Goal: Task Accomplishment & Management: Use online tool/utility

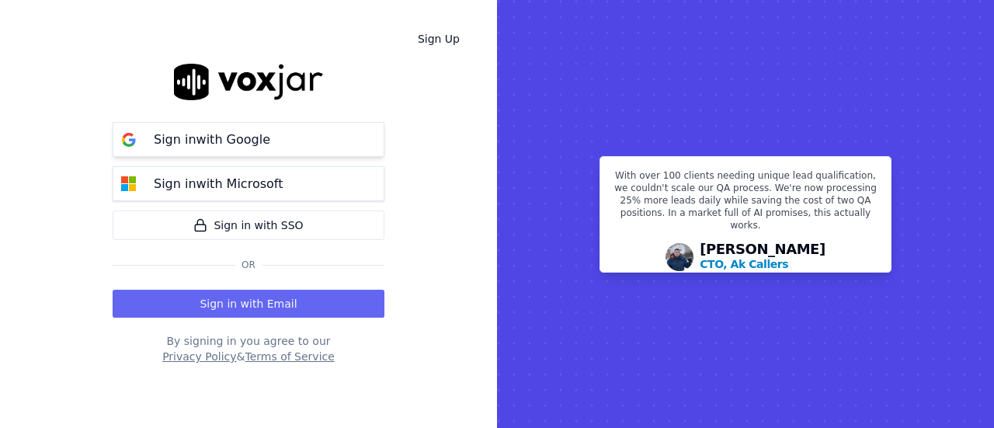
click at [227, 138] on p "Sign in with Google" at bounding box center [212, 139] width 116 height 19
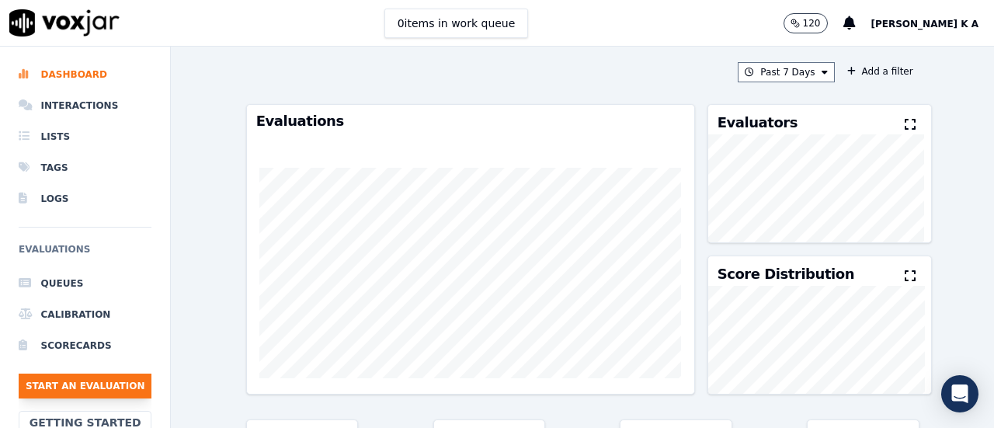
click at [110, 383] on button "Start an Evaluation" at bounding box center [85, 385] width 133 height 25
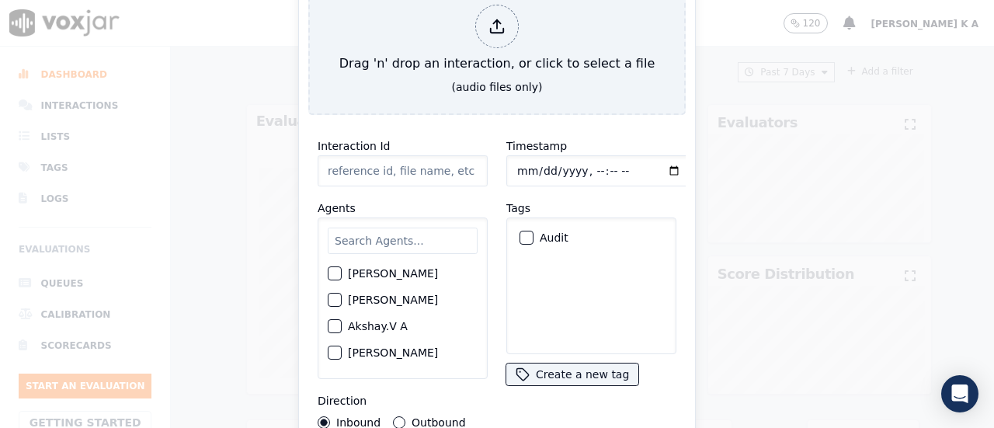
click at [413, 237] on input "text" at bounding box center [403, 240] width 150 height 26
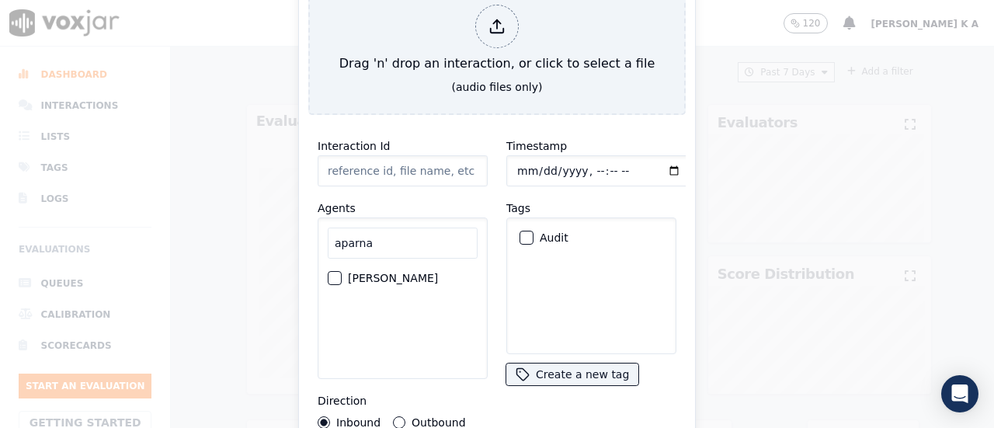
type input "aparna"
click at [333, 273] on div "button" at bounding box center [333, 278] width 11 height 11
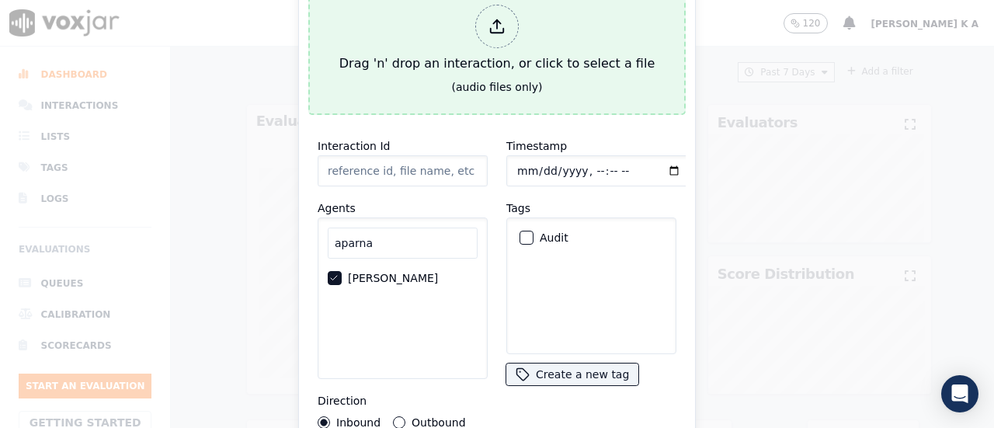
click at [493, 19] on polyline at bounding box center [496, 21] width 7 height 4
type input "[[PERSON_NAME] PH]_[PHONE_NUMBER]_20250818093604(24110).wav"
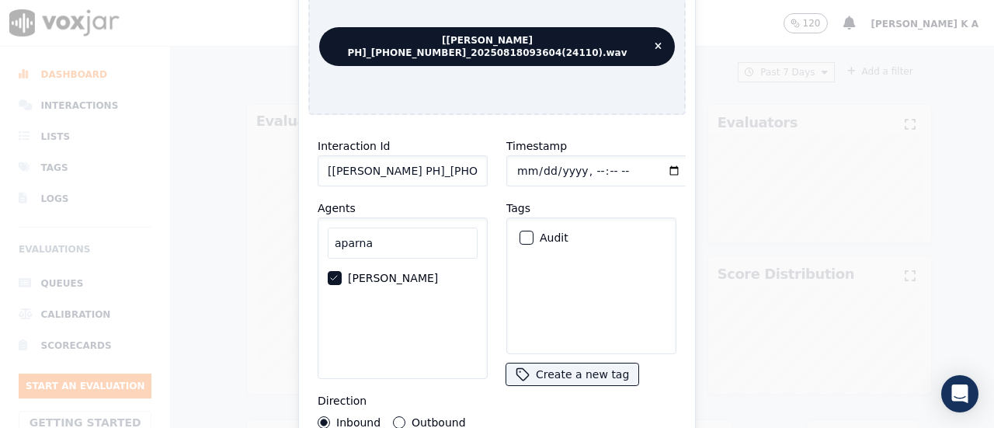
click at [529, 227] on div "Audit" at bounding box center [591, 237] width 156 height 26
click at [520, 232] on div "button" at bounding box center [525, 237] width 11 height 11
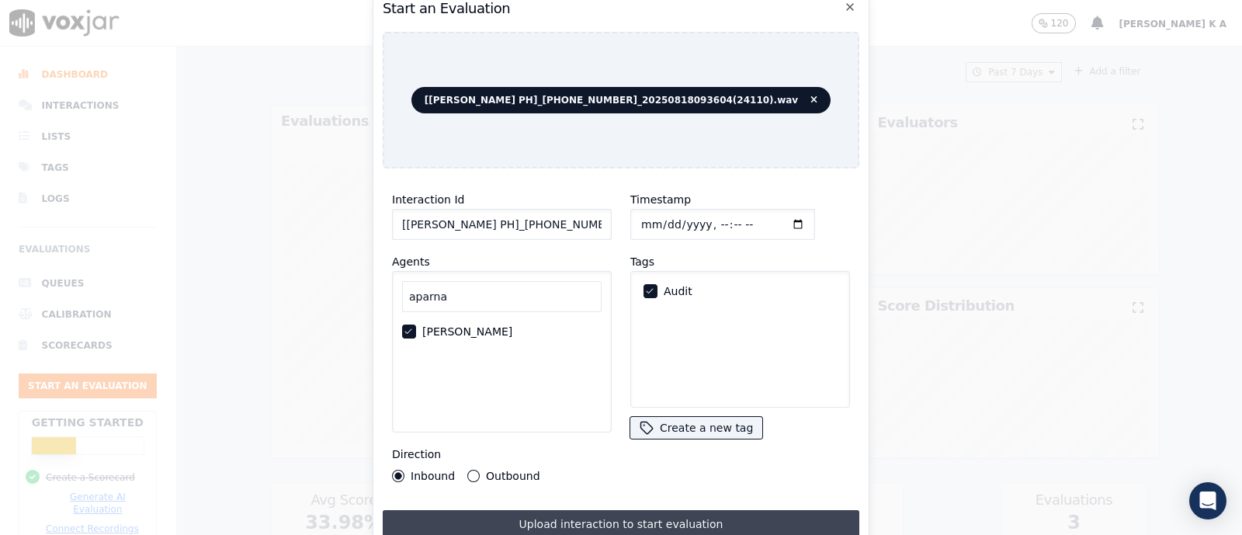
click at [612, 427] on button "Upload interaction to start evaluation" at bounding box center [621, 524] width 477 height 28
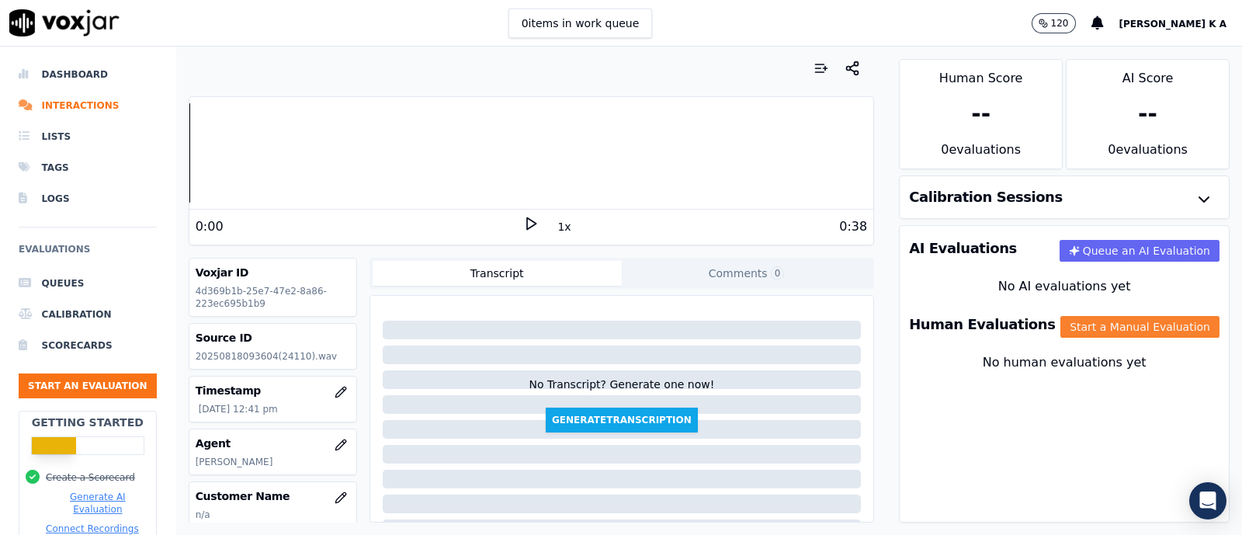
click at [993, 330] on button "Start a Manual Evaluation" at bounding box center [1140, 327] width 159 height 22
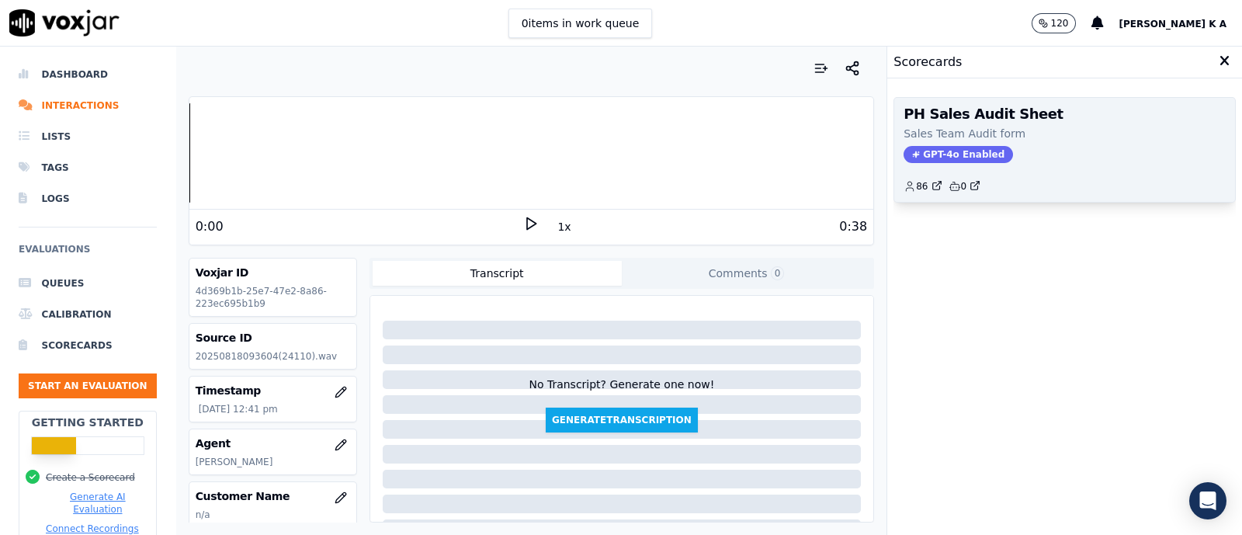
click at [920, 151] on span "GPT-4o Enabled" at bounding box center [958, 154] width 109 height 17
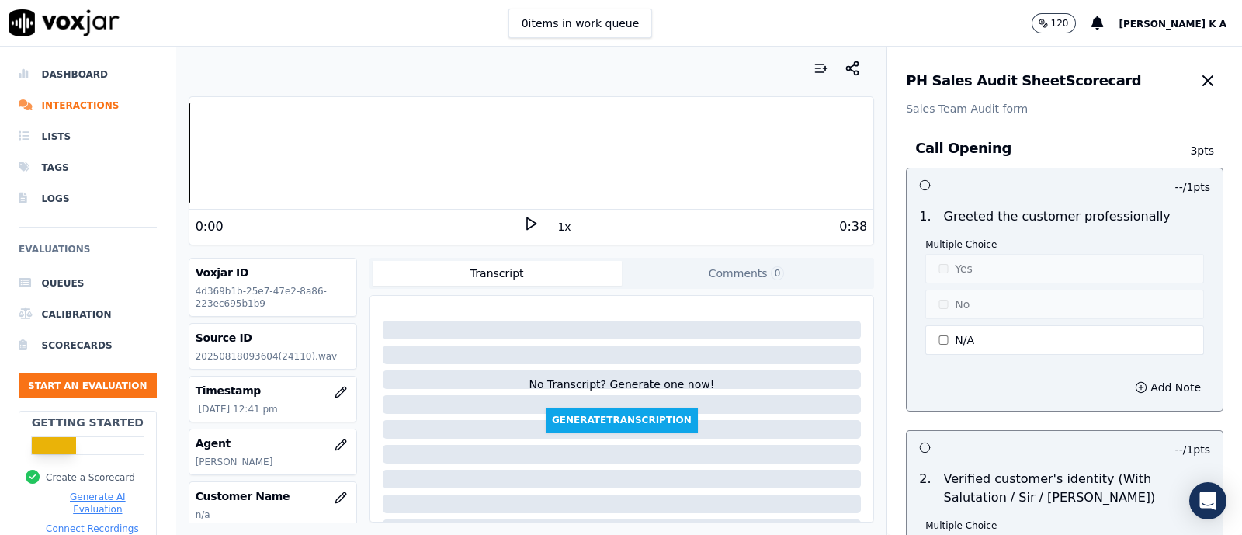
click at [993, 141] on h3 "Call Opening" at bounding box center [1039, 148] width 249 height 20
click at [925, 349] on button "N/A" at bounding box center [1064, 340] width 279 height 30
click at [931, 271] on button "Yes" at bounding box center [1064, 269] width 279 height 30
click at [993, 385] on button "Add Note" at bounding box center [1168, 388] width 85 height 22
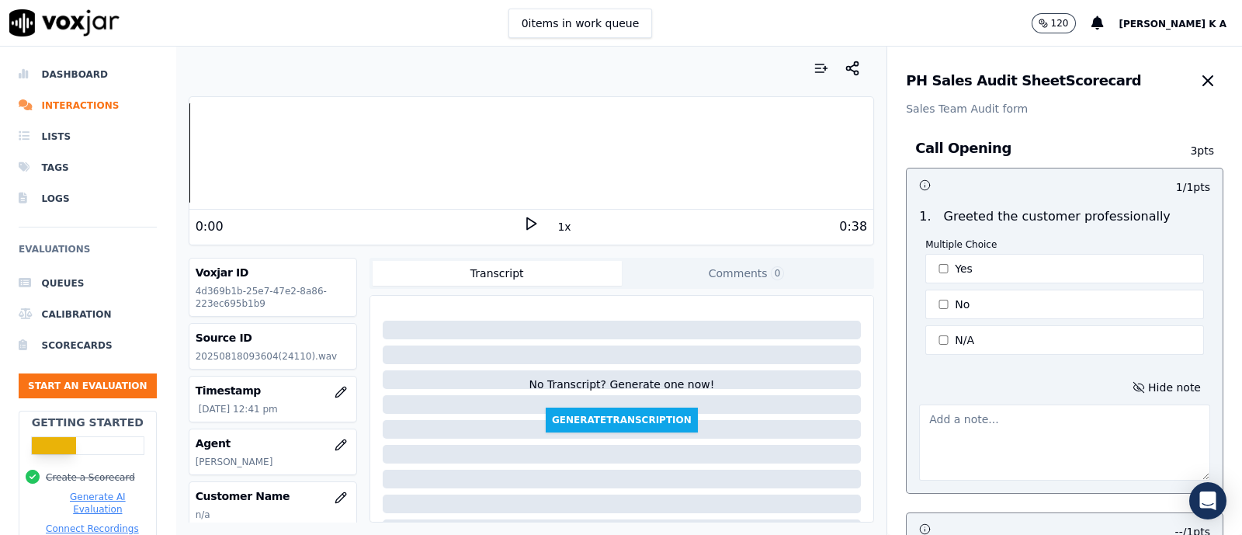
click at [993, 404] on textarea at bounding box center [1064, 442] width 291 height 76
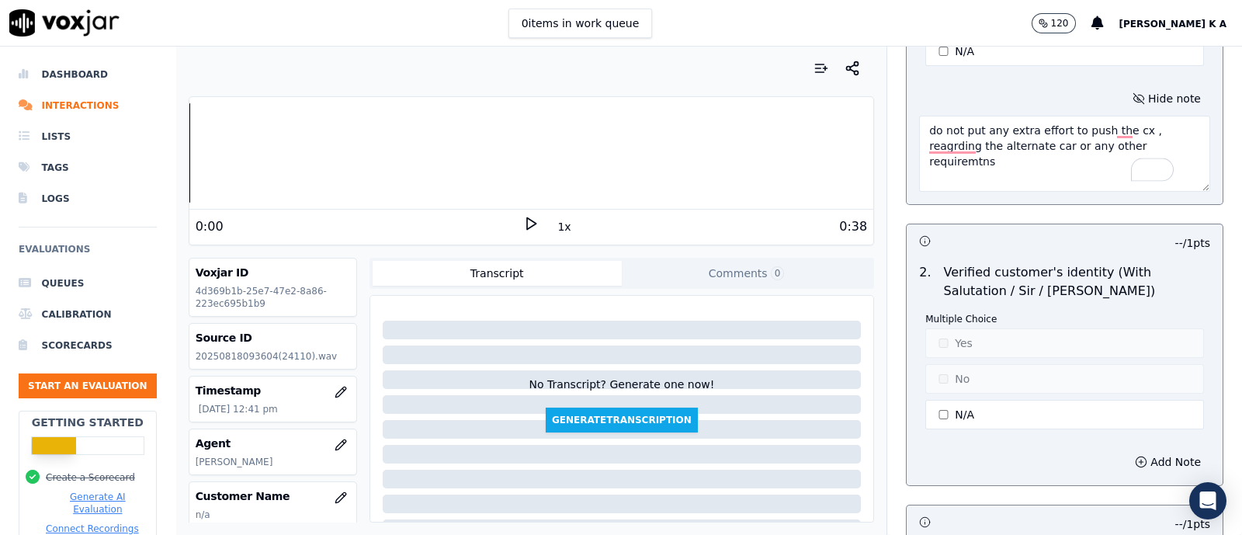
scroll to position [291, 0]
type textarea "do not put any extra effort to push the cx , reagrding the alternate car or any…"
click at [940, 409] on button "N/A" at bounding box center [1064, 412] width 279 height 30
click at [946, 367] on button "No" at bounding box center [1064, 377] width 279 height 30
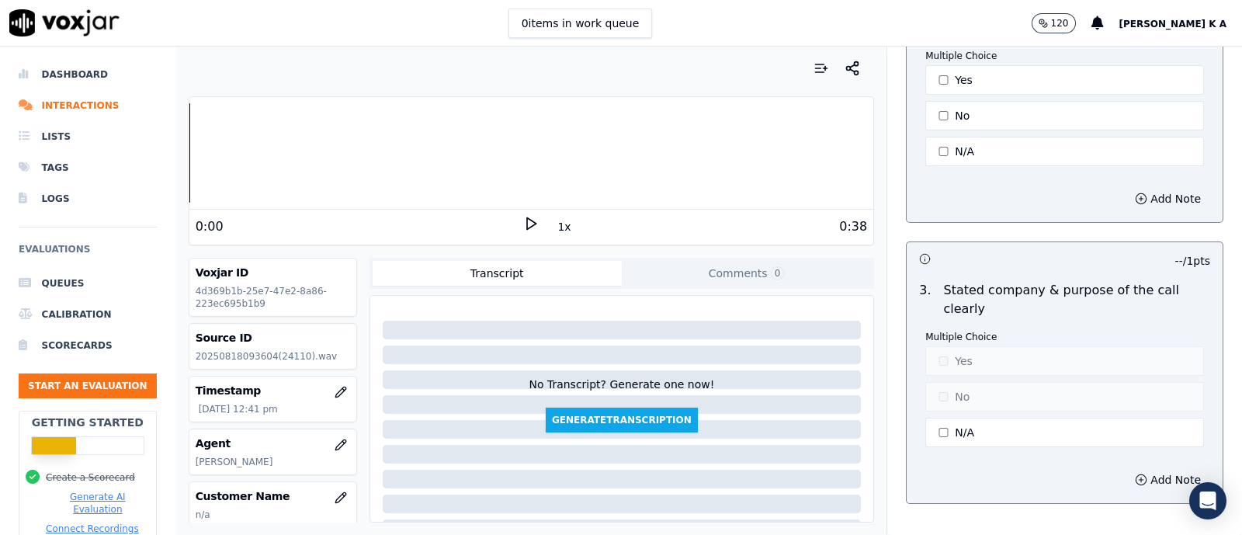
scroll to position [582, 0]
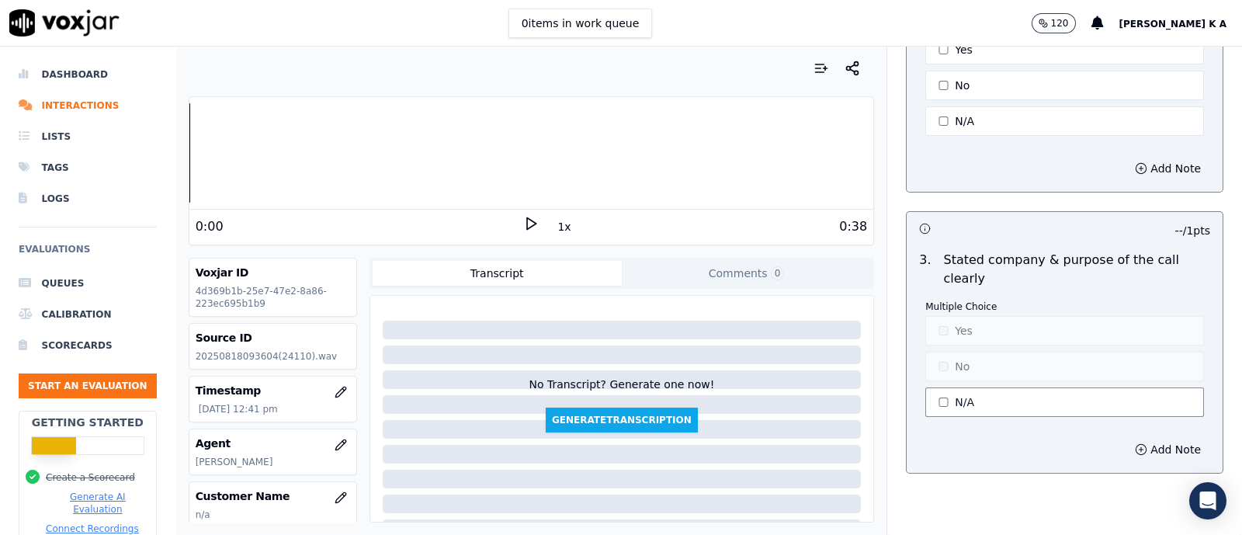
click at [935, 405] on button "N/A" at bounding box center [1064, 402] width 279 height 30
click at [946, 332] on button "Yes" at bounding box center [1064, 331] width 279 height 30
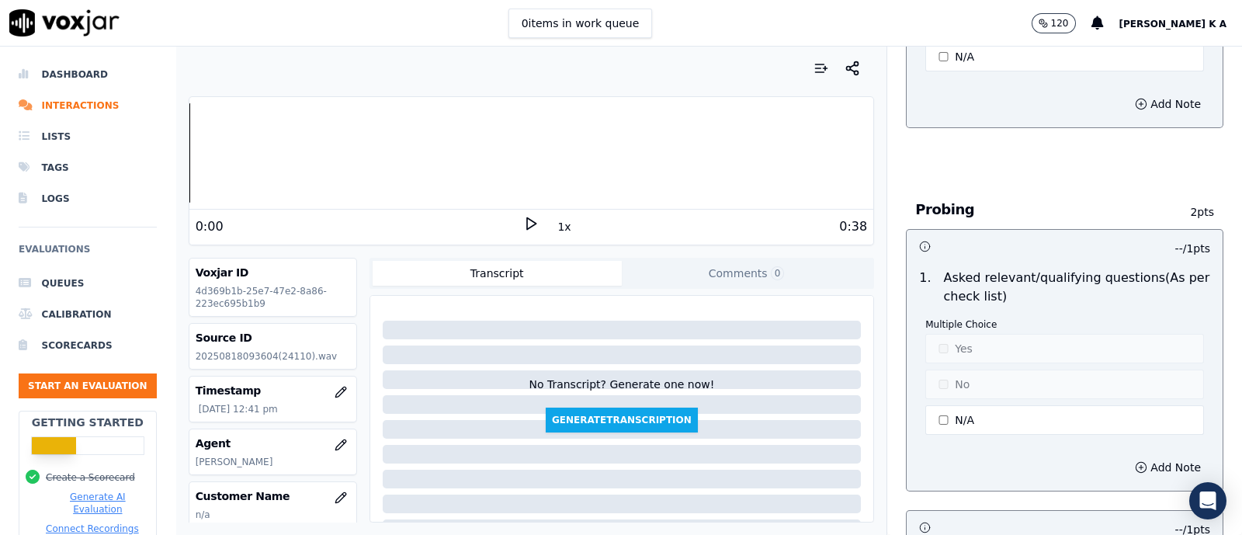
scroll to position [970, 0]
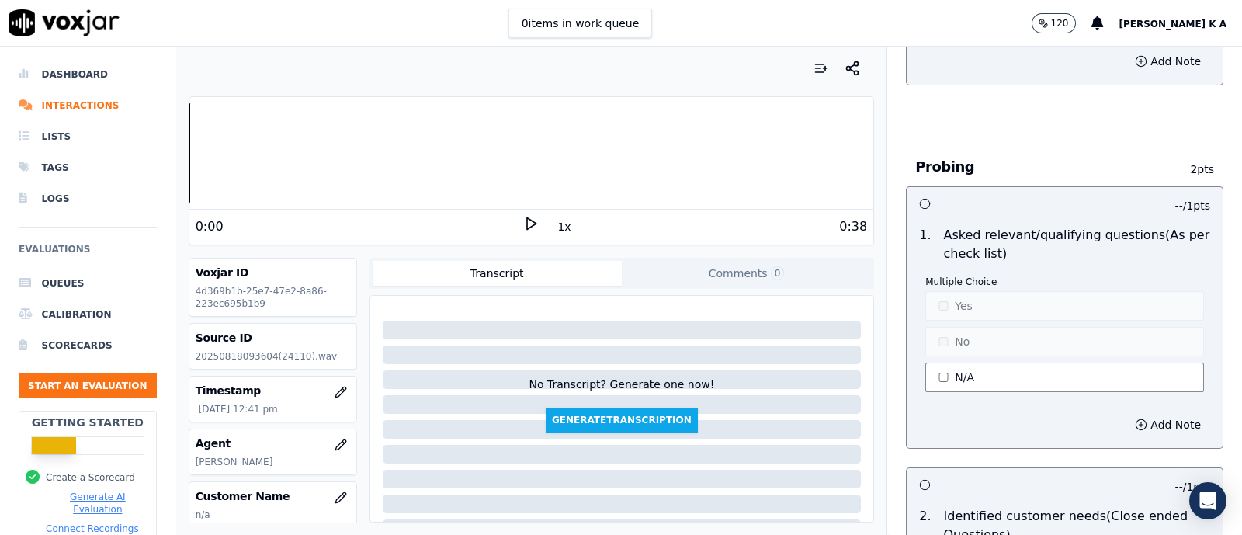
click at [947, 378] on button "N/A" at bounding box center [1064, 378] width 279 height 30
click at [941, 351] on button "No" at bounding box center [1064, 342] width 279 height 30
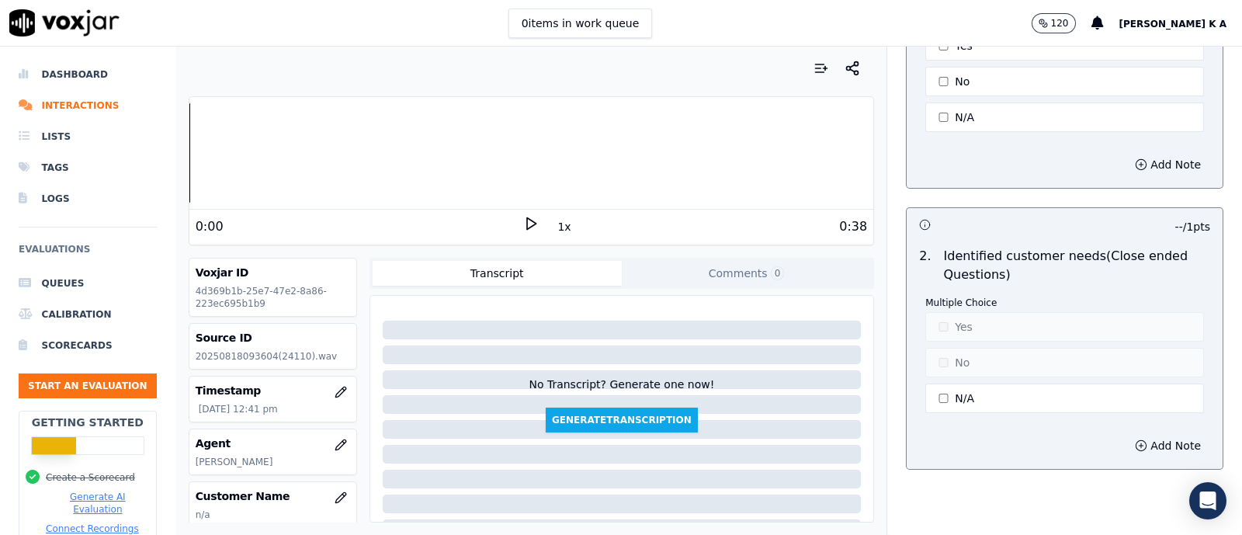
scroll to position [1261, 0]
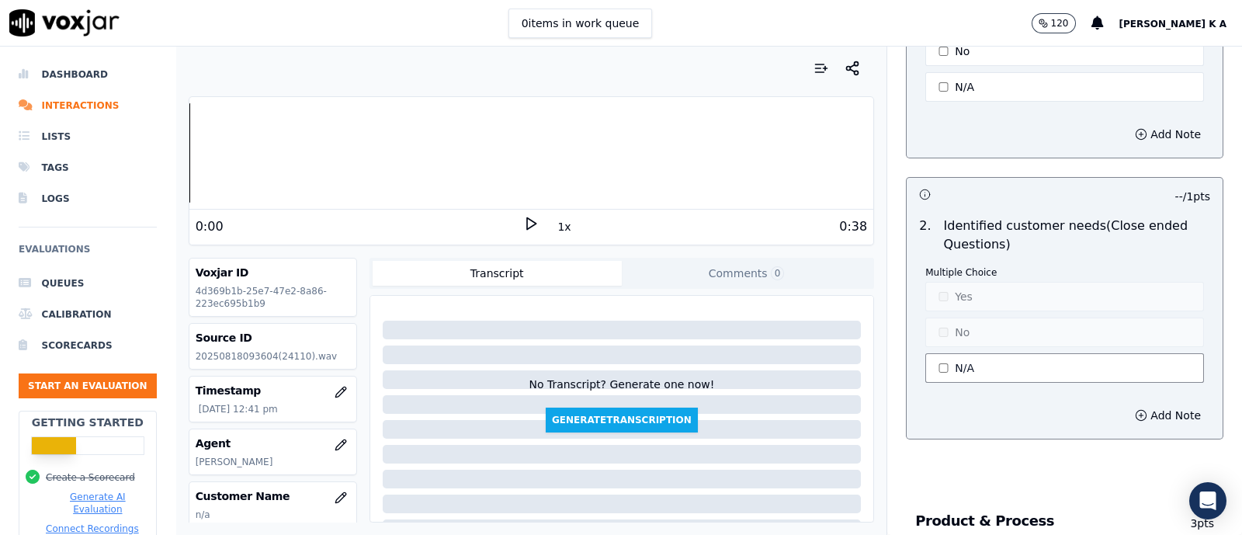
click at [930, 364] on button "N/A" at bounding box center [1064, 368] width 279 height 30
click at [930, 362] on button "N/A" at bounding box center [1064, 368] width 279 height 30
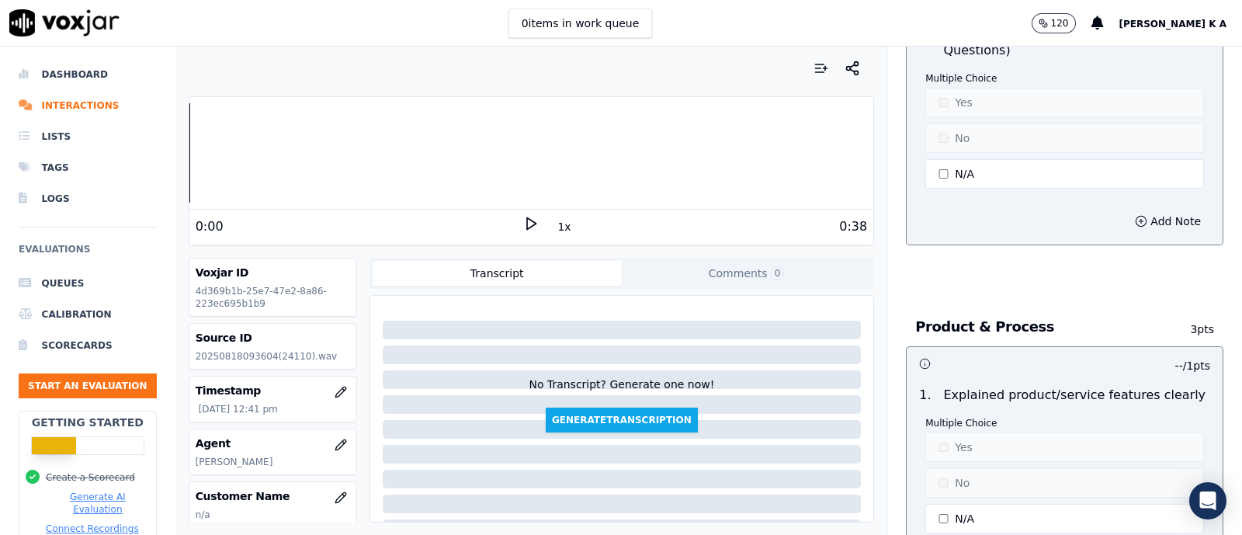
scroll to position [1650, 0]
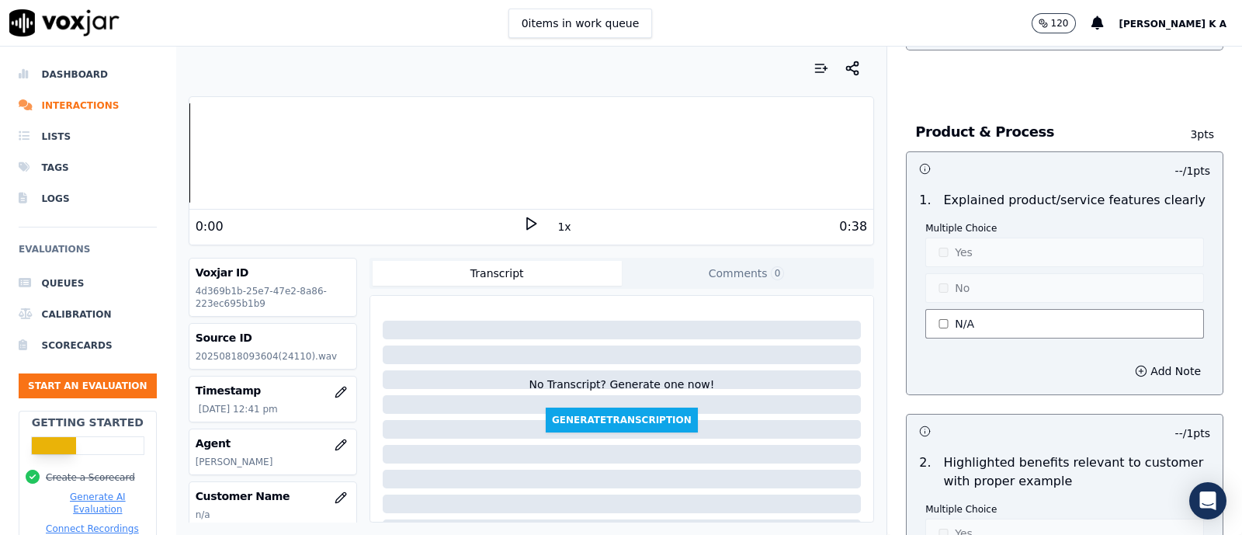
click at [932, 321] on button "N/A" at bounding box center [1064, 324] width 279 height 30
click at [939, 326] on button "N/A" at bounding box center [1064, 324] width 279 height 30
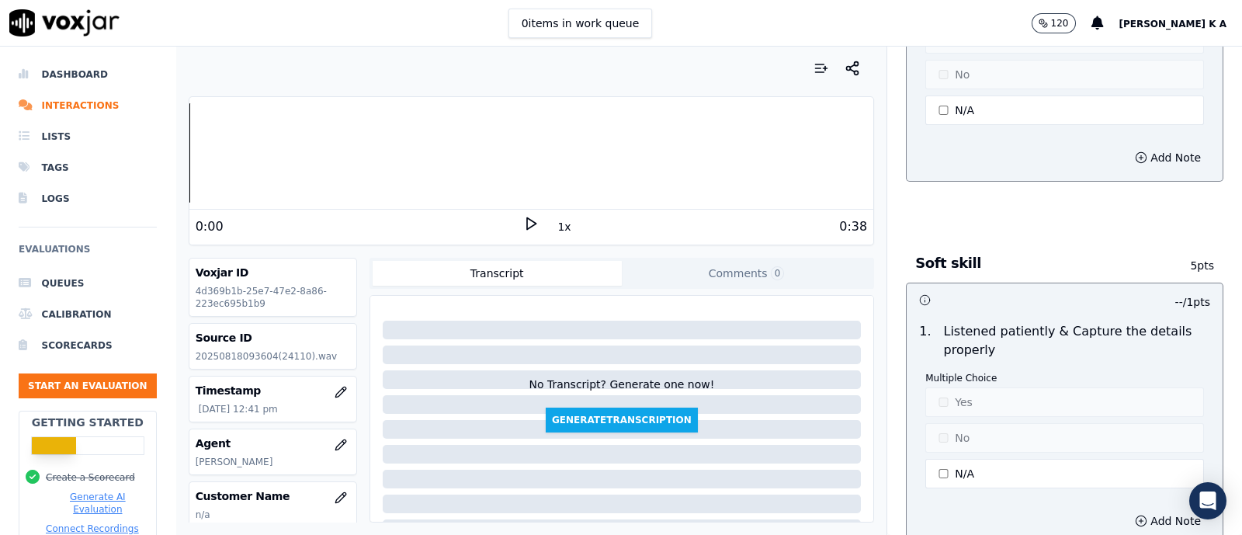
scroll to position [2522, 0]
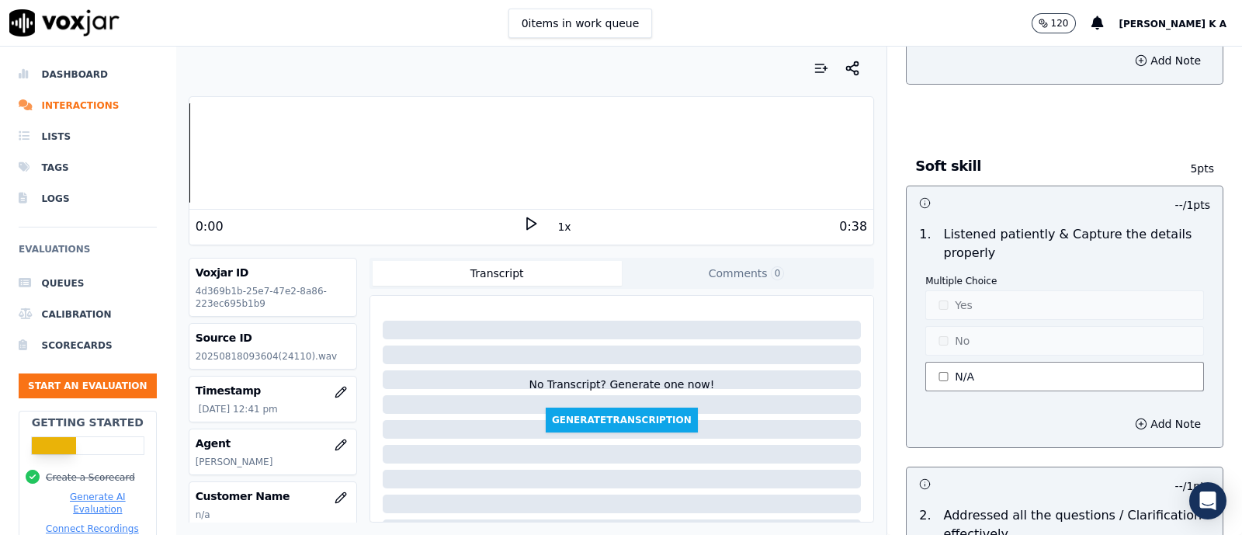
click at [937, 363] on button "N/A" at bounding box center [1064, 377] width 279 height 30
click at [946, 336] on button "No" at bounding box center [1064, 341] width 279 height 30
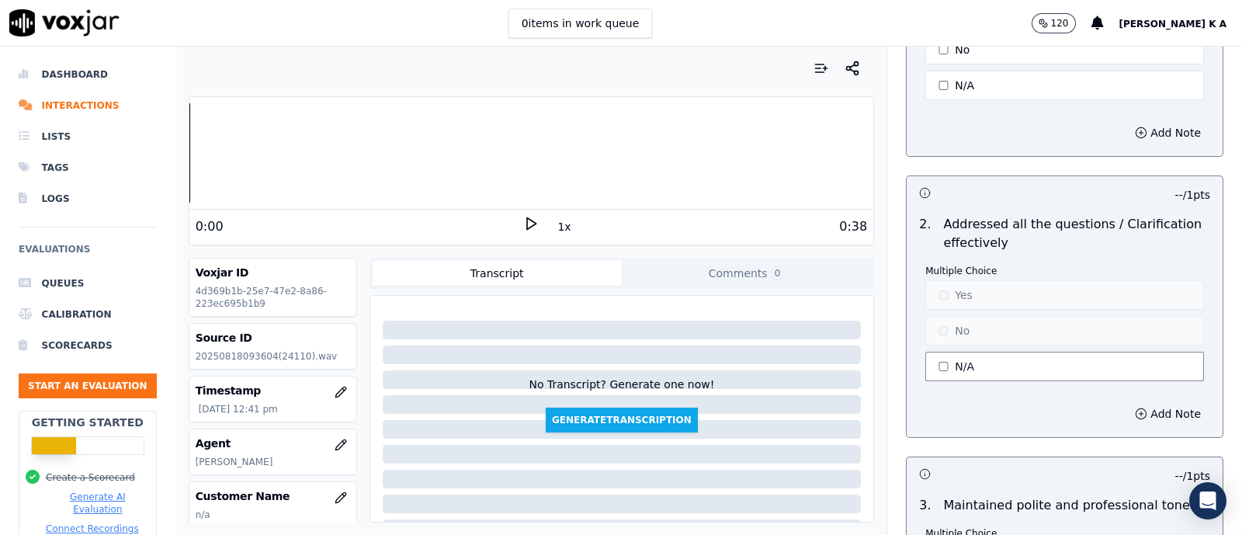
click at [943, 352] on button "N/A" at bounding box center [1064, 367] width 279 height 30
click at [943, 320] on button "No" at bounding box center [1064, 331] width 279 height 30
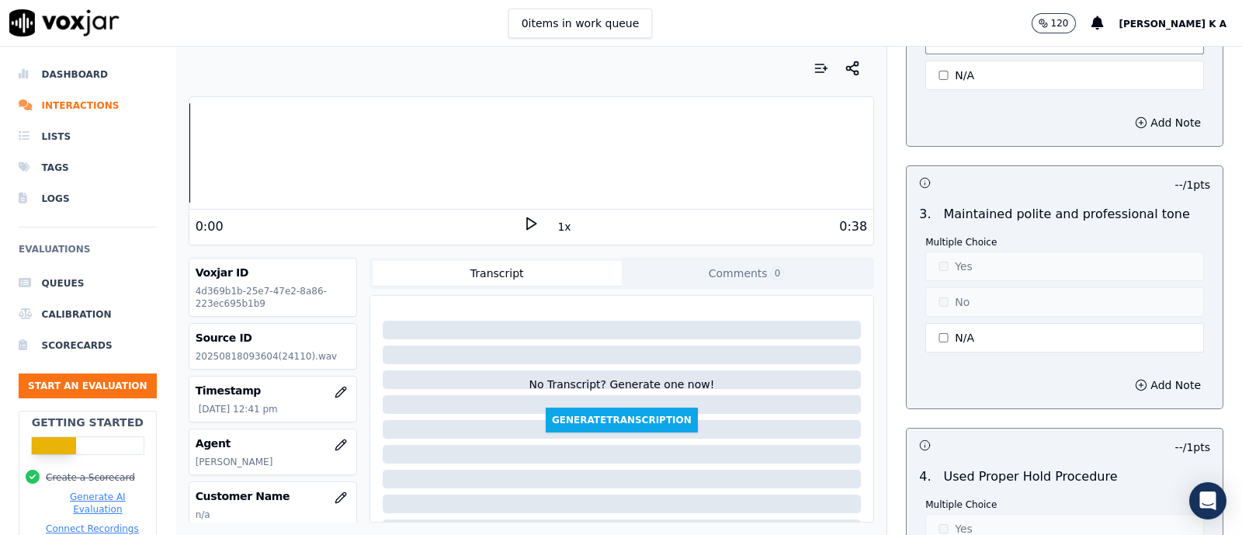
scroll to position [3105, 0]
click at [941, 323] on button "N/A" at bounding box center [1064, 338] width 279 height 30
click at [943, 261] on button "Yes" at bounding box center [1064, 267] width 279 height 30
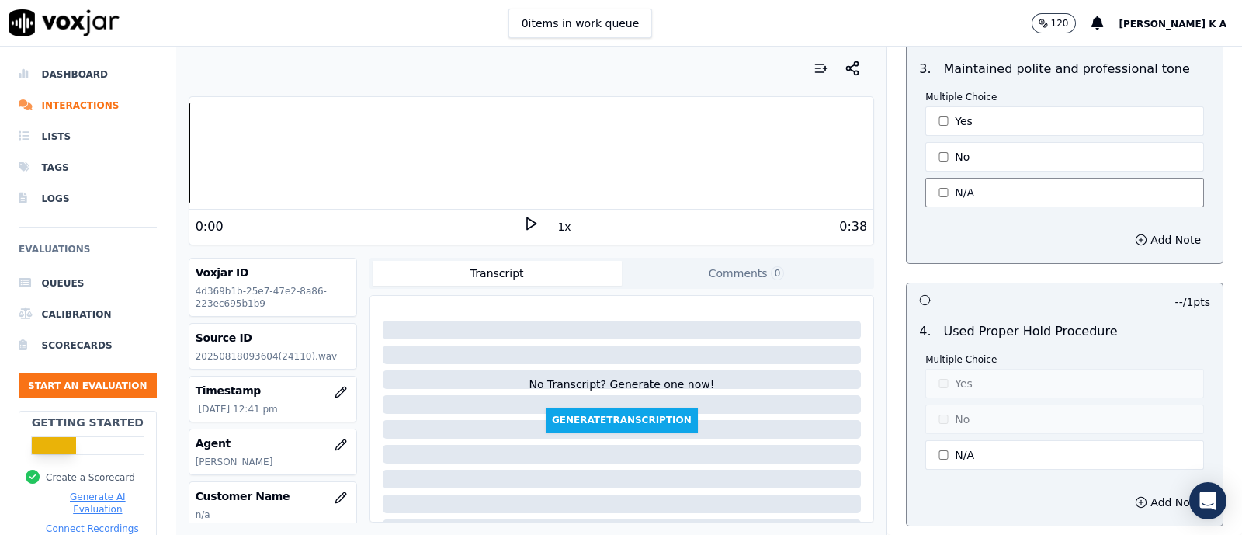
scroll to position [3397, 0]
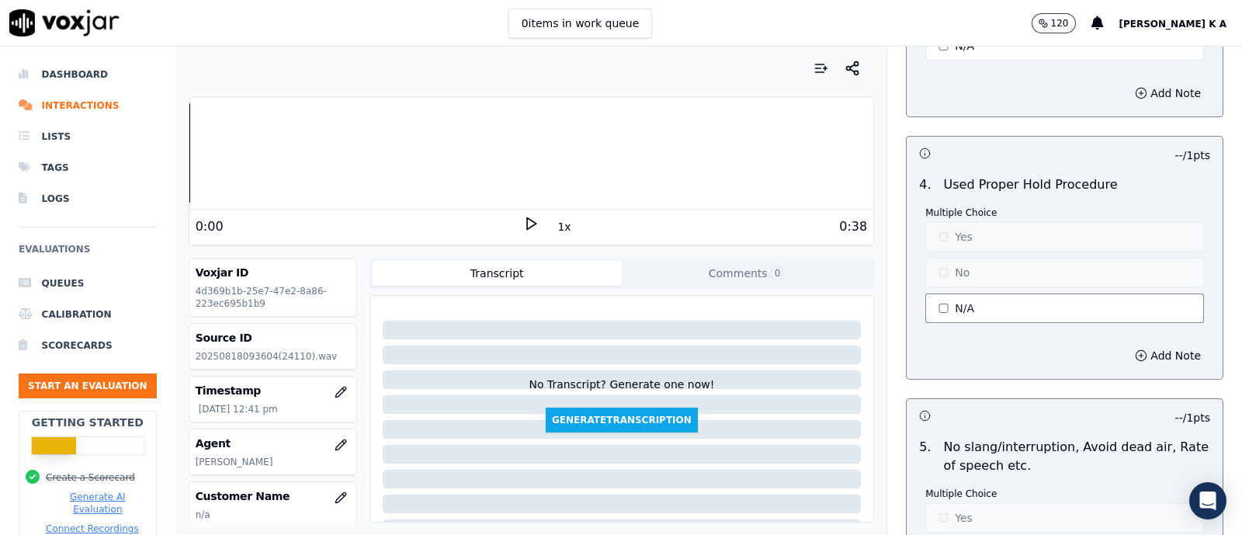
click at [937, 299] on button "N/A" at bounding box center [1064, 308] width 279 height 30
click at [939, 234] on button "Yes" at bounding box center [1064, 237] width 279 height 30
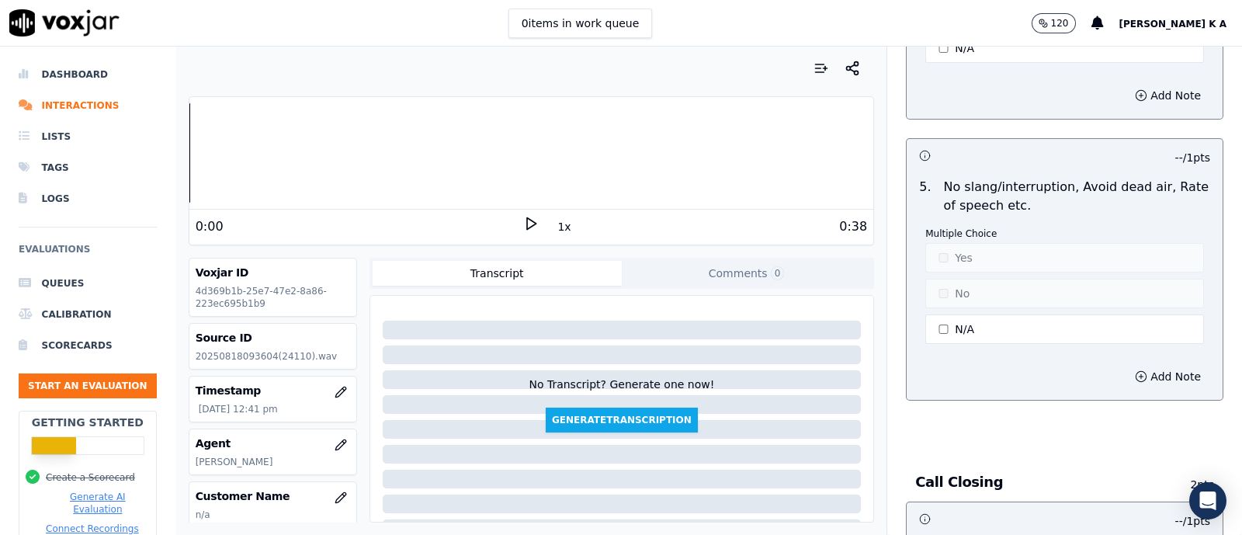
scroll to position [3688, 0]
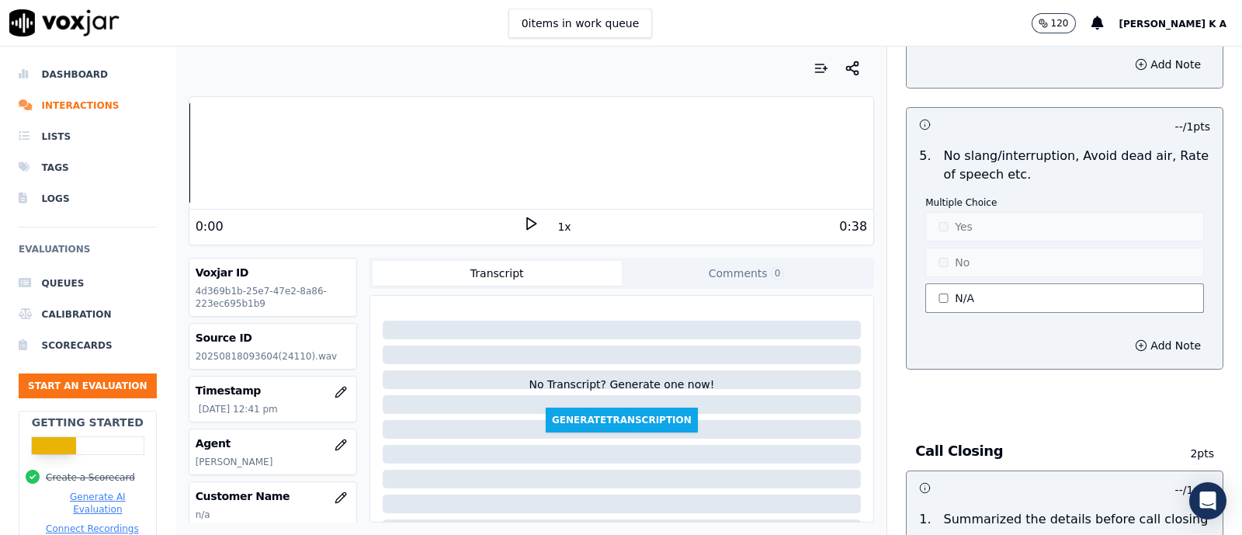
click at [945, 291] on button "N/A" at bounding box center [1064, 298] width 279 height 30
click at [943, 215] on button "Yes" at bounding box center [1064, 227] width 279 height 30
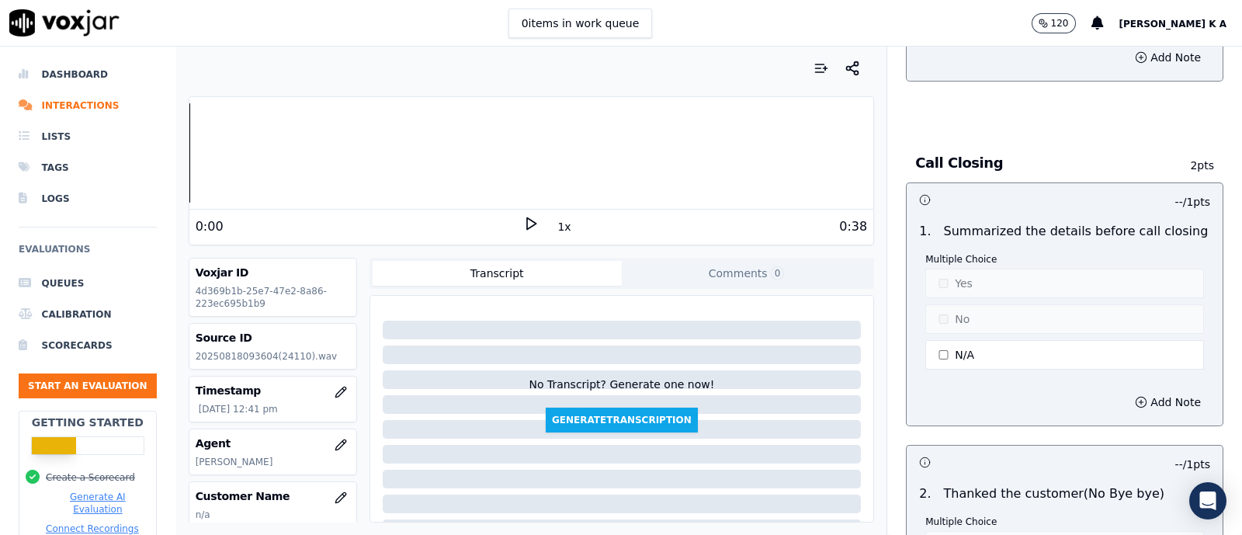
scroll to position [3979, 0]
click at [950, 337] on button "N/A" at bounding box center [1064, 352] width 279 height 30
click at [939, 301] on button "No" at bounding box center [1064, 316] width 279 height 30
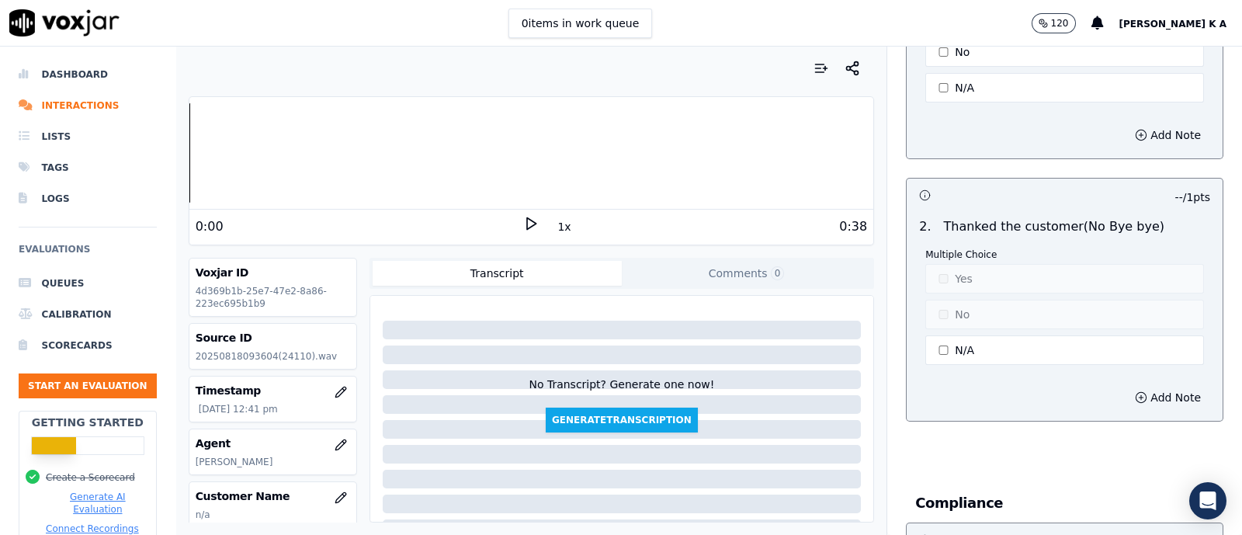
scroll to position [4367, 0]
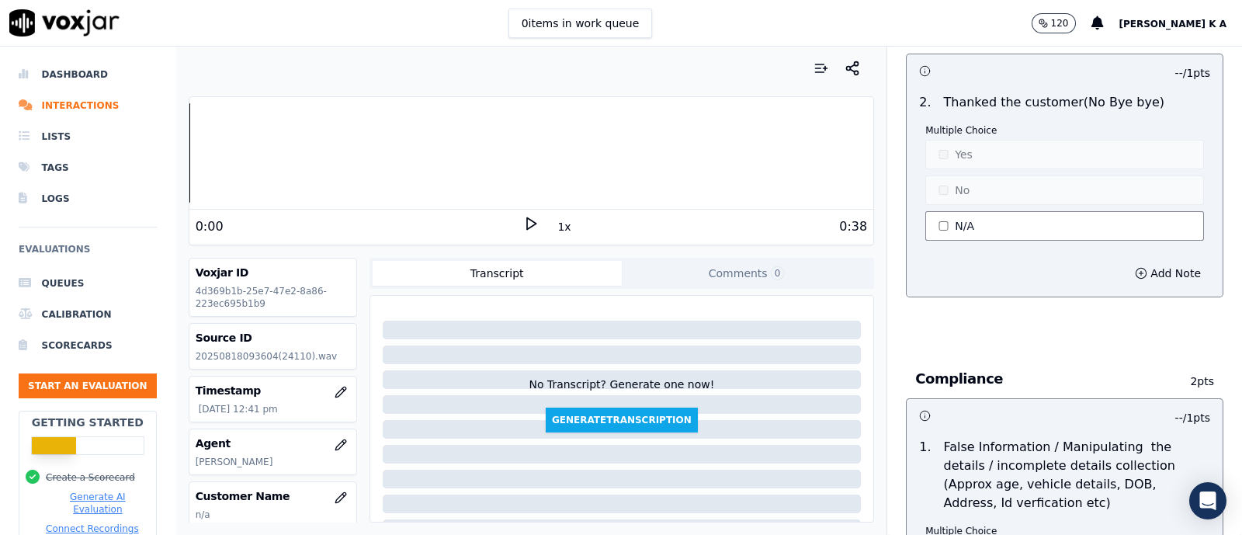
click at [939, 211] on button "N/A" at bounding box center [1064, 226] width 279 height 30
click at [936, 175] on button "No" at bounding box center [1064, 190] width 279 height 30
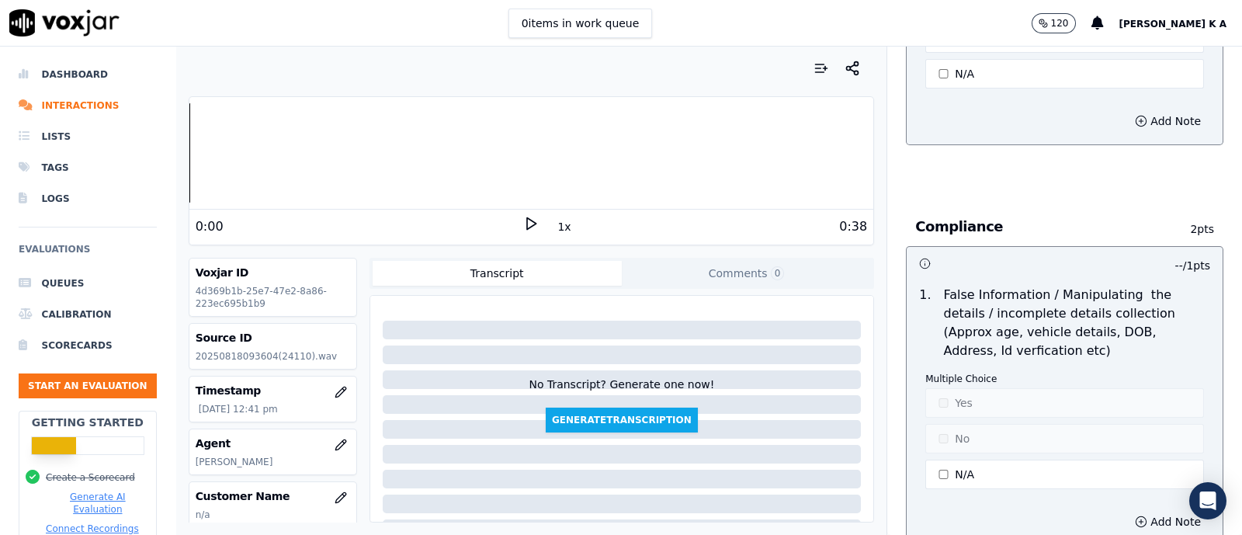
scroll to position [4658, 0]
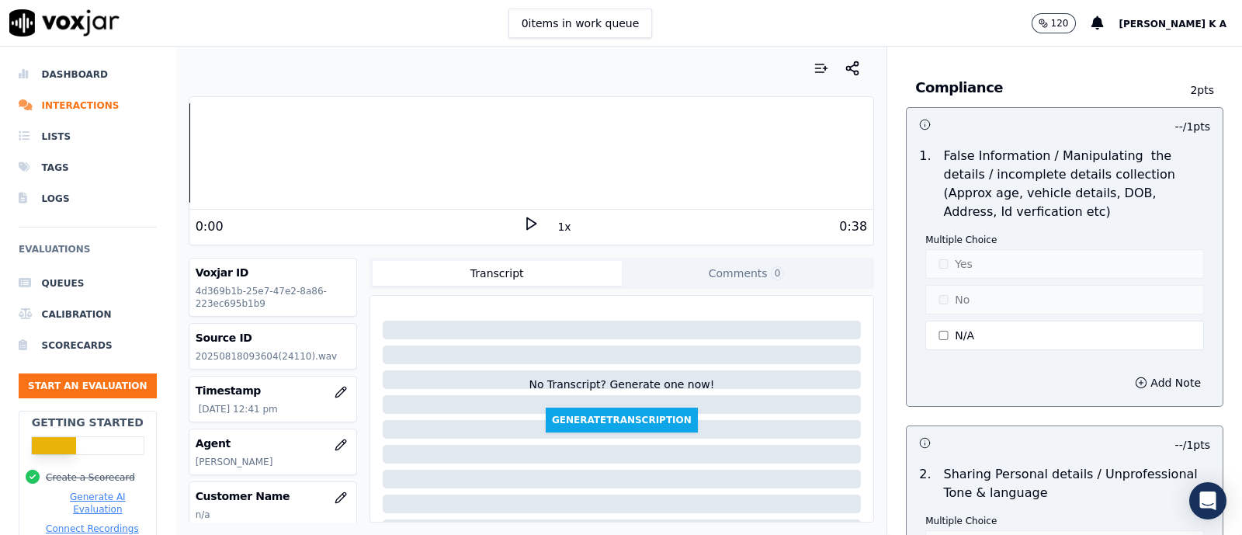
click at [943, 335] on div "1 . False Information / Manipulating the details / incomplete details collectio…" at bounding box center [1065, 250] width 316 height 219
click at [943, 333] on div "Multiple Choice Yes No N/A" at bounding box center [1064, 294] width 279 height 120
click at [943, 321] on button "N/A" at bounding box center [1064, 336] width 279 height 30
click at [953, 234] on div "Multiple Choice Yes No N/A" at bounding box center [1064, 294] width 279 height 120
click at [945, 254] on button "Yes" at bounding box center [1064, 264] width 279 height 30
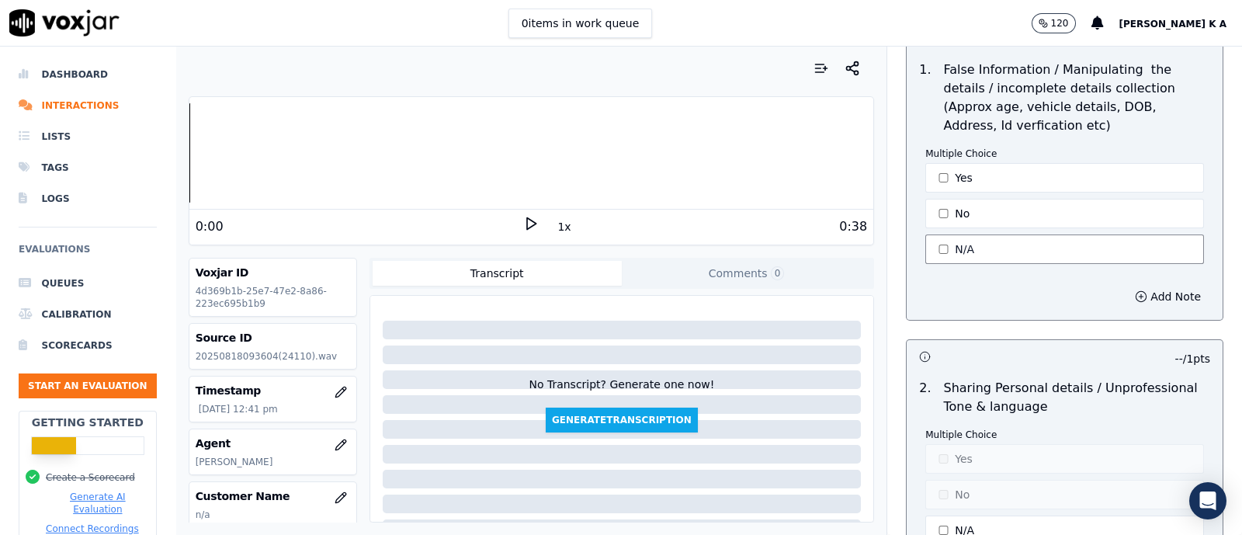
scroll to position [4851, 0]
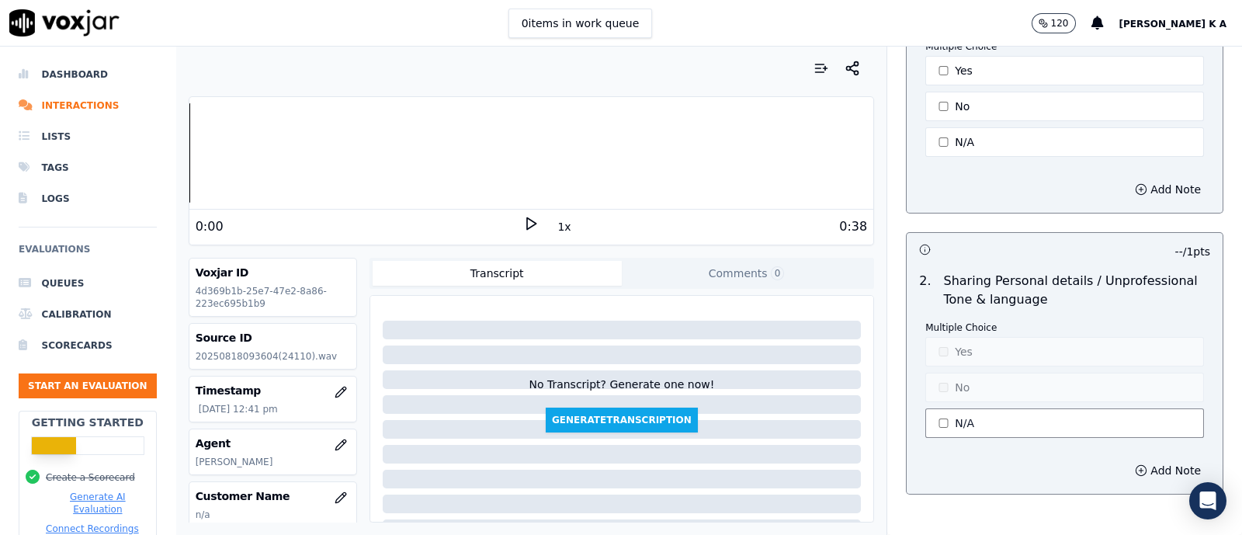
click at [939, 408] on button "N/A" at bounding box center [1064, 423] width 279 height 30
click at [942, 337] on button "Yes" at bounding box center [1064, 352] width 279 height 30
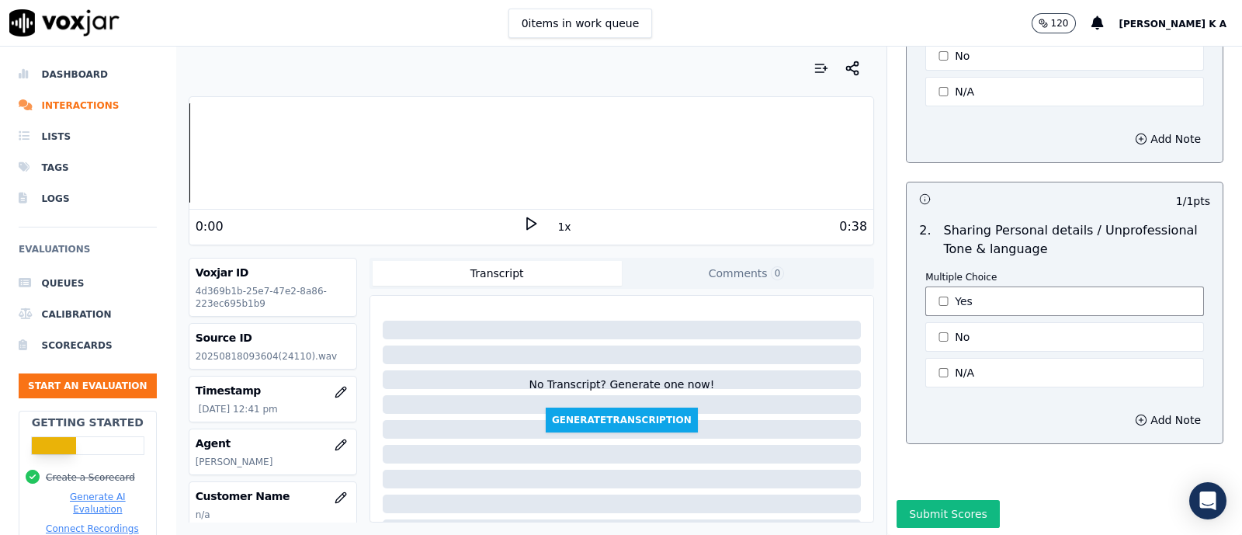
scroll to position [4929, 0]
click at [936, 427] on button "Submit Scores" at bounding box center [948, 512] width 103 height 28
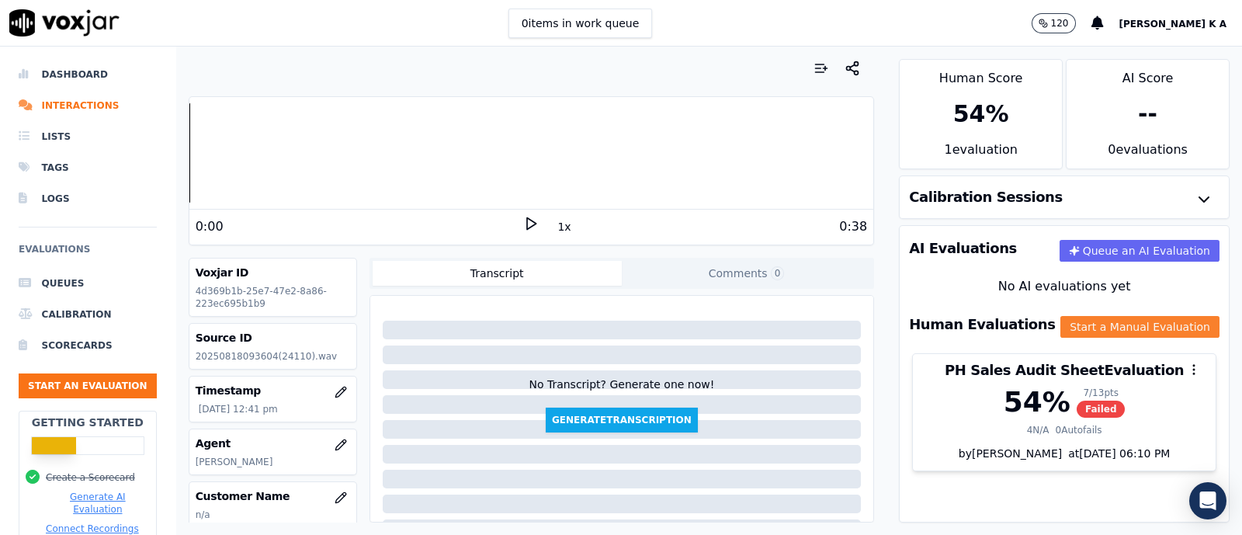
click at [993, 324] on button "Start a Manual Evaluation" at bounding box center [1140, 327] width 159 height 22
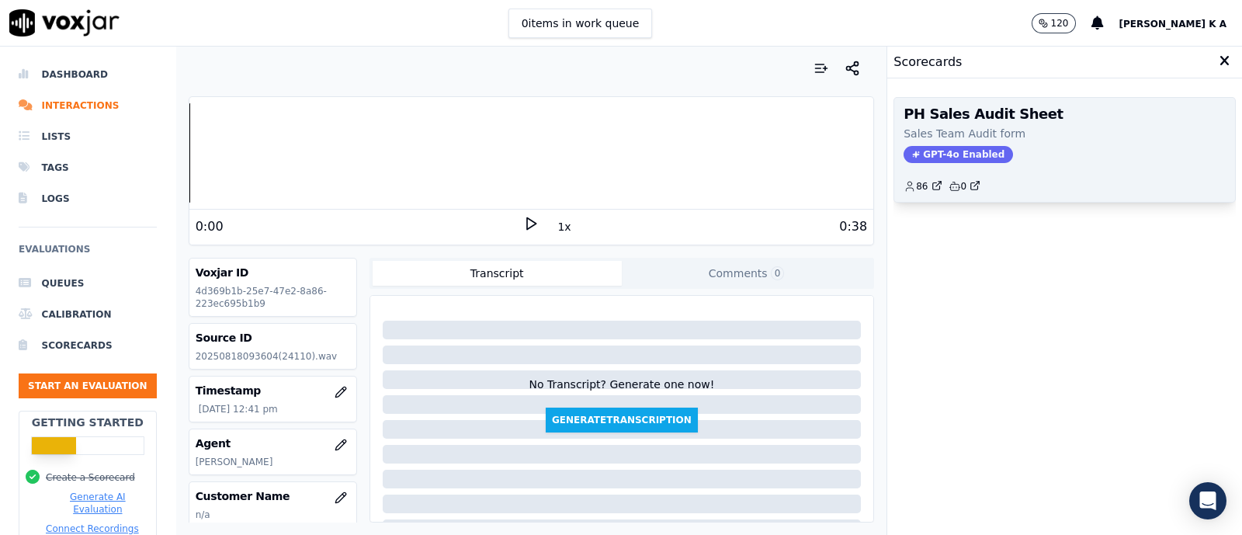
click at [936, 152] on span "GPT-4o Enabled" at bounding box center [958, 154] width 109 height 17
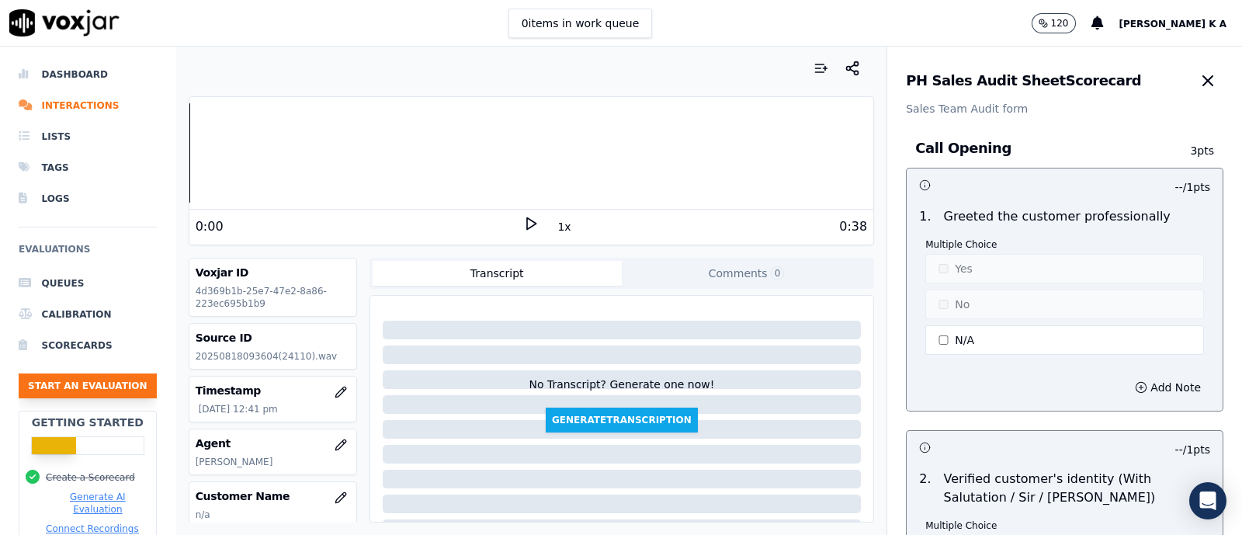
click at [78, 388] on button "Start an Evaluation" at bounding box center [88, 385] width 138 height 25
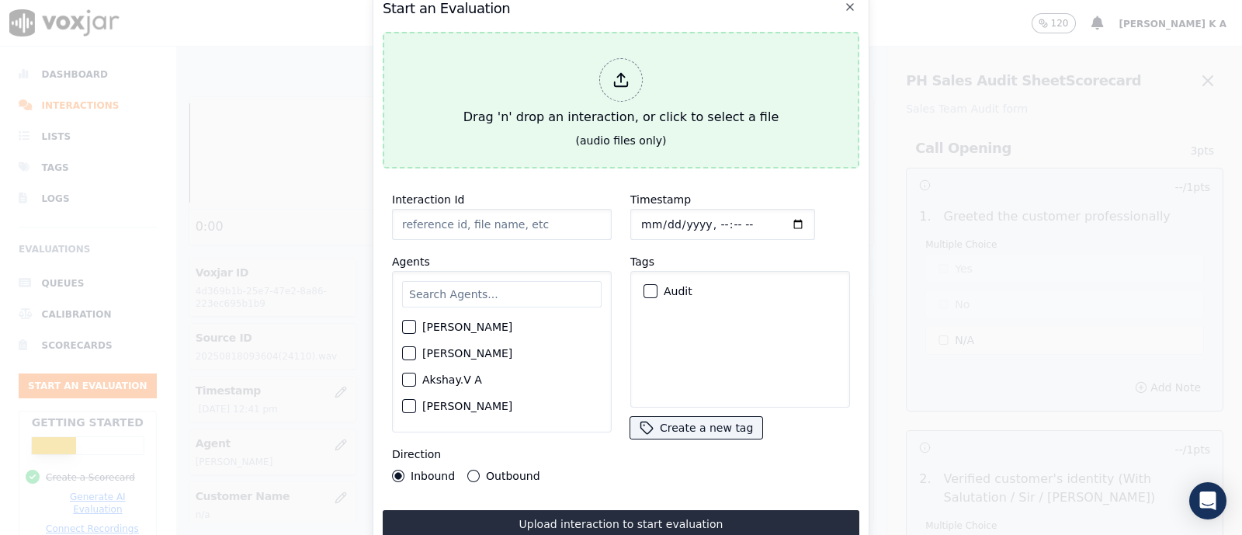
click at [620, 71] on icon at bounding box center [621, 79] width 17 height 17
type input "[[PERSON_NAME] PH]_[PHONE_NUMBER]_20250819123309(37466).wav"
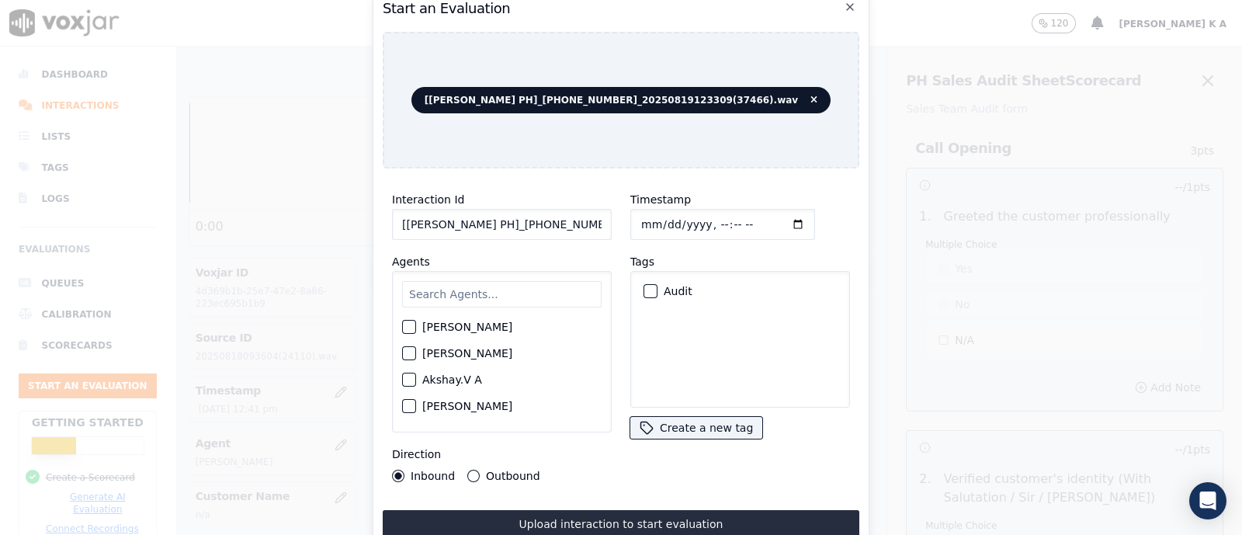
click at [443, 291] on input "text" at bounding box center [502, 294] width 200 height 26
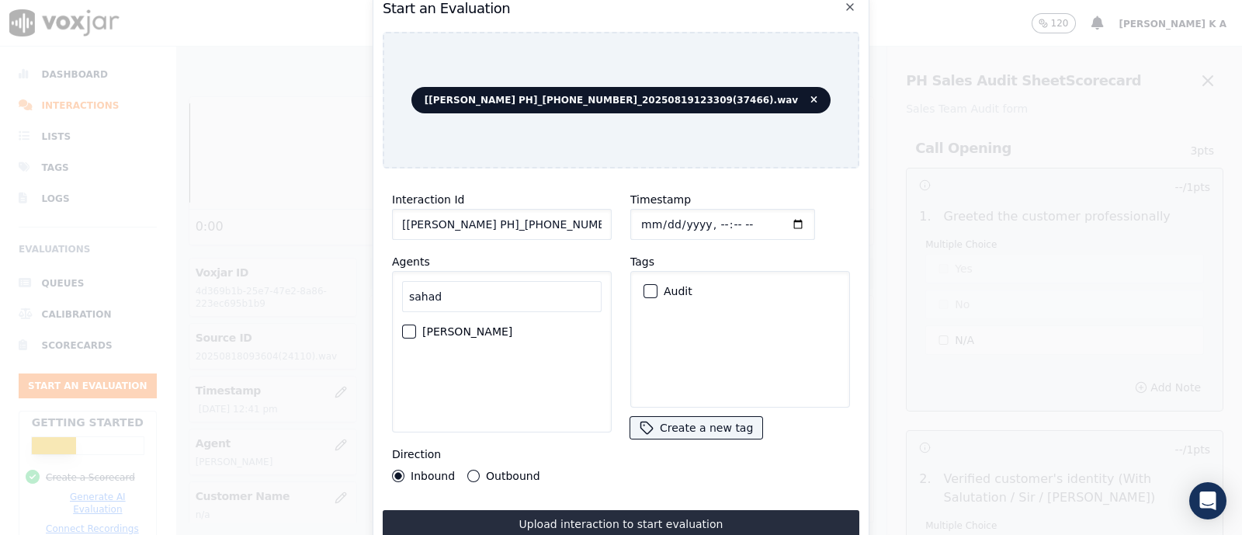
type input "sahad"
click at [420, 323] on div "[PERSON_NAME]" at bounding box center [502, 331] width 200 height 26
click at [401, 333] on div "sahad [PERSON_NAME]" at bounding box center [502, 351] width 220 height 161
click at [408, 327] on div "button" at bounding box center [408, 331] width 11 height 11
click at [475, 427] on button "Outbound" at bounding box center [473, 476] width 12 height 12
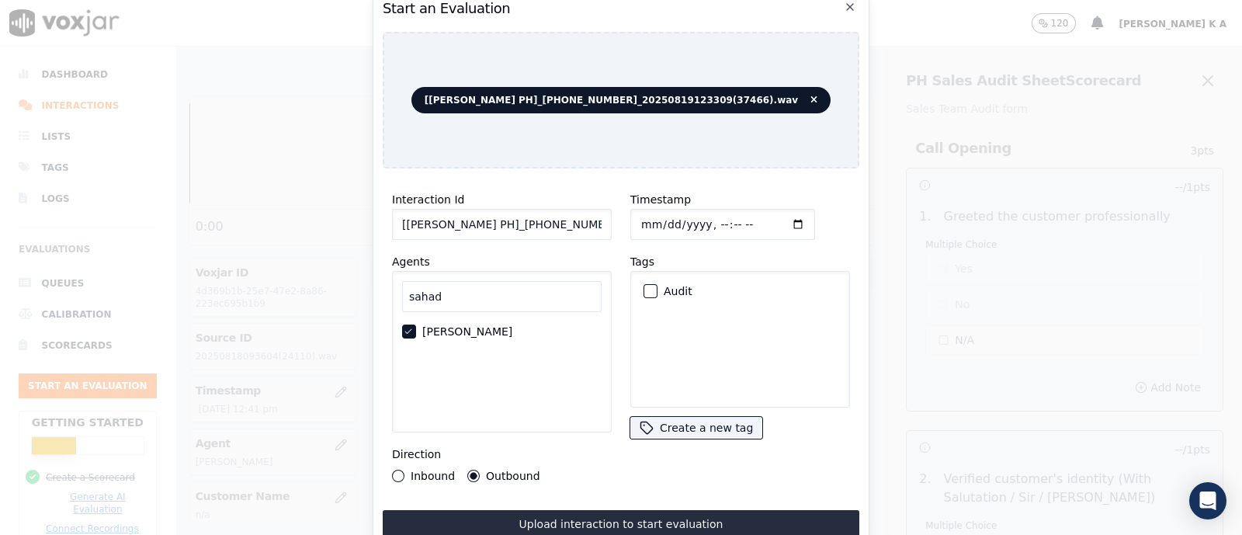
click at [645, 286] on div "button" at bounding box center [649, 291] width 11 height 11
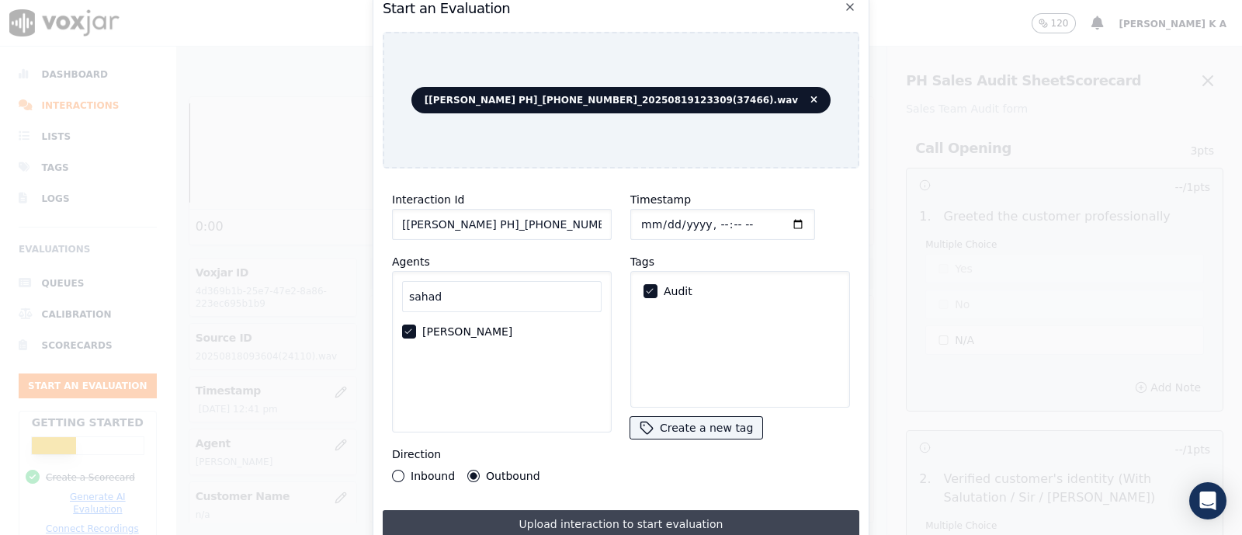
click at [605, 427] on button "Upload interaction to start evaluation" at bounding box center [621, 524] width 477 height 28
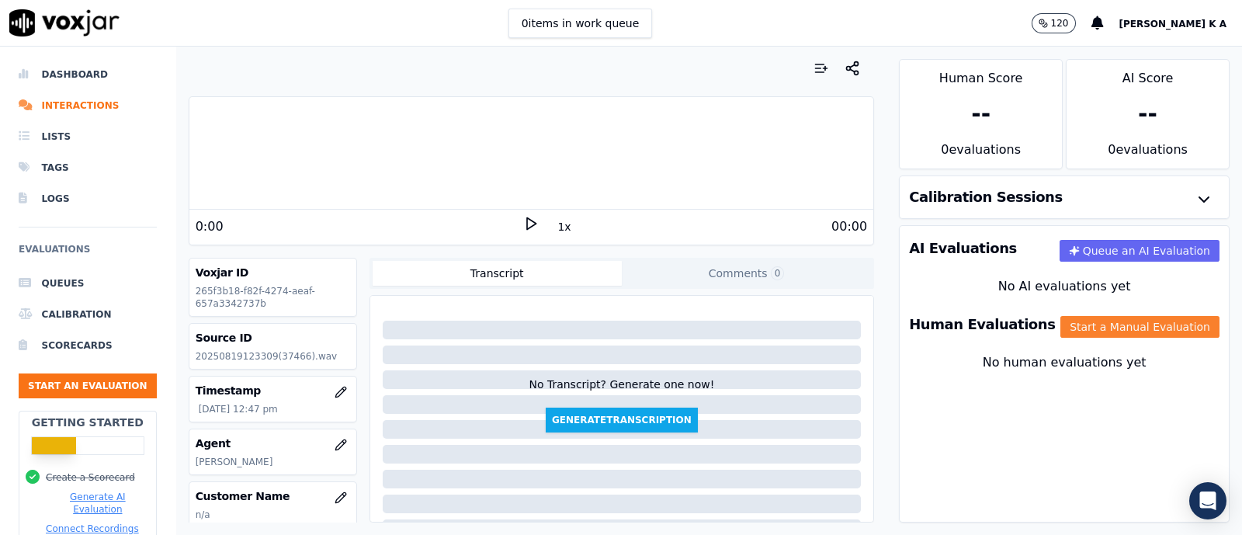
click at [993, 320] on button "Start a Manual Evaluation" at bounding box center [1140, 327] width 159 height 22
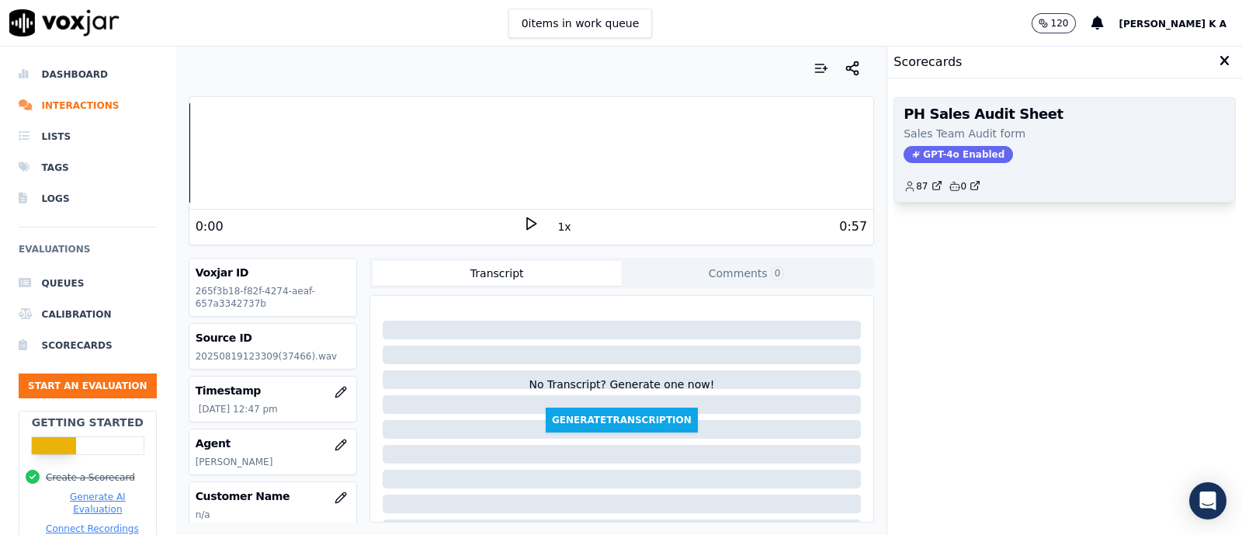
click at [946, 138] on p "Sales Team Audit form" at bounding box center [1065, 134] width 322 height 16
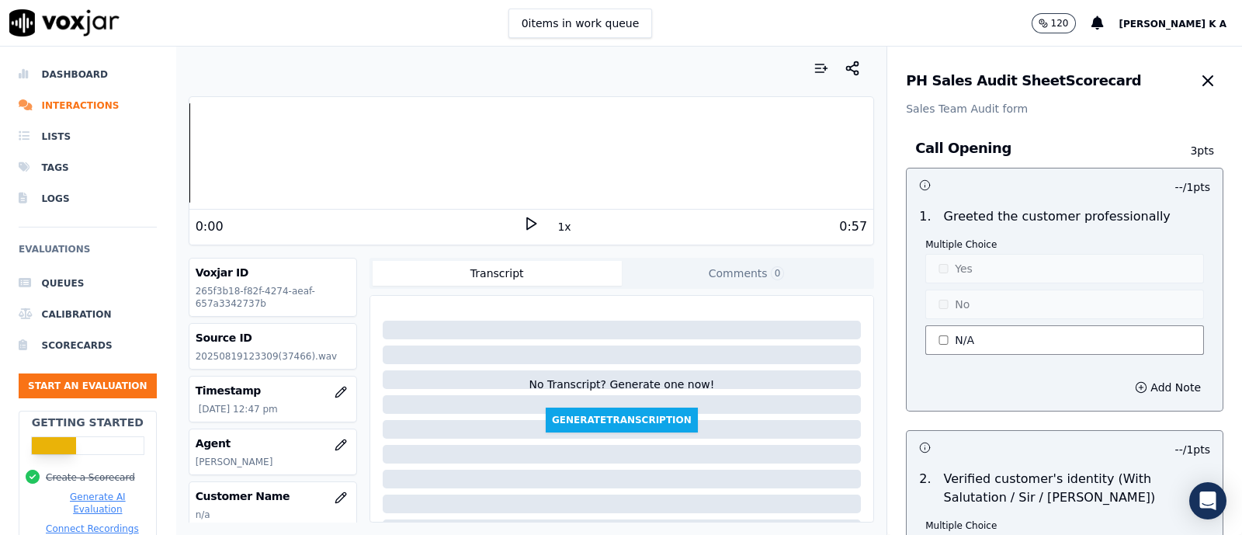
click at [938, 346] on button "N/A" at bounding box center [1064, 340] width 279 height 30
click at [943, 290] on button "No" at bounding box center [1064, 305] width 279 height 30
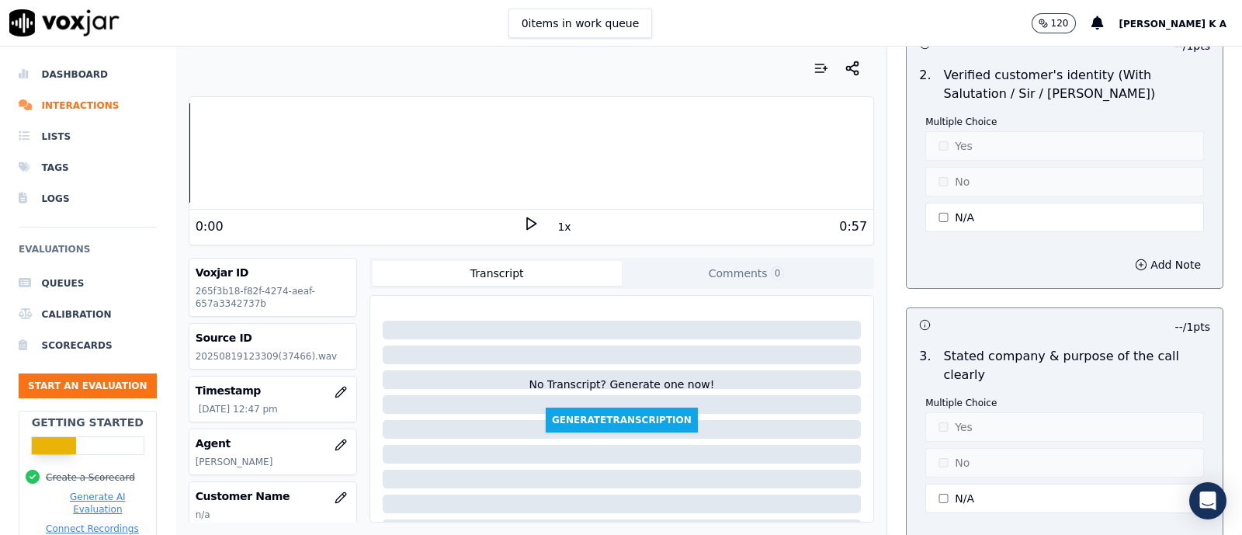
scroll to position [485, 0]
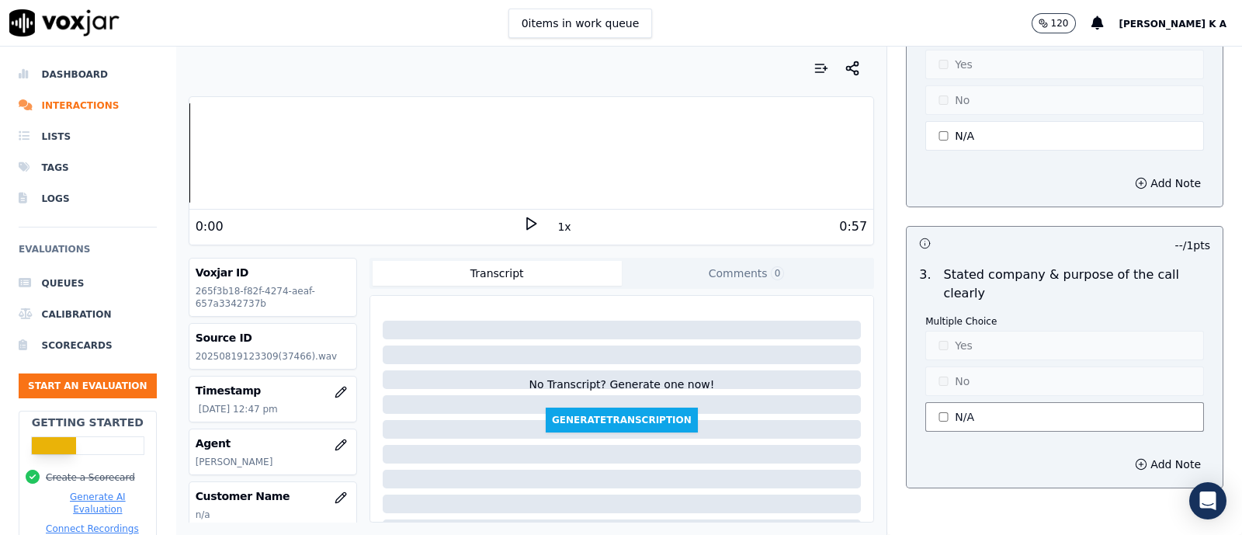
click at [932, 410] on button "N/A" at bounding box center [1064, 417] width 279 height 30
click at [938, 332] on button "Yes" at bounding box center [1064, 346] width 279 height 30
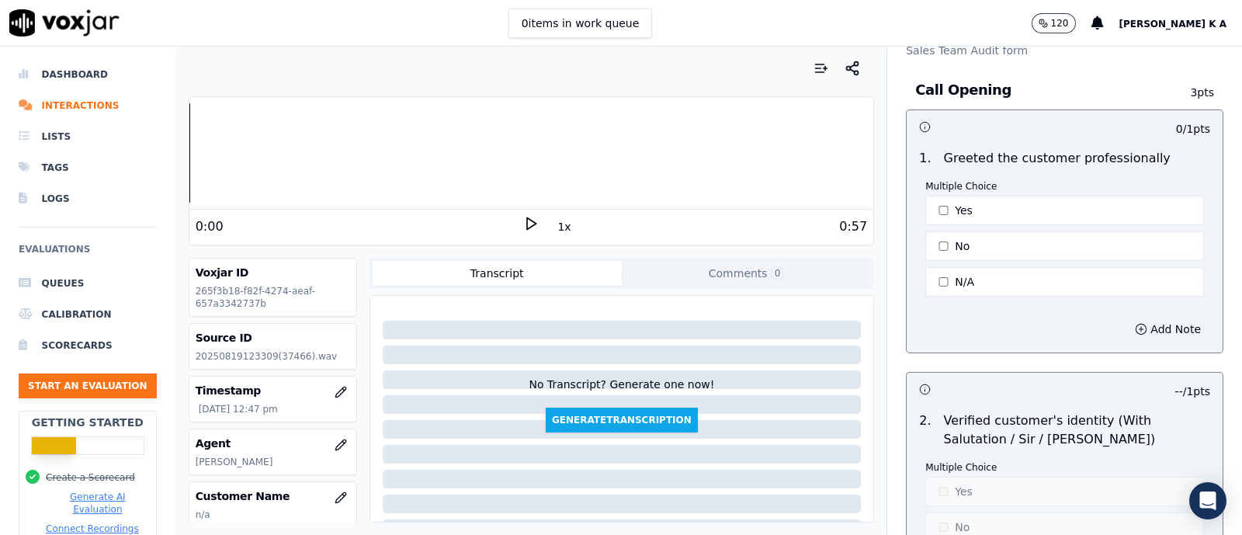
scroll to position [0, 0]
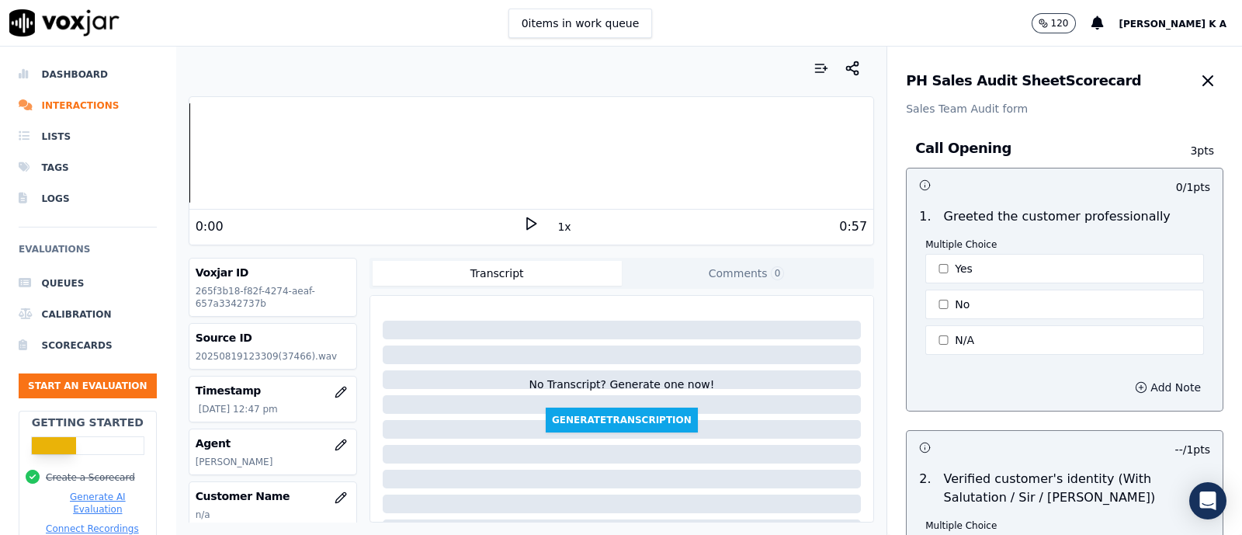
click at [993, 393] on button "Add Note" at bounding box center [1168, 388] width 85 height 22
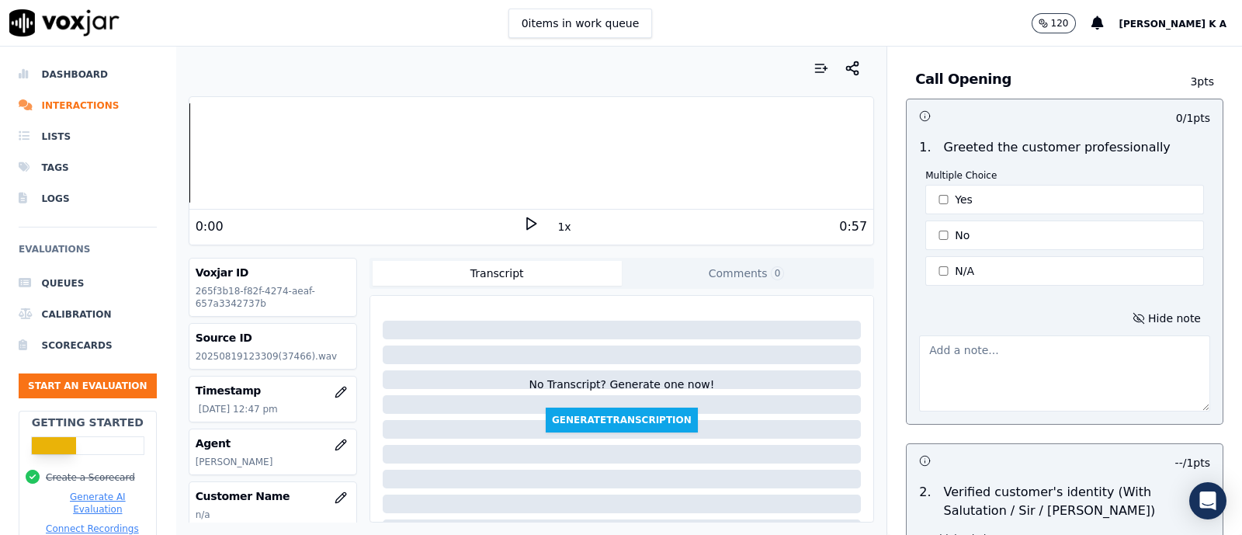
scroll to position [96, 0]
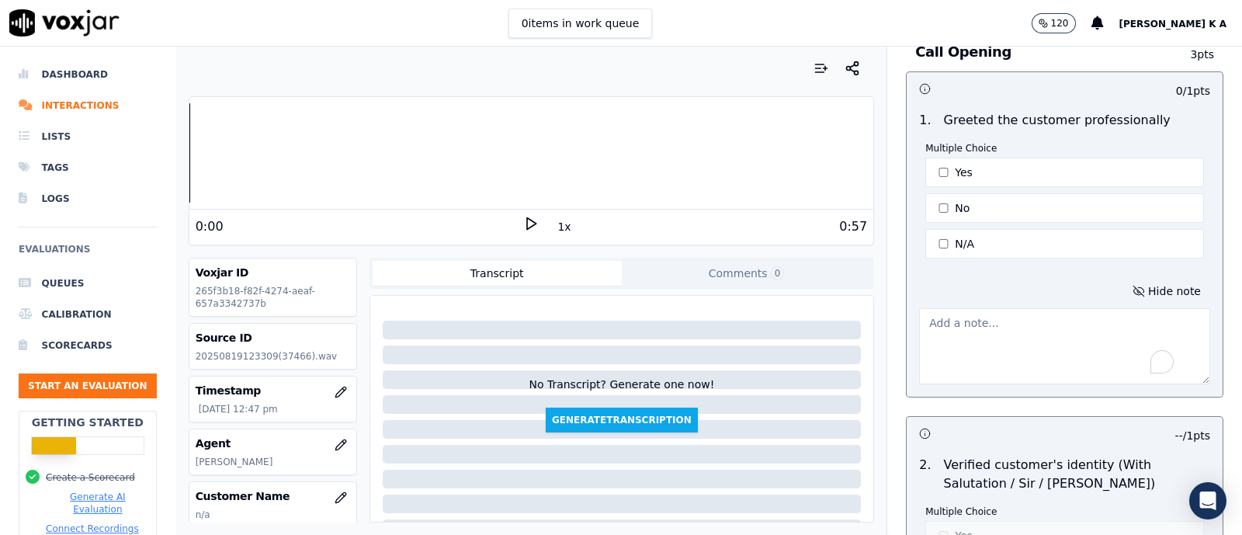
click at [955, 333] on textarea "To enrich screen reader interactions, please activate Accessibility in Grammarl…" at bounding box center [1064, 346] width 291 height 76
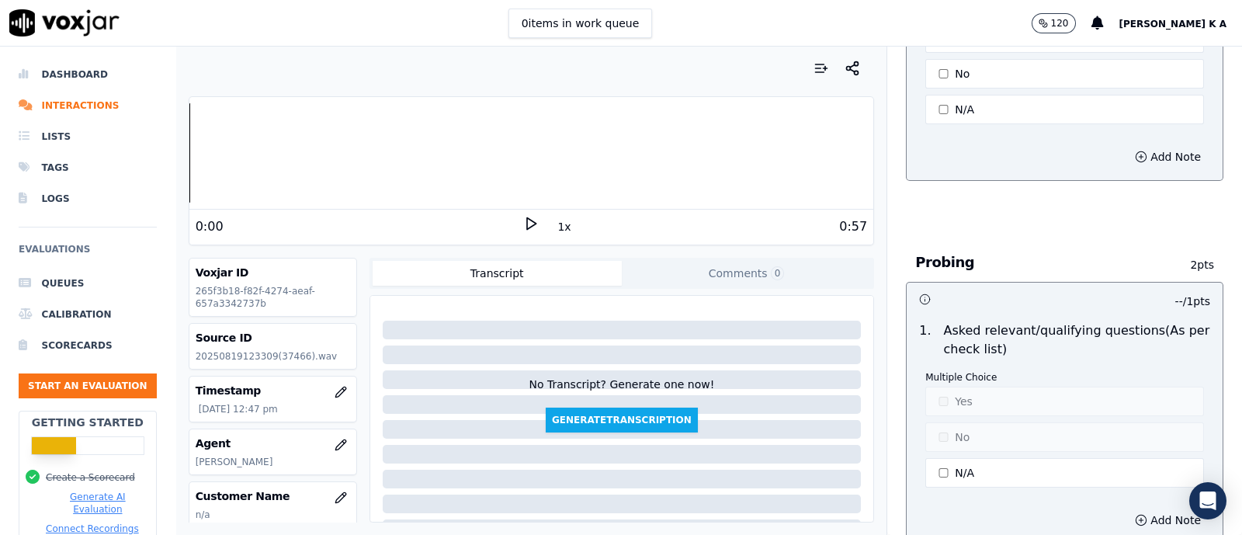
scroll to position [970, 0]
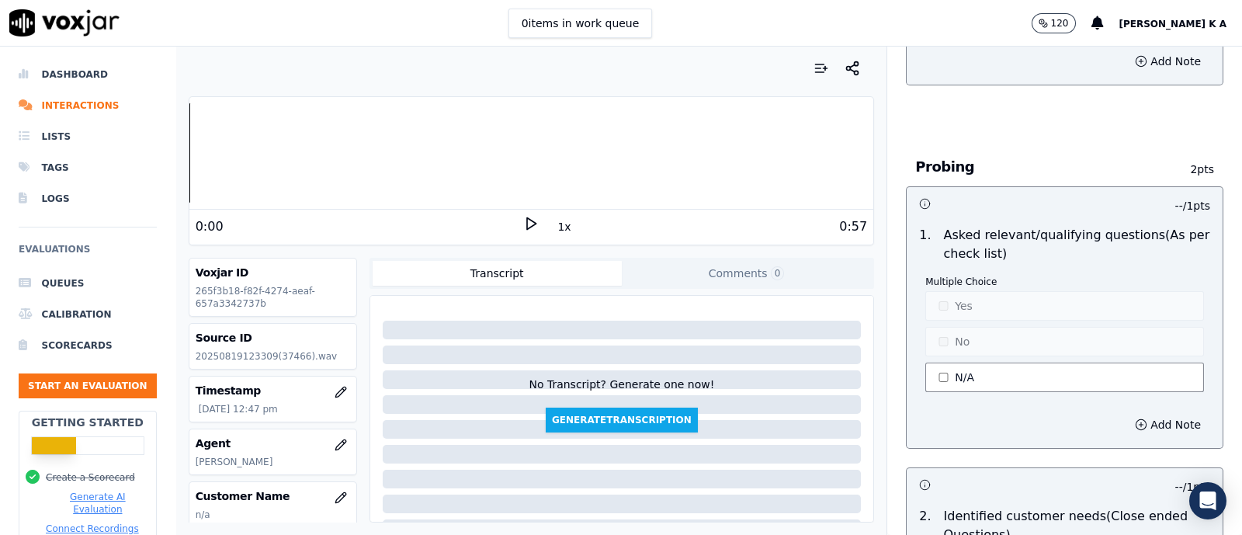
type textarea "not check the other vehicle details"
click at [938, 381] on button "N/A" at bounding box center [1064, 378] width 279 height 30
click at [939, 331] on button "No" at bounding box center [1064, 342] width 279 height 30
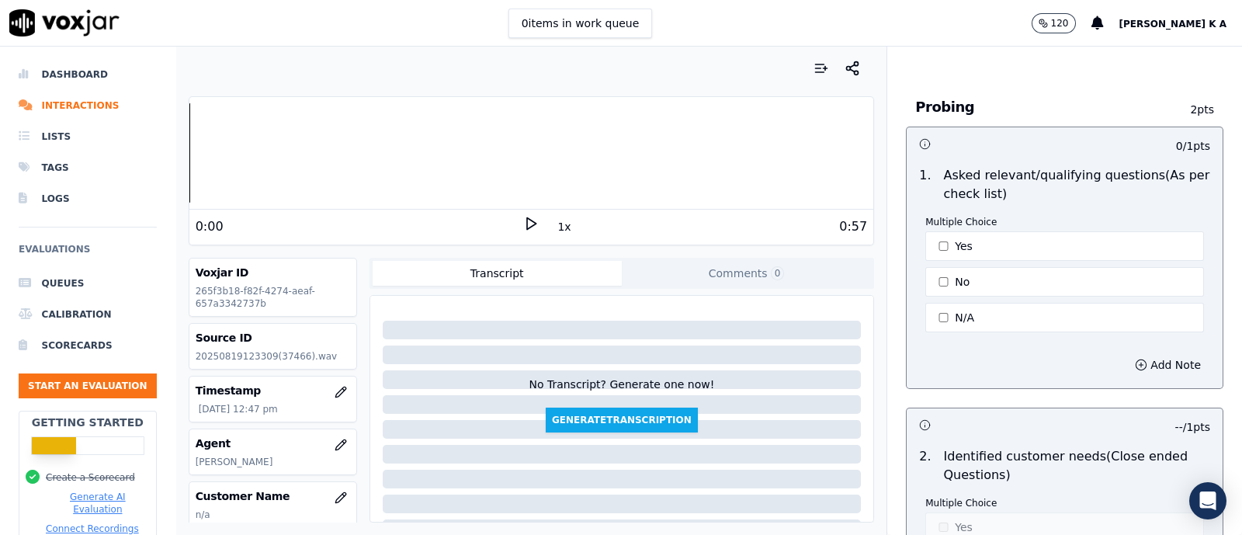
scroll to position [1261, 0]
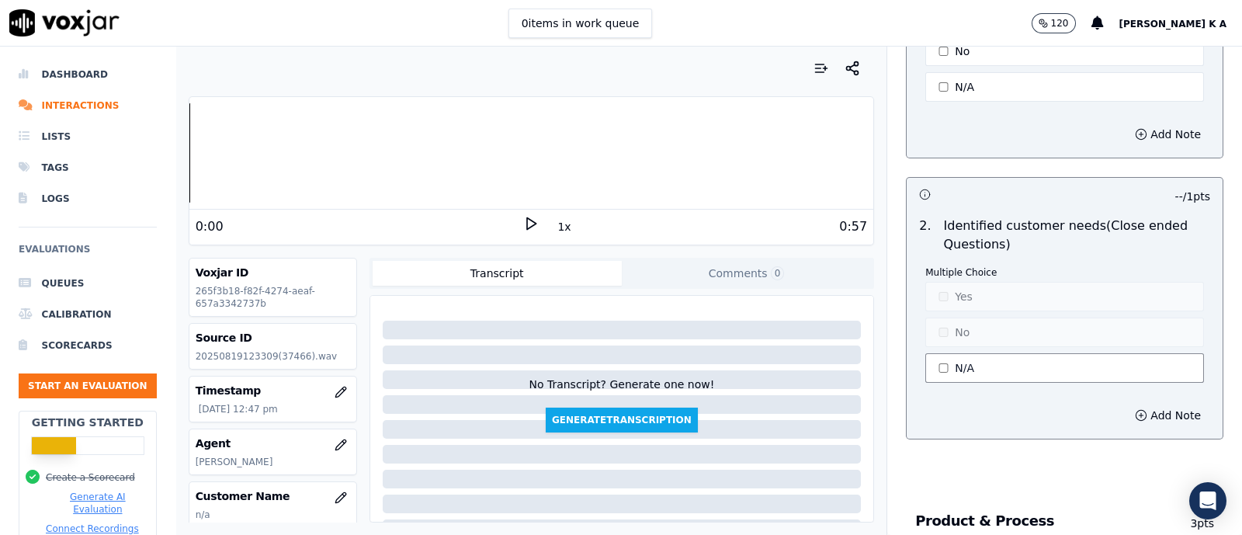
click at [963, 364] on button "N/A" at bounding box center [1064, 368] width 279 height 30
click at [934, 267] on p "Multiple Choice" at bounding box center [1064, 272] width 279 height 12
click at [932, 353] on button "N/A" at bounding box center [1064, 368] width 279 height 30
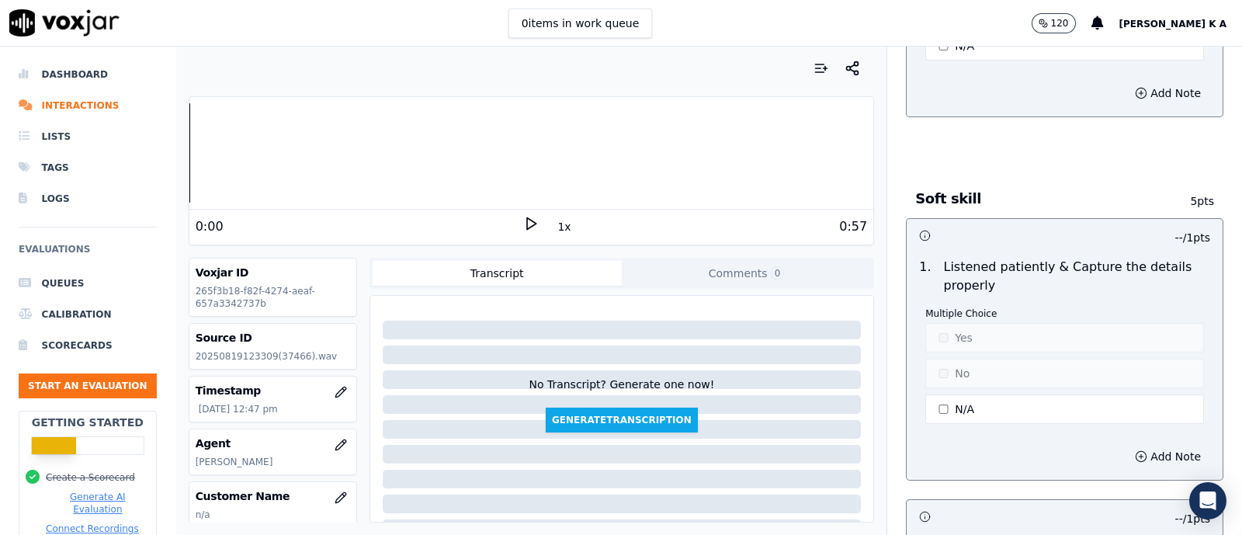
scroll to position [2425, 0]
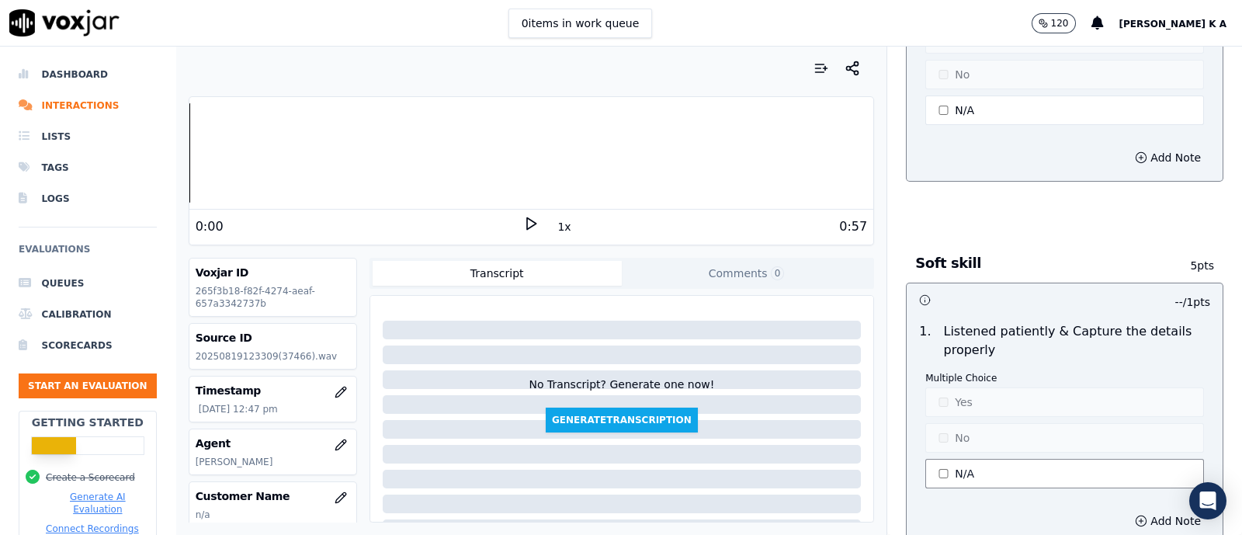
click at [950, 427] on button "N/A" at bounding box center [1064, 474] width 279 height 30
click at [959, 395] on button "Yes" at bounding box center [1064, 402] width 279 height 30
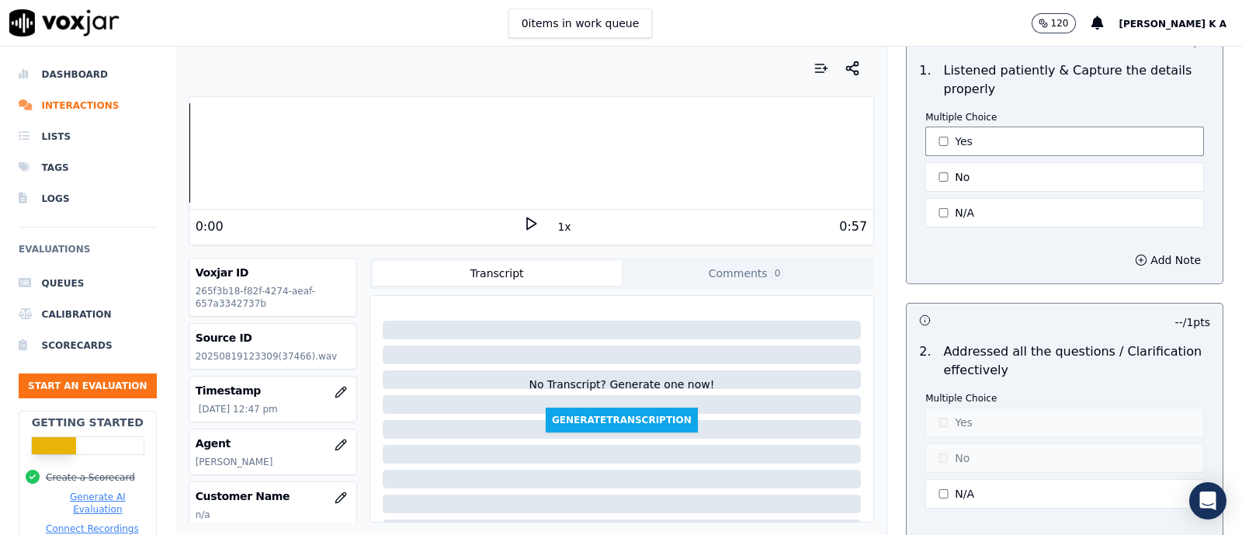
scroll to position [2716, 0]
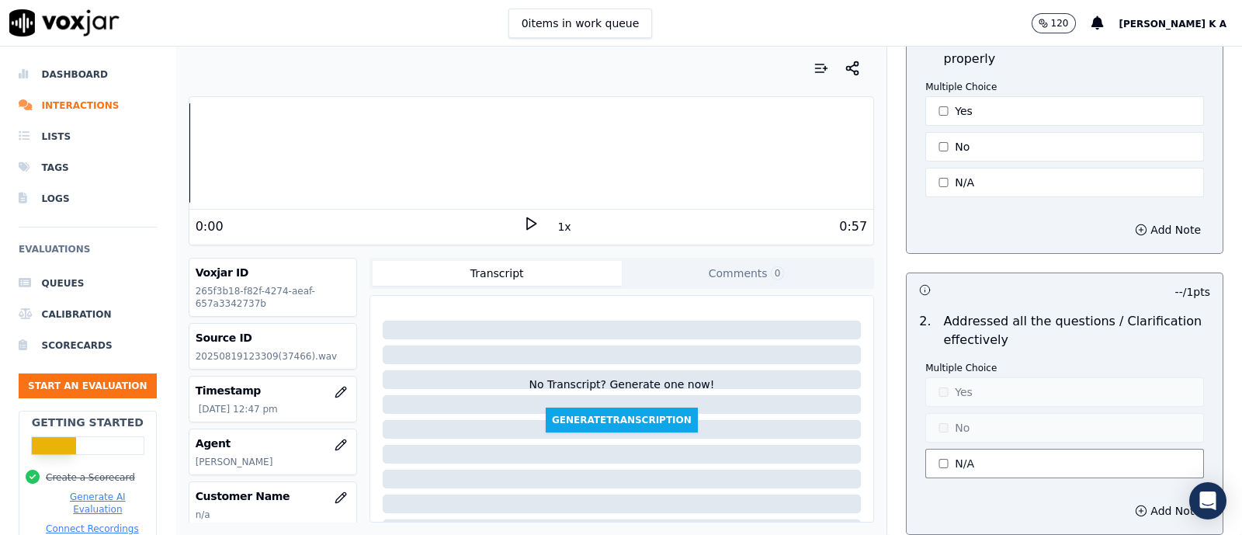
click at [943, 427] on button "N/A" at bounding box center [1064, 464] width 279 height 30
click at [963, 377] on button "Yes" at bounding box center [1064, 392] width 279 height 30
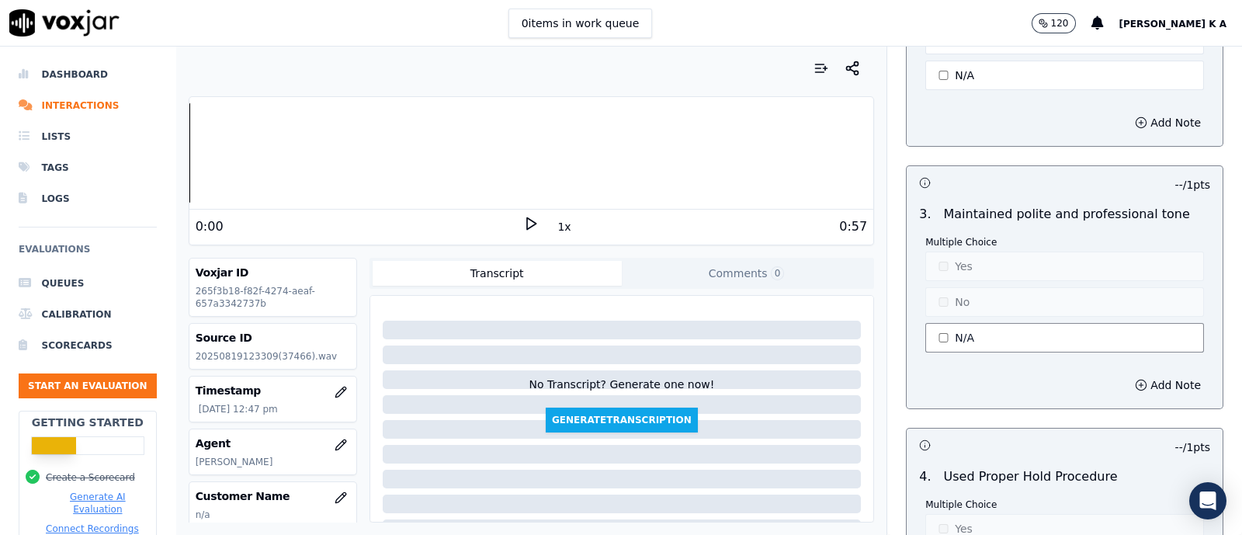
click at [938, 323] on button "N/A" at bounding box center [1064, 338] width 279 height 30
click at [939, 269] on div "Multiple Choice Yes No N/A" at bounding box center [1064, 296] width 279 height 120
click at [947, 255] on button "Yes" at bounding box center [1064, 267] width 279 height 30
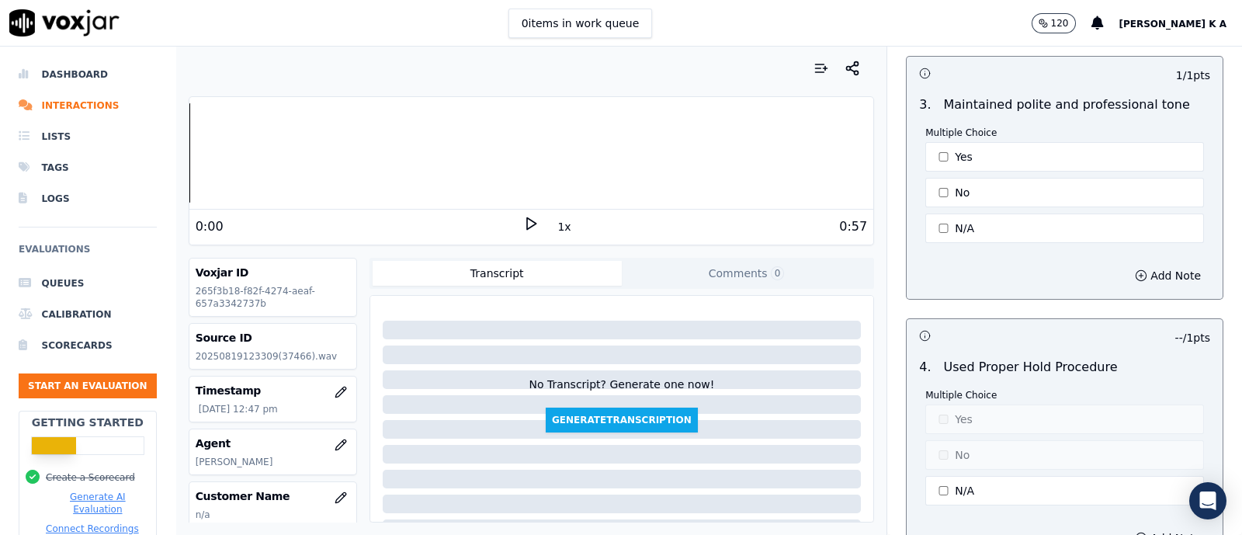
scroll to position [3300, 0]
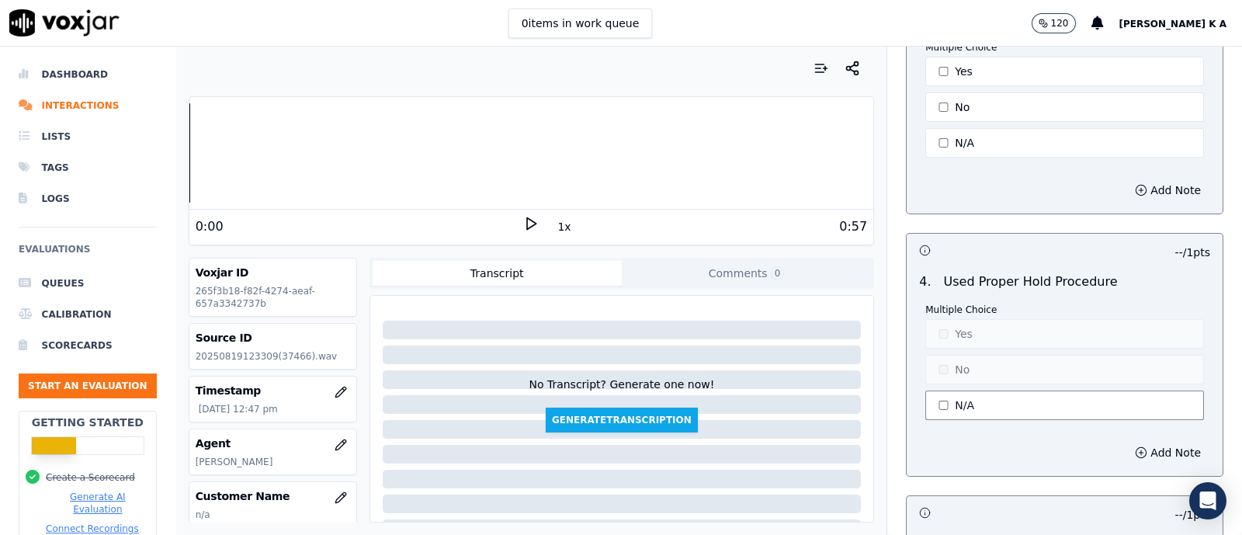
click at [955, 391] on button "N/A" at bounding box center [1064, 406] width 279 height 30
drag, startPoint x: 946, startPoint y: 307, endPoint x: 939, endPoint y: 317, distance: 11.9
click at [944, 319] on button "Yes" at bounding box center [1064, 334] width 279 height 30
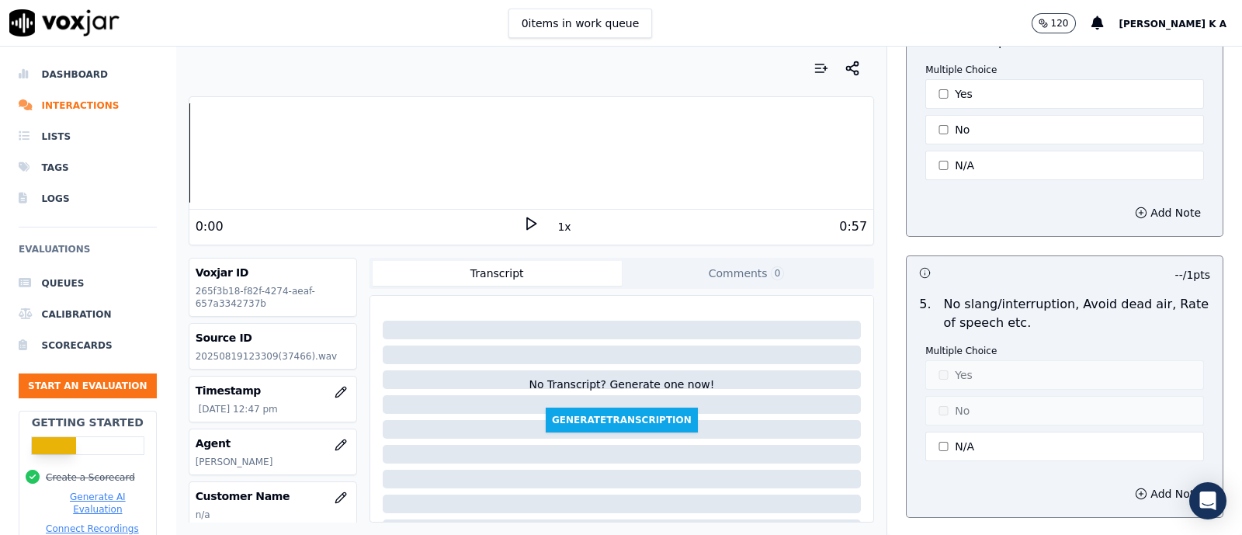
scroll to position [3785, 0]
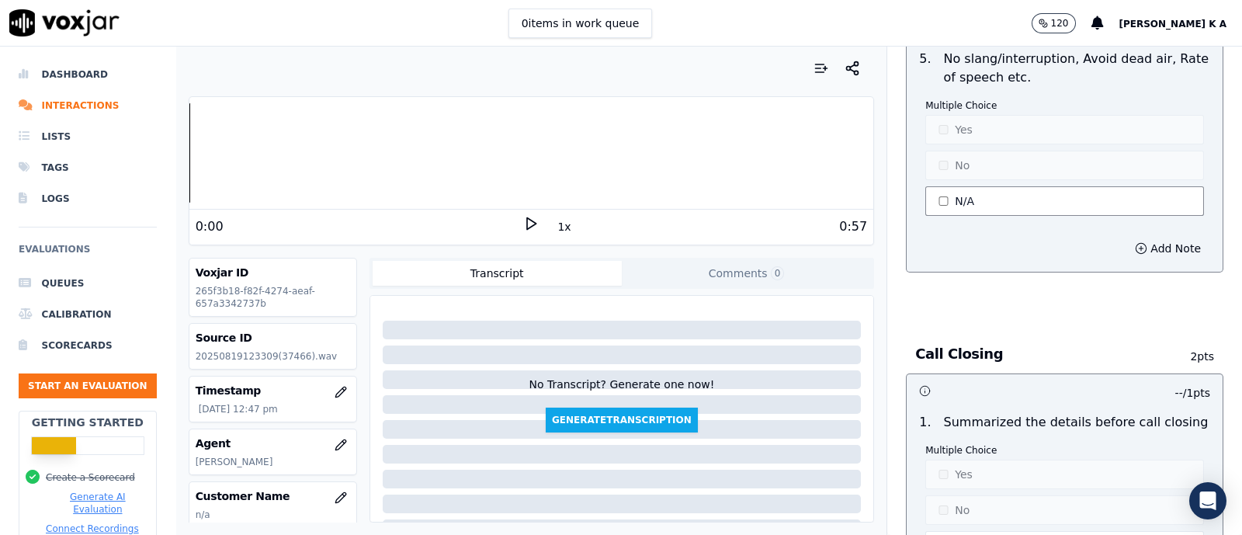
click at [953, 192] on button "N/A" at bounding box center [1064, 201] width 279 height 30
click at [943, 133] on div "Multiple Choice Yes No N/A" at bounding box center [1064, 159] width 279 height 120
click at [947, 122] on button "Yes" at bounding box center [1064, 130] width 279 height 30
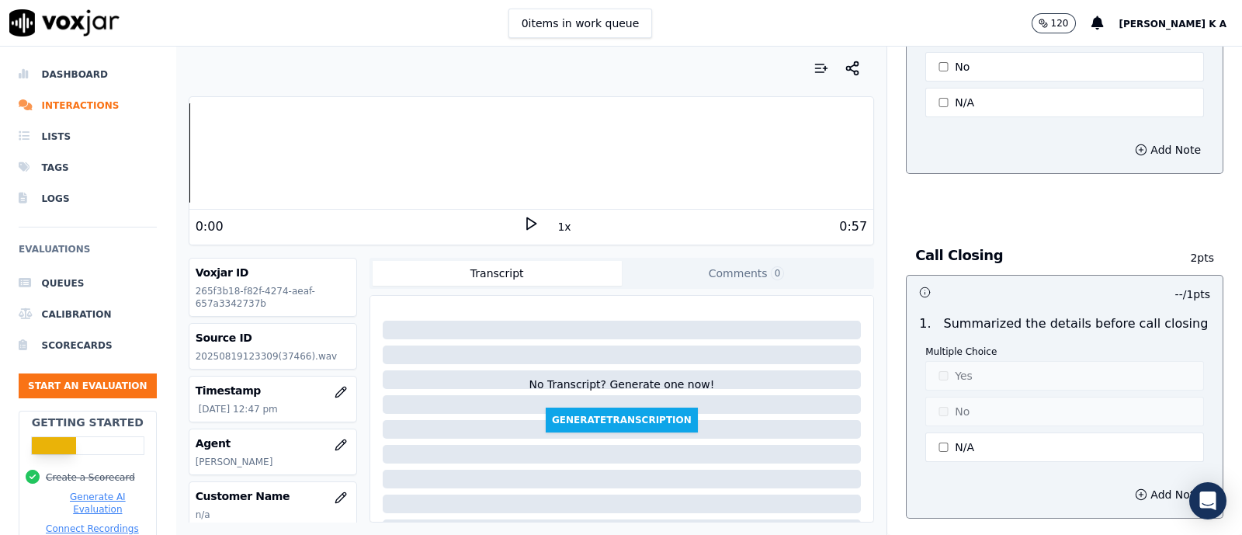
scroll to position [3979, 0]
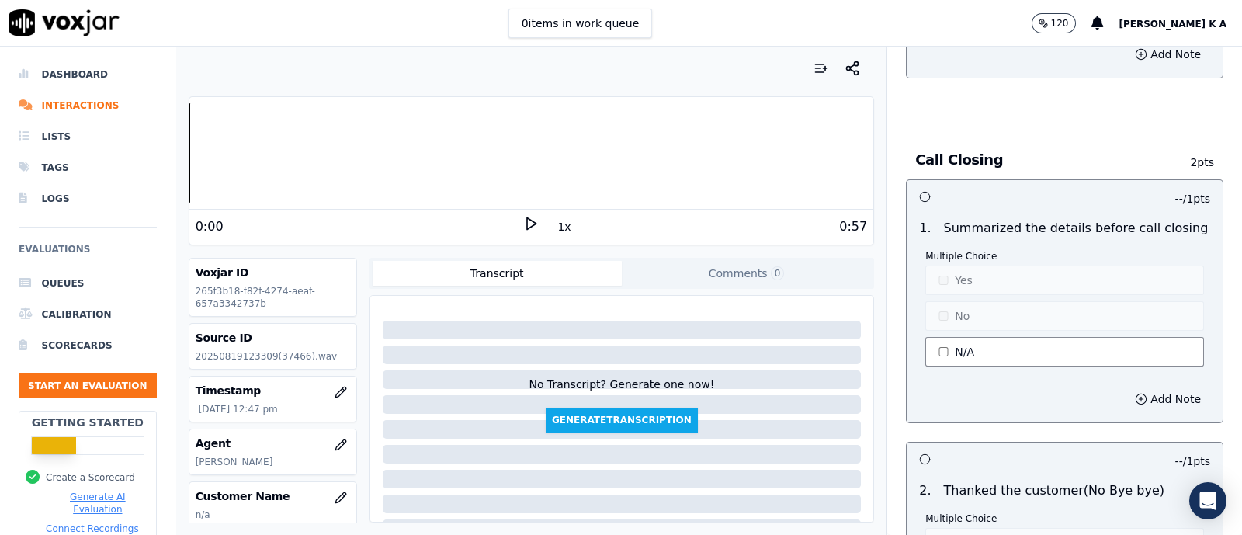
click at [939, 337] on button "N/A" at bounding box center [1064, 352] width 279 height 30
click at [945, 301] on button "No" at bounding box center [1064, 316] width 279 height 30
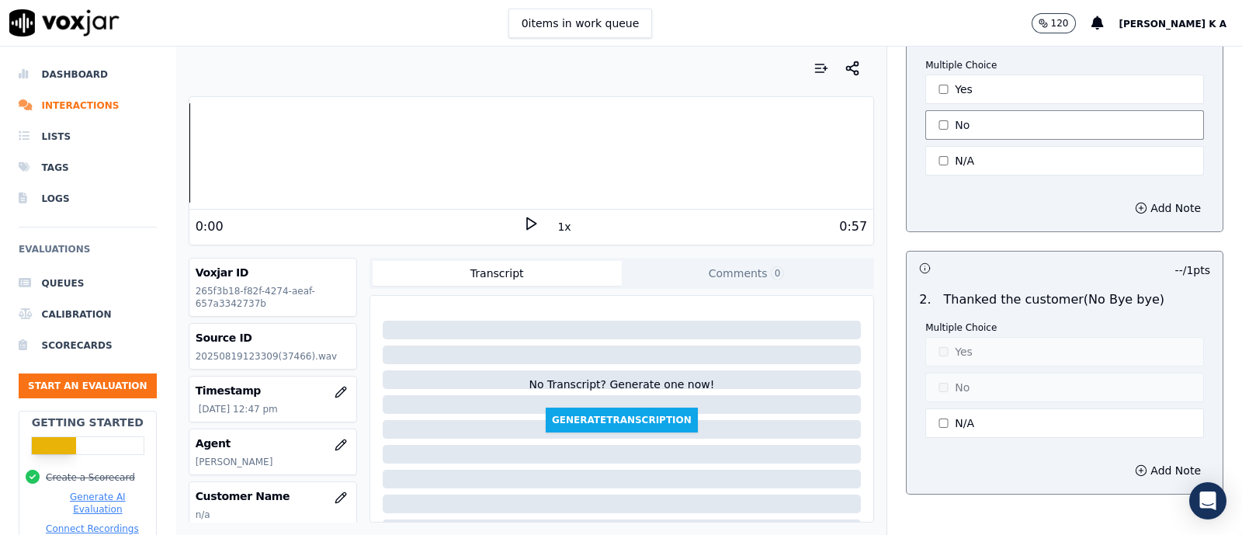
scroll to position [4173, 0]
click at [925, 405] on button "N/A" at bounding box center [1064, 420] width 279 height 30
click at [937, 370] on button "No" at bounding box center [1064, 385] width 279 height 30
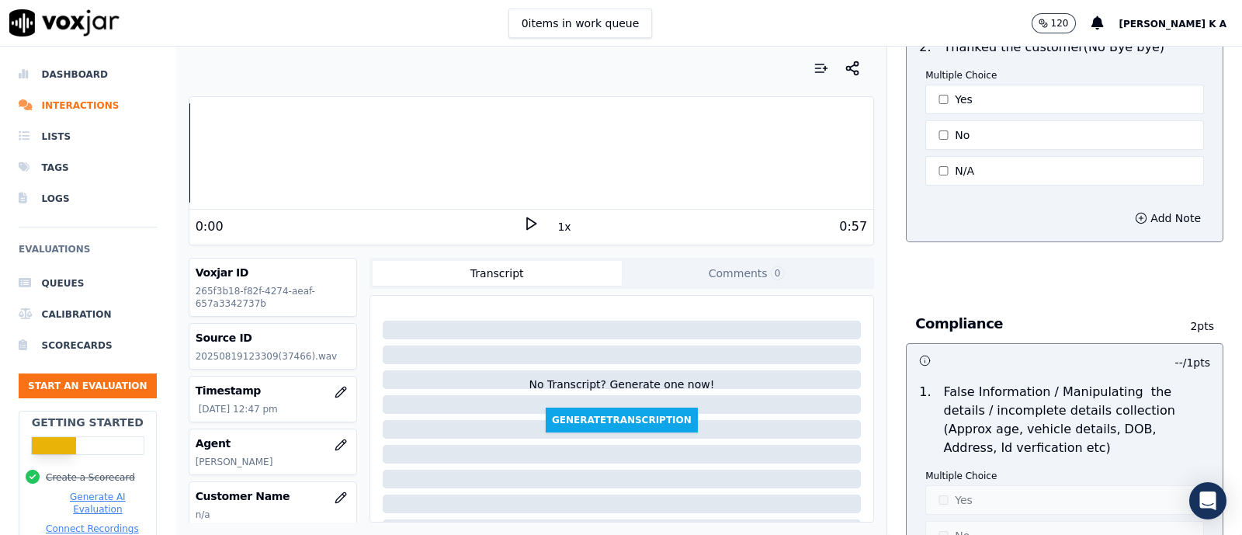
scroll to position [4561, 0]
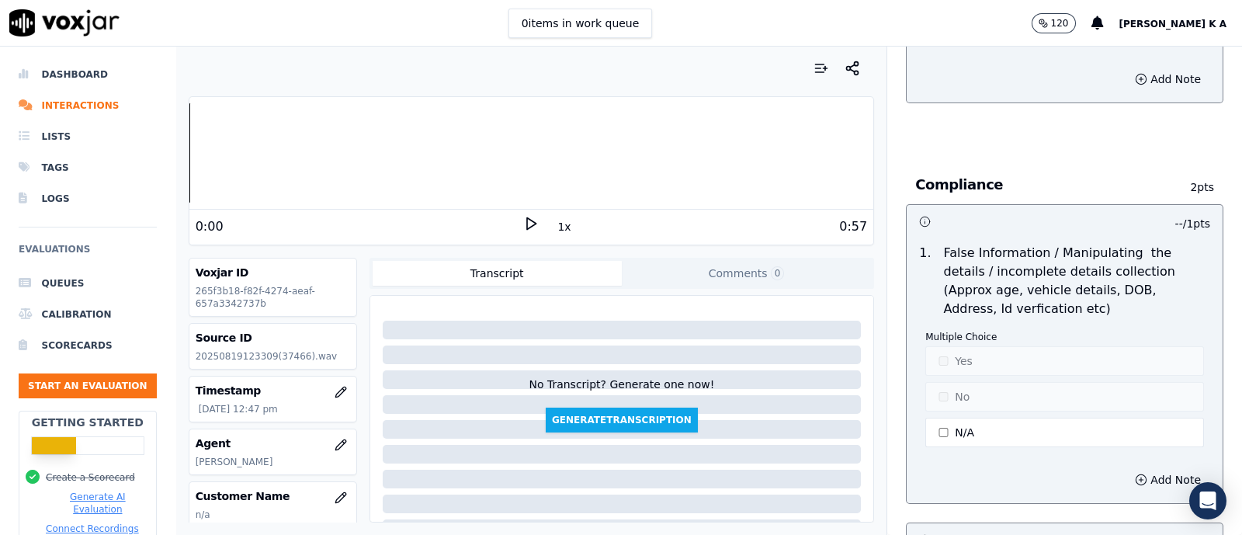
click at [944, 394] on div "Multiple Choice Yes No N/A" at bounding box center [1064, 391] width 279 height 120
click at [947, 425] on button "N/A" at bounding box center [1064, 433] width 279 height 30
click at [939, 355] on button "Yes" at bounding box center [1064, 361] width 279 height 30
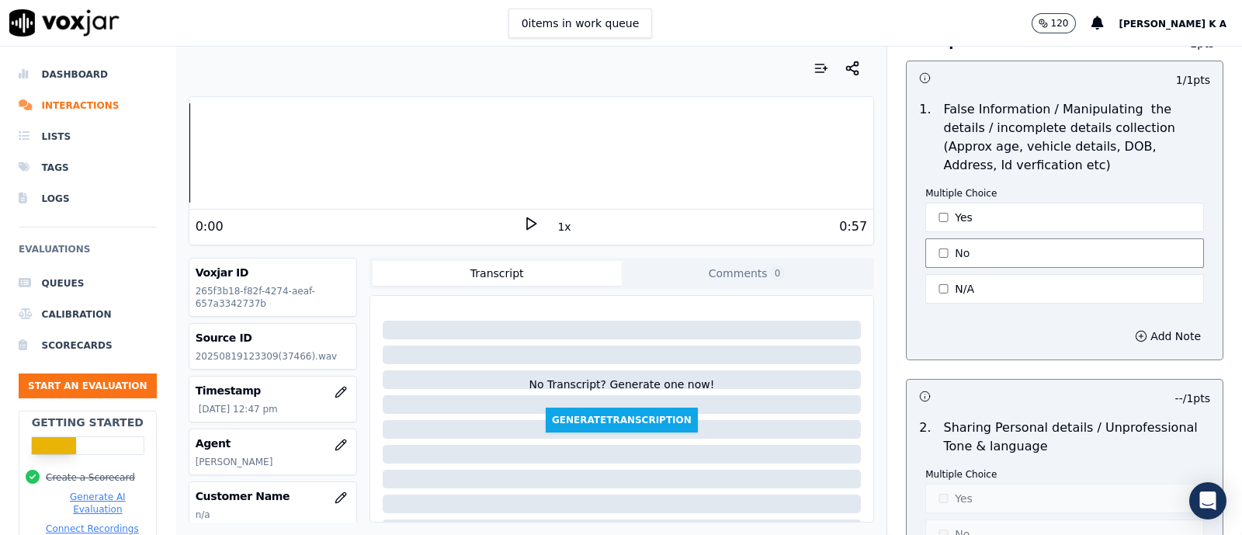
scroll to position [4851, 0]
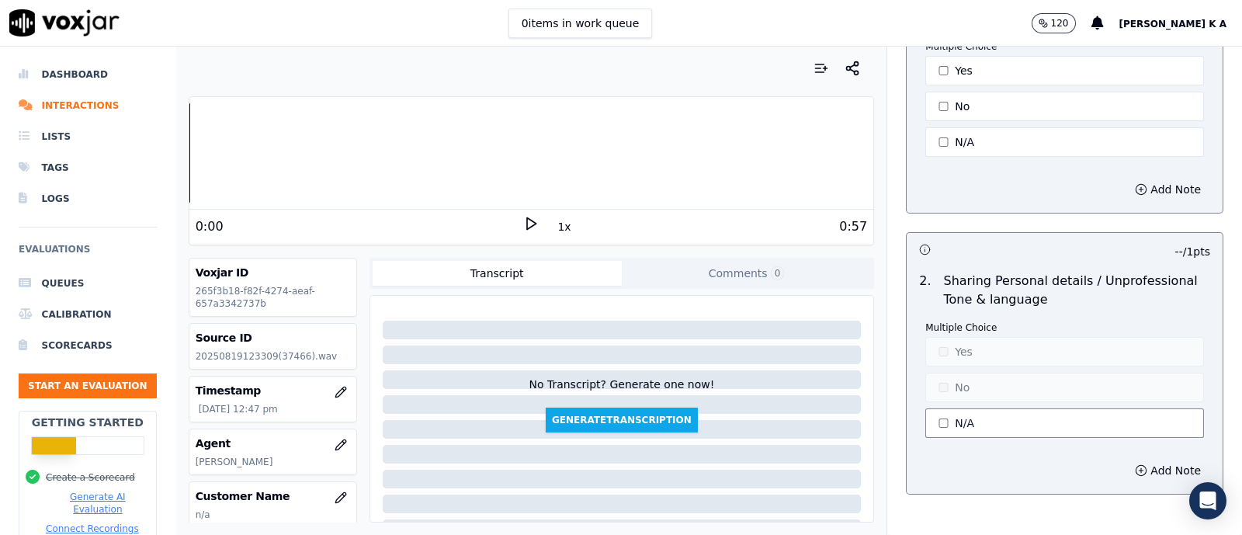
click at [942, 409] on button "N/A" at bounding box center [1064, 423] width 279 height 30
click at [943, 345] on button "Yes" at bounding box center [1064, 352] width 279 height 30
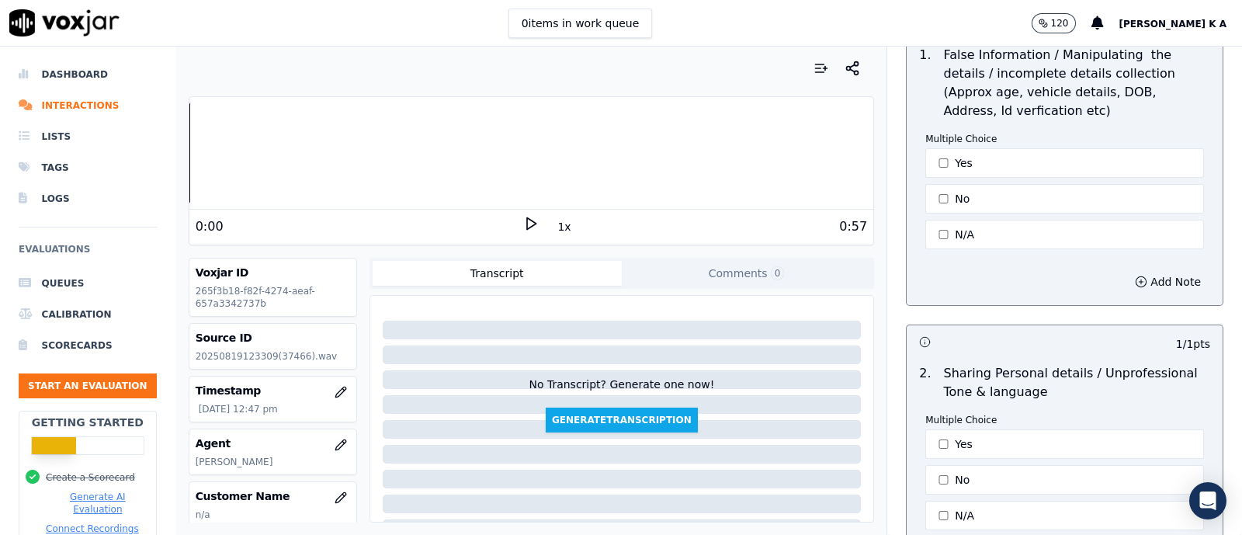
scroll to position [4929, 0]
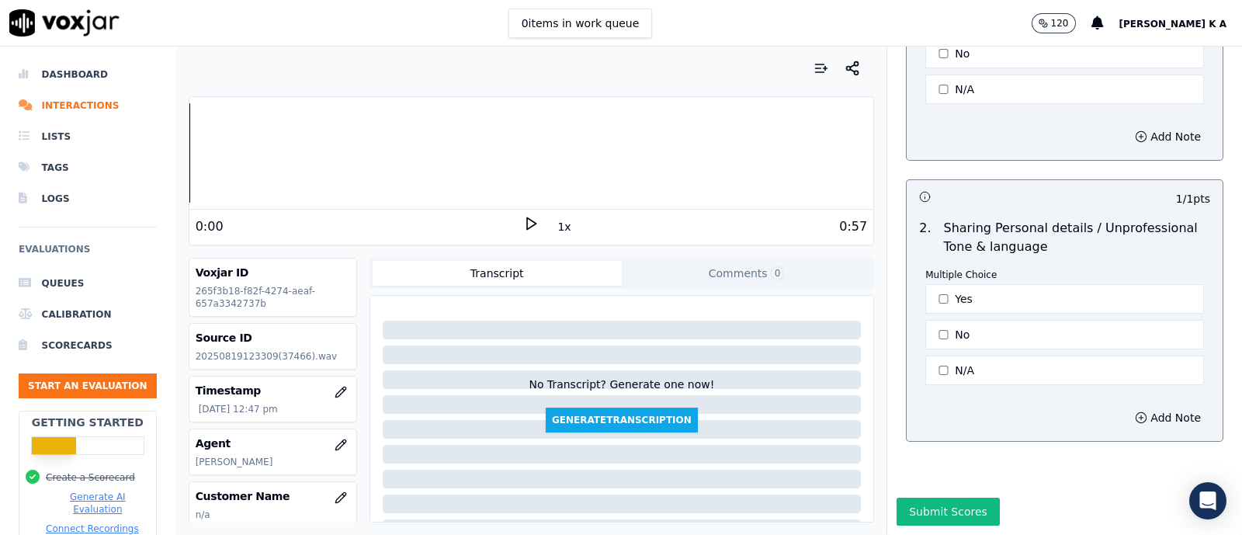
click at [920, 427] on div "Submit Scores" at bounding box center [1064, 516] width 355 height 37
click at [924, 427] on button "Submit Scores" at bounding box center [948, 512] width 103 height 28
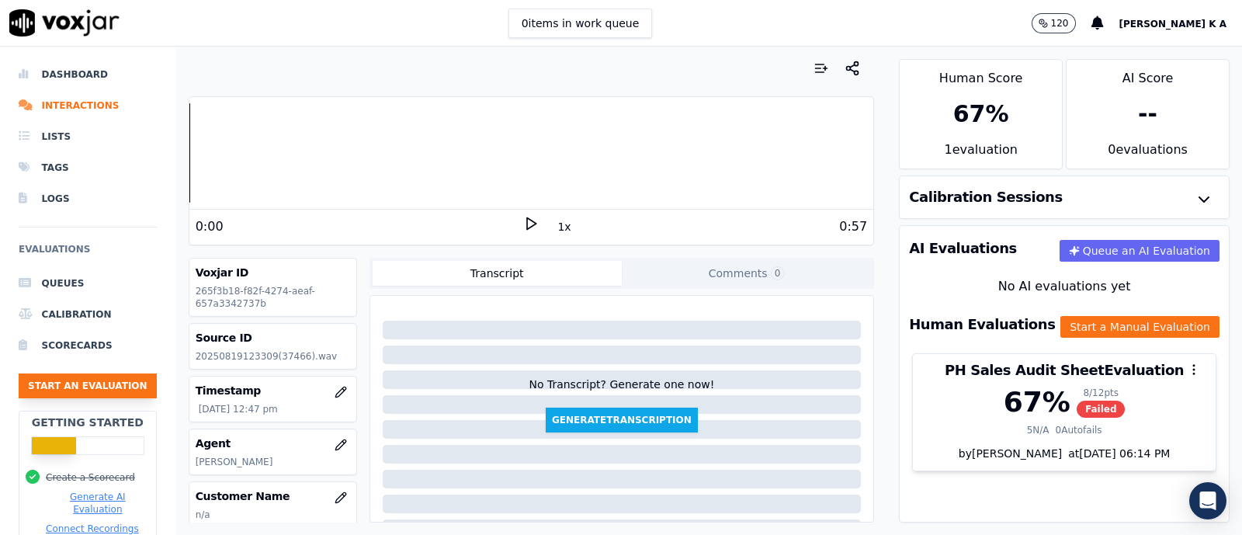
click at [98, 377] on button "Start an Evaluation" at bounding box center [88, 385] width 138 height 25
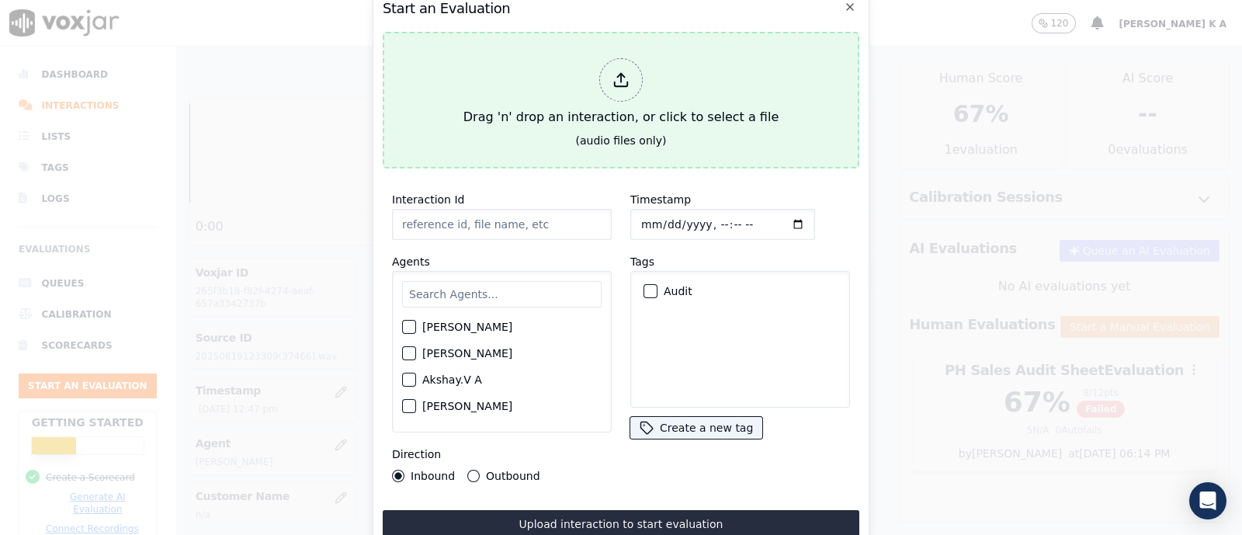
click at [613, 71] on icon at bounding box center [621, 79] width 17 height 17
type input "[[PERSON_NAME] PH]_[PHONE_NUMBER]_20250818121442(27051).wav"
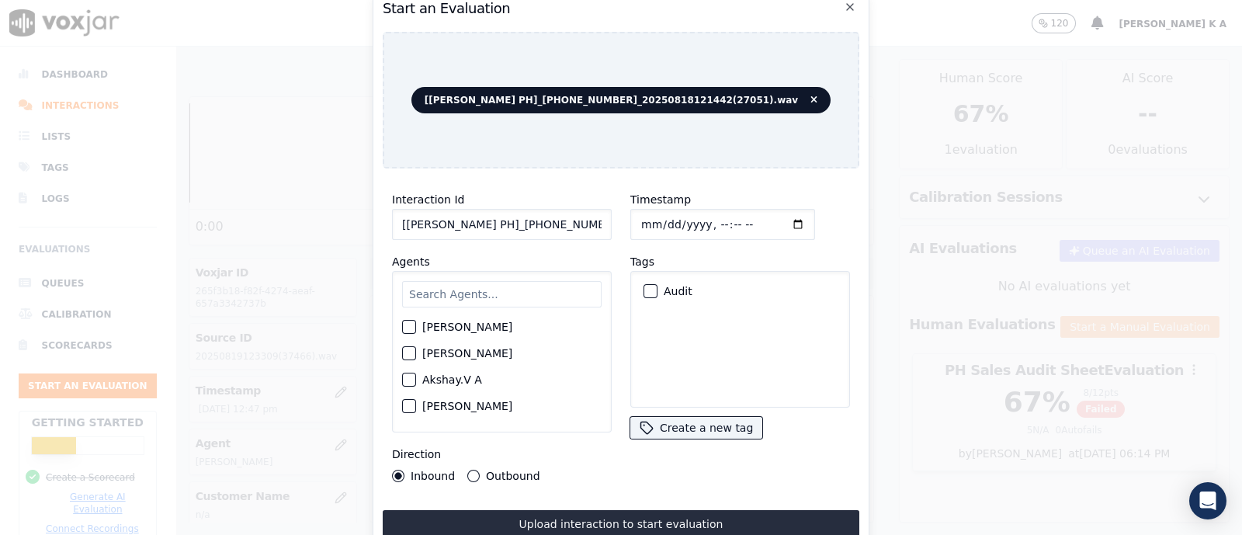
click at [476, 286] on input "text" at bounding box center [502, 294] width 200 height 26
type input "a"
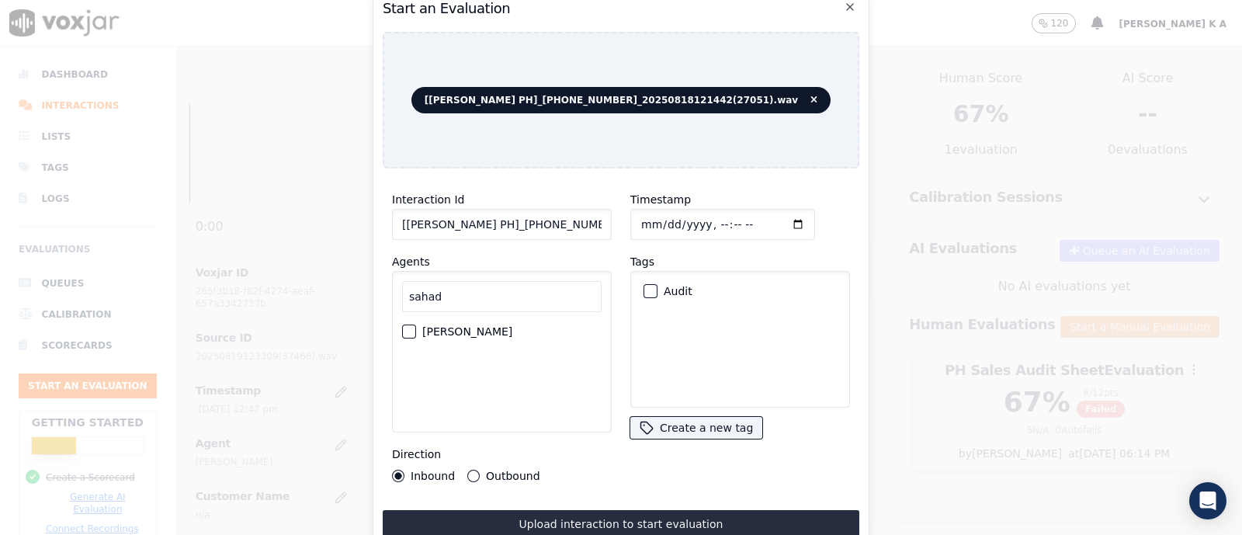
type input "sahad"
click at [433, 332] on div "[PERSON_NAME]" at bounding box center [502, 331] width 200 height 26
click at [412, 326] on div "button" at bounding box center [408, 331] width 11 height 11
click at [467, 427] on div "Outbound" at bounding box center [503, 476] width 72 height 12
click at [482, 427] on div "Outbound" at bounding box center [503, 476] width 72 height 12
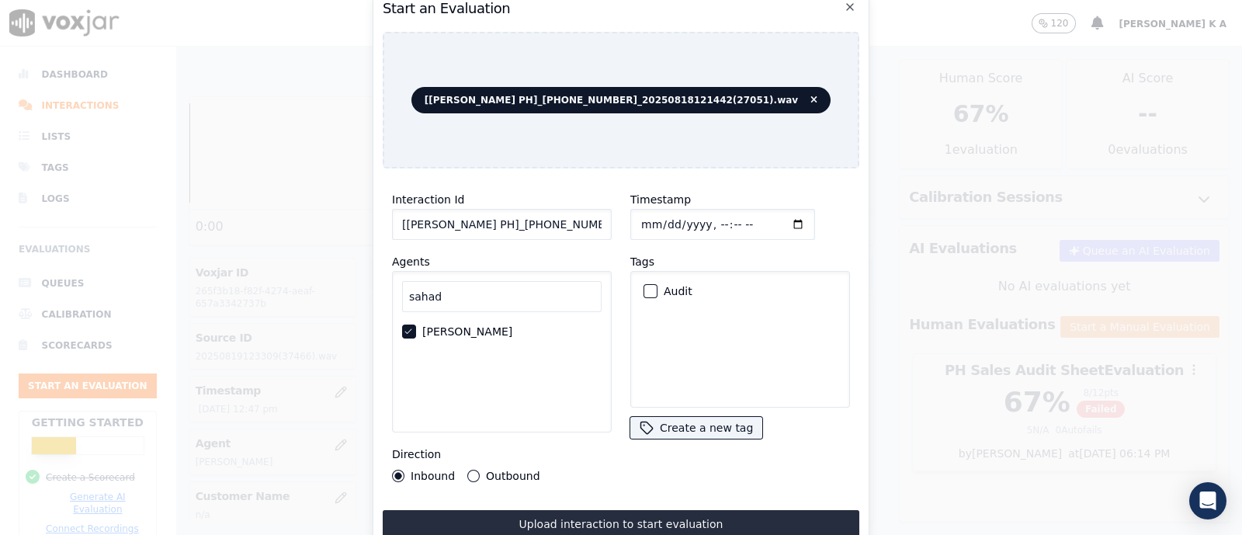
click at [472, 427] on button "Outbound" at bounding box center [473, 476] width 12 height 12
click at [648, 284] on button "Audit" at bounding box center [651, 291] width 14 height 14
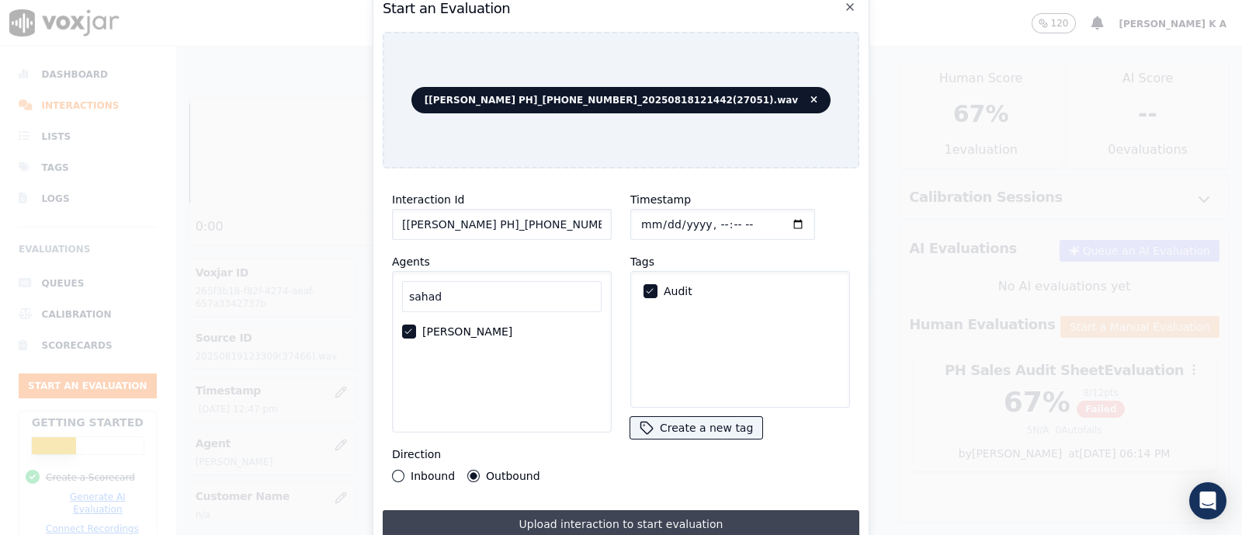
click at [568, 427] on button "Upload interaction to start evaluation" at bounding box center [621, 524] width 477 height 28
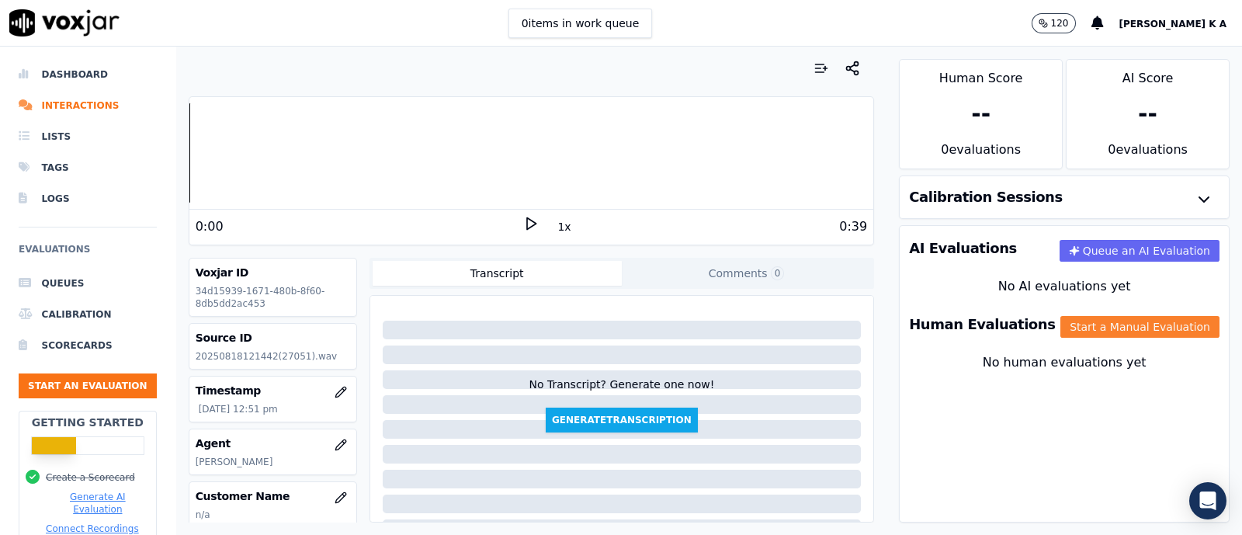
click at [993, 325] on button "Start a Manual Evaluation" at bounding box center [1140, 327] width 159 height 22
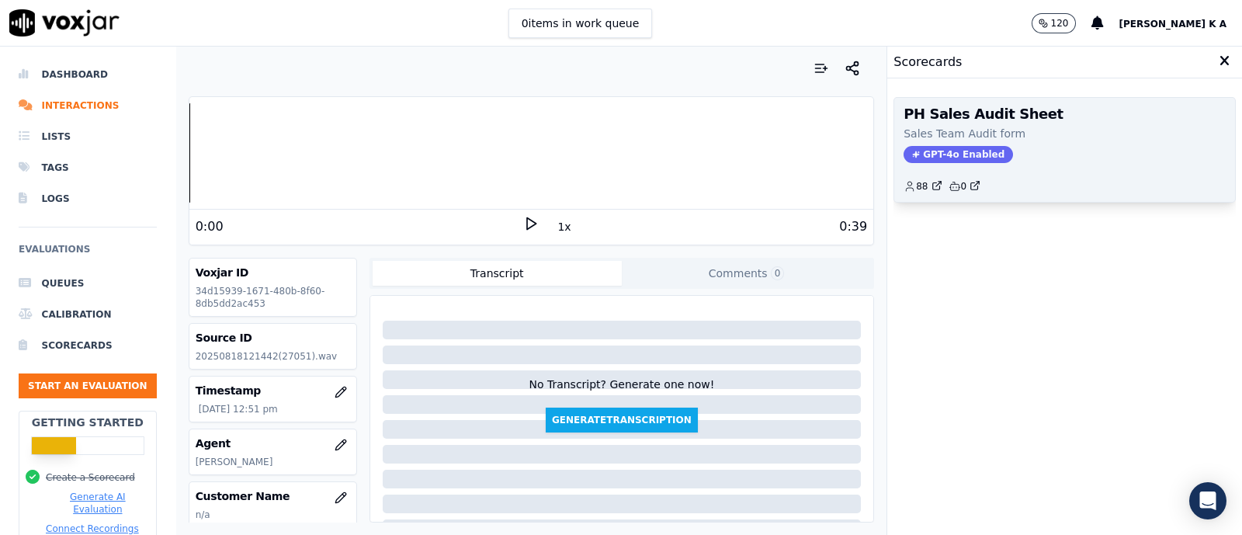
click at [945, 153] on span "GPT-4o Enabled" at bounding box center [958, 154] width 109 height 17
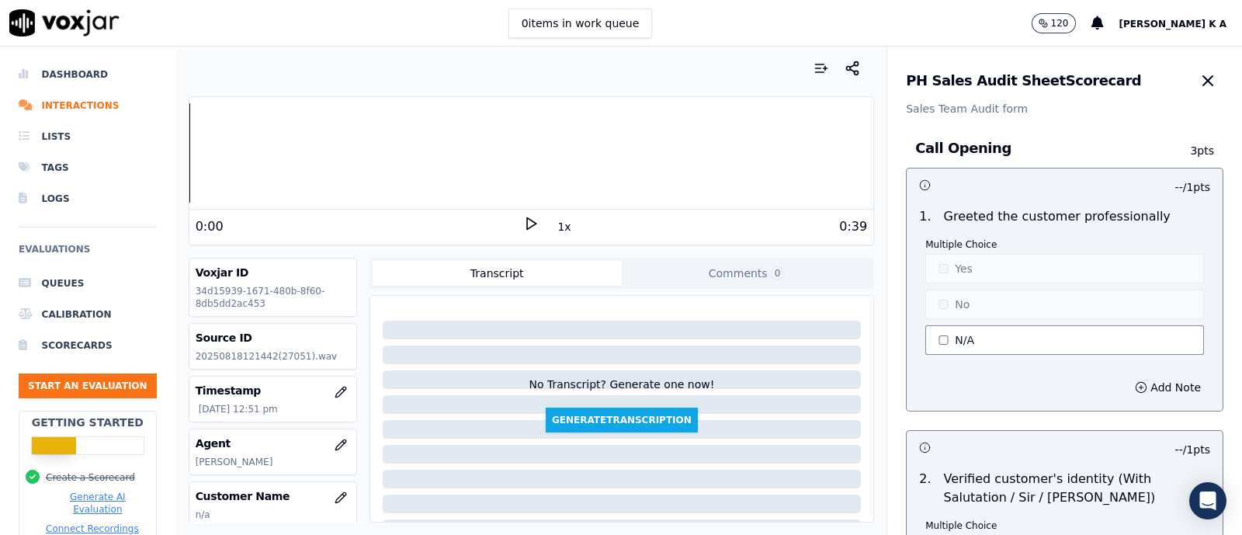
click at [944, 335] on button "N/A" at bounding box center [1064, 340] width 279 height 30
click at [939, 275] on button "Yes" at bounding box center [1064, 269] width 279 height 30
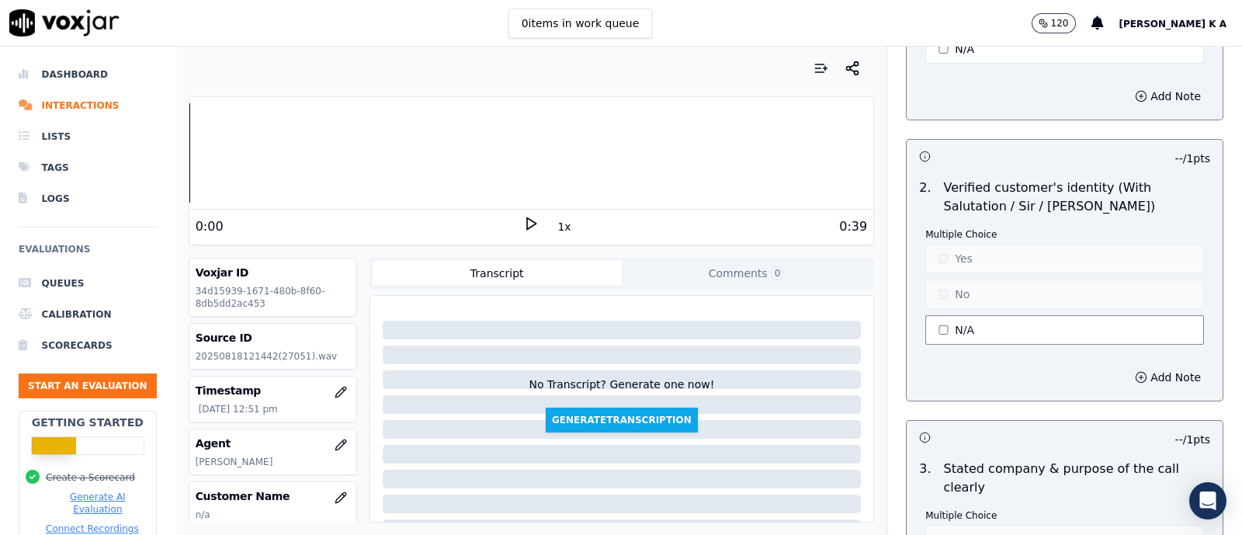
scroll to position [485, 0]
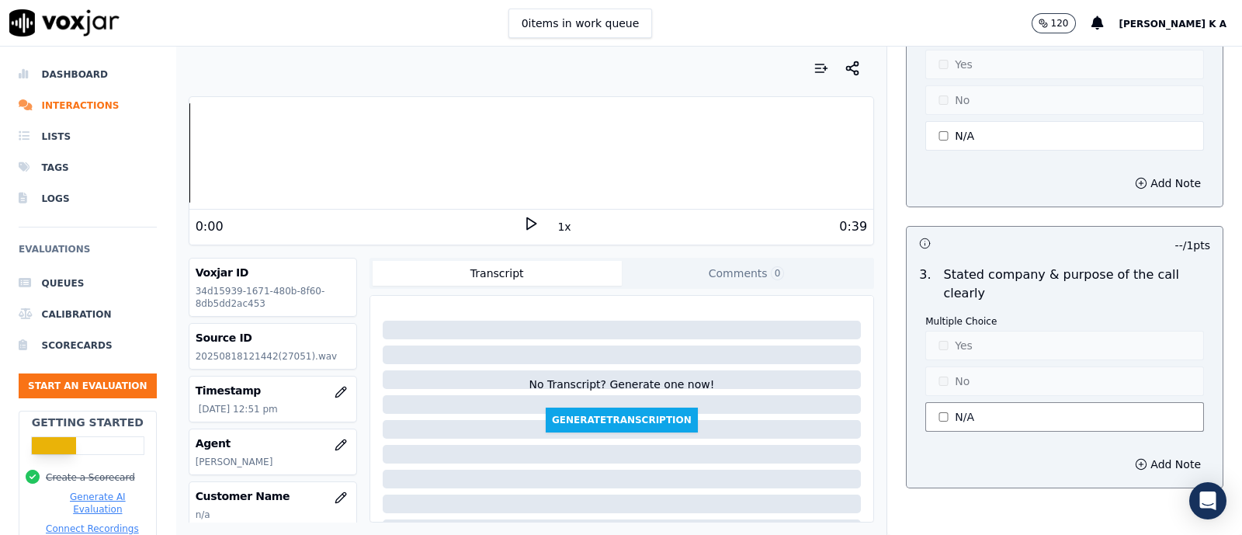
click at [944, 417] on button "N/A" at bounding box center [1064, 417] width 279 height 30
click at [940, 352] on button "Yes" at bounding box center [1064, 346] width 279 height 30
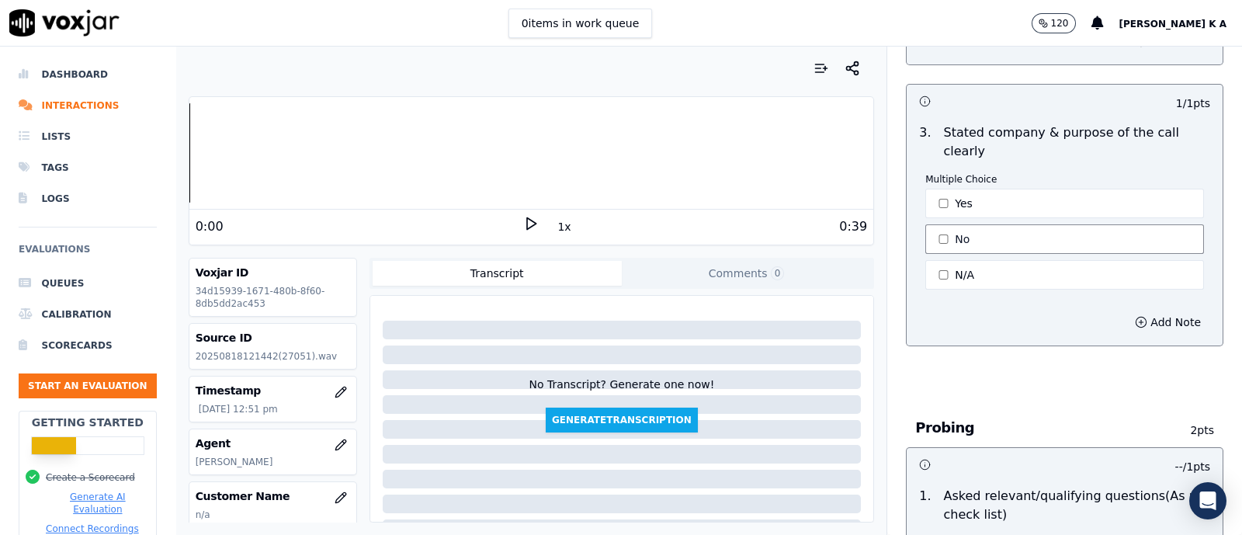
scroll to position [679, 0]
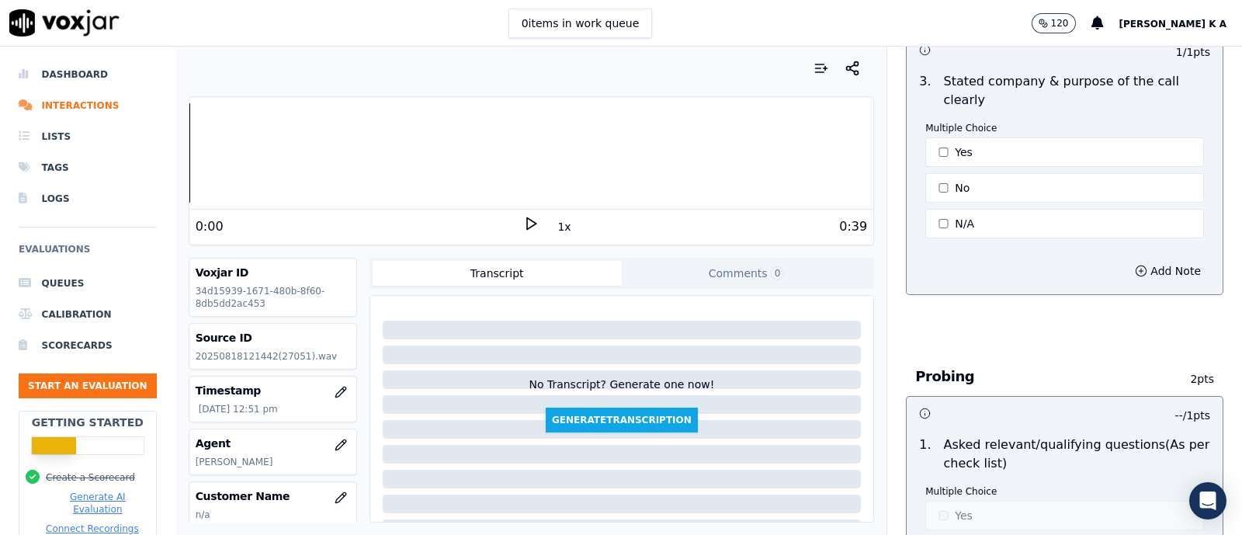
type button "1"
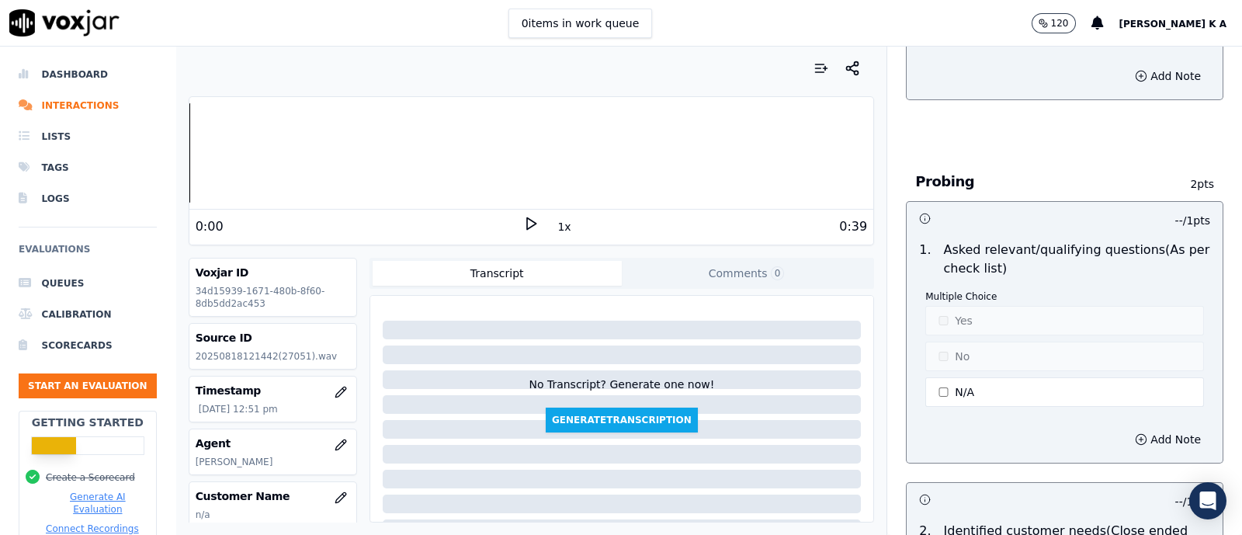
scroll to position [970, 0]
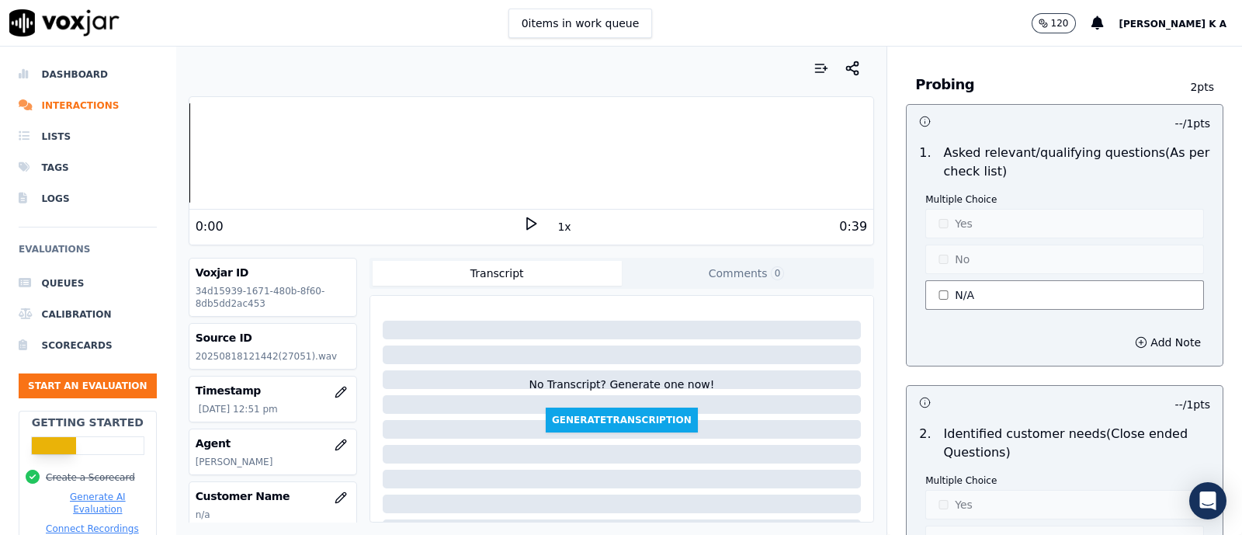
click at [931, 301] on button "N/A" at bounding box center [1064, 295] width 279 height 30
click at [961, 248] on button "No" at bounding box center [1064, 260] width 279 height 30
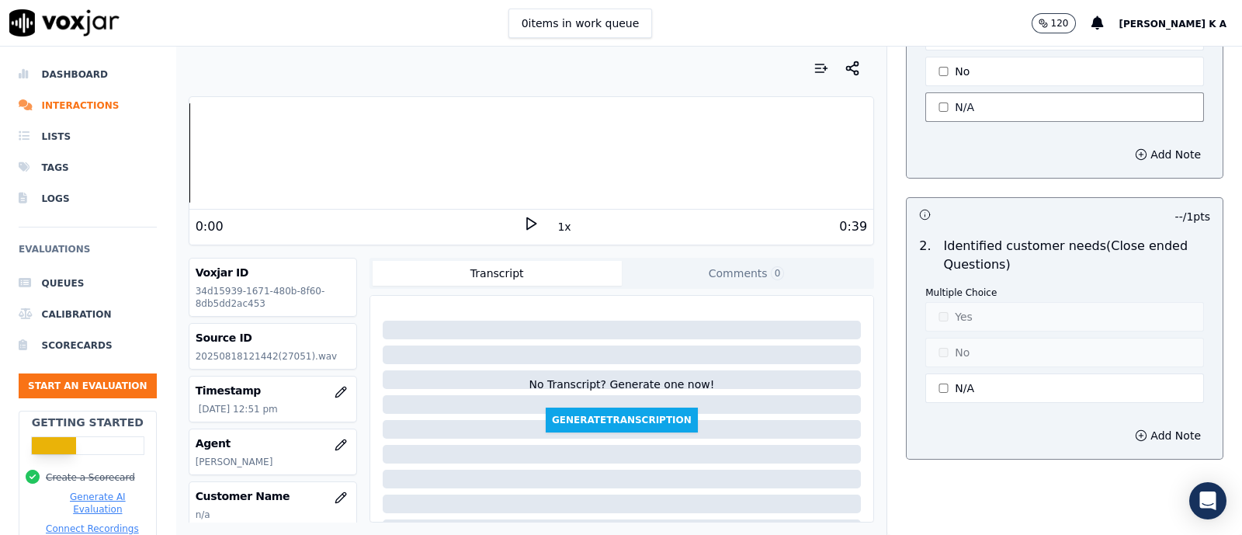
scroll to position [1165, 0]
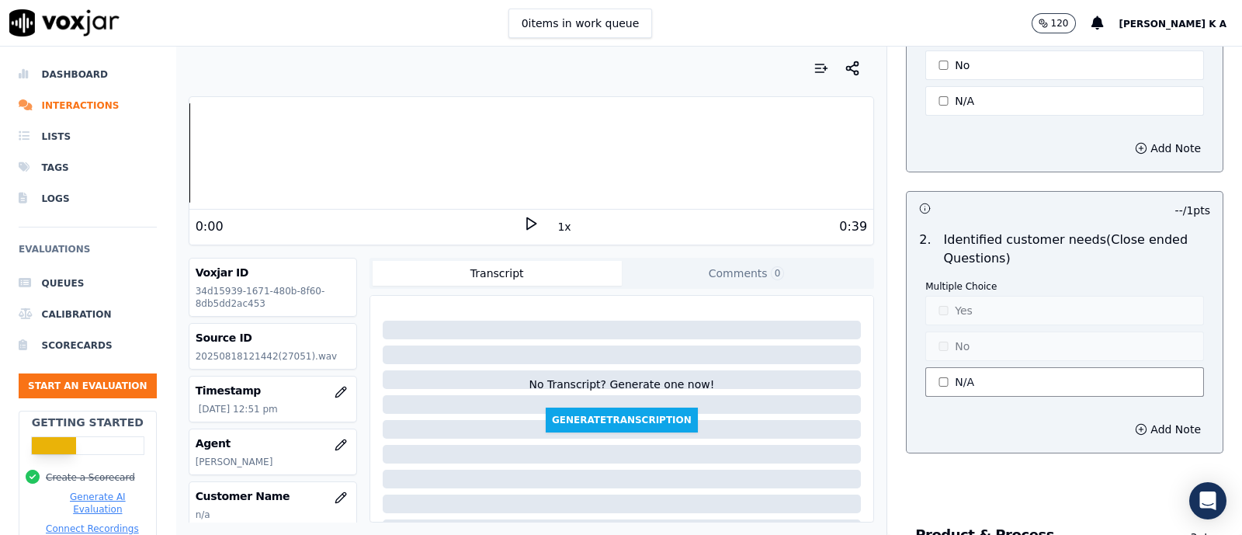
click at [936, 369] on button "N/A" at bounding box center [1064, 382] width 279 height 30
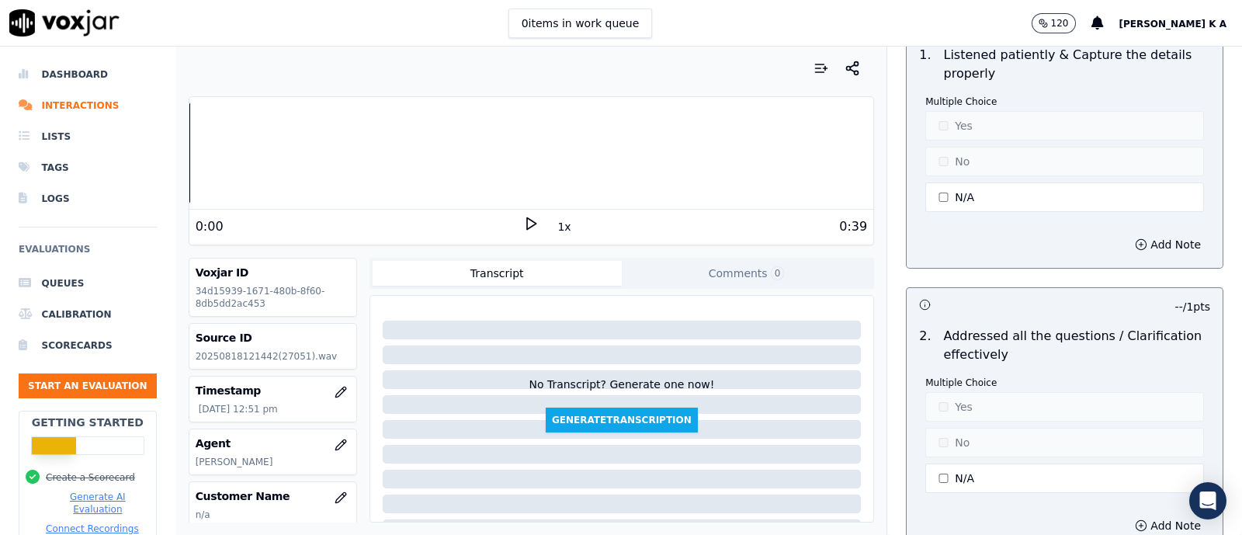
scroll to position [2619, 0]
click at [946, 197] on button "N/A" at bounding box center [1064, 197] width 279 height 30
click at [946, 116] on button "Yes" at bounding box center [1064, 126] width 279 height 30
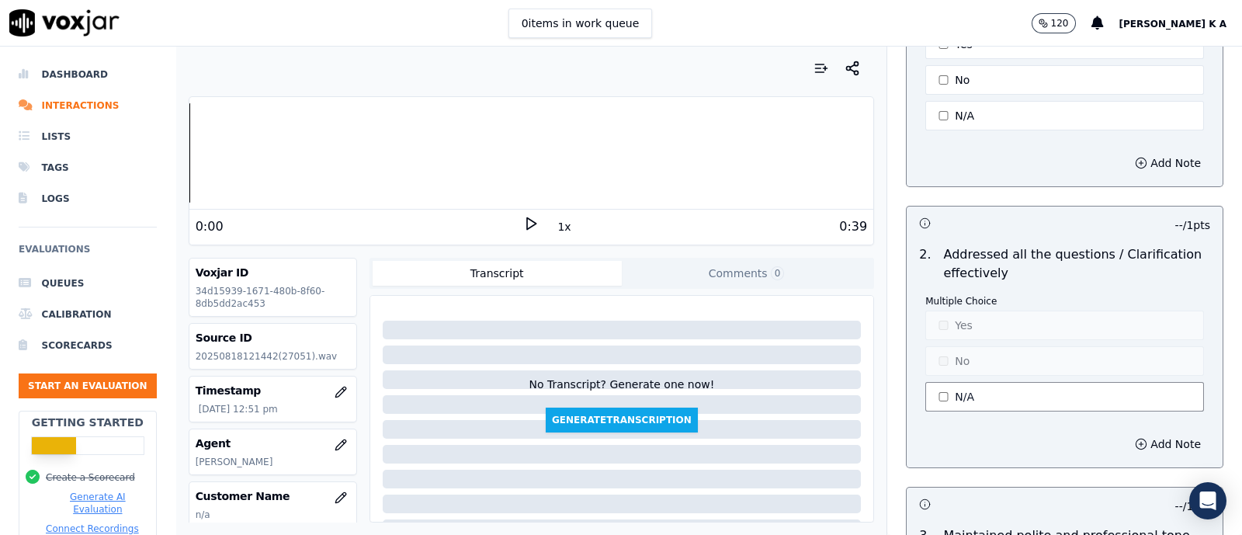
scroll to position [2814, 0]
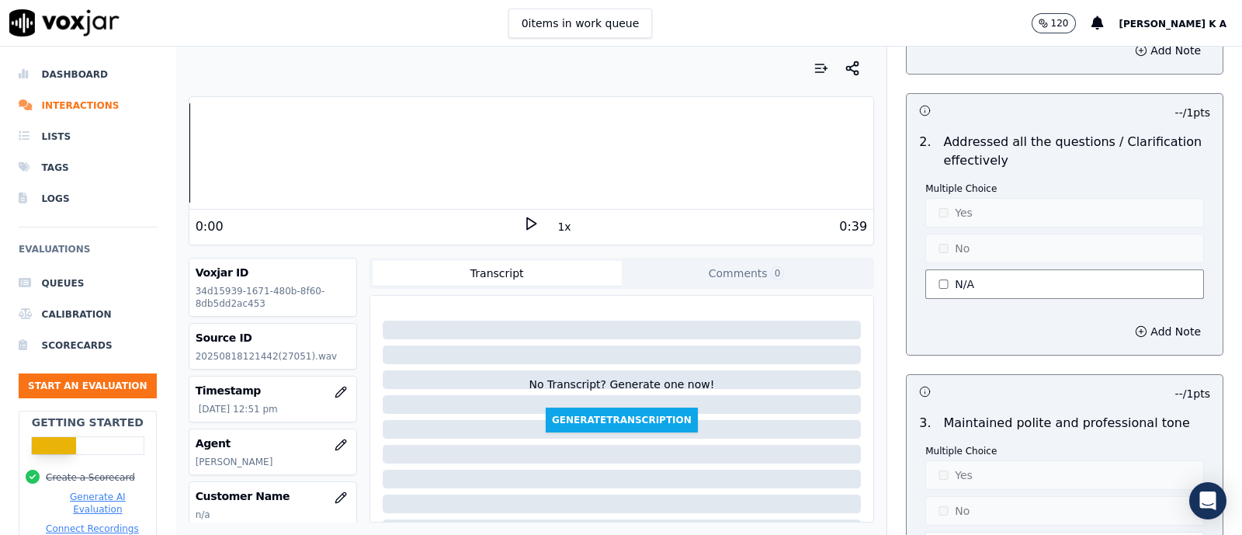
click at [932, 284] on button "N/A" at bounding box center [1064, 284] width 279 height 30
click at [946, 200] on button "Yes" at bounding box center [1064, 213] width 279 height 30
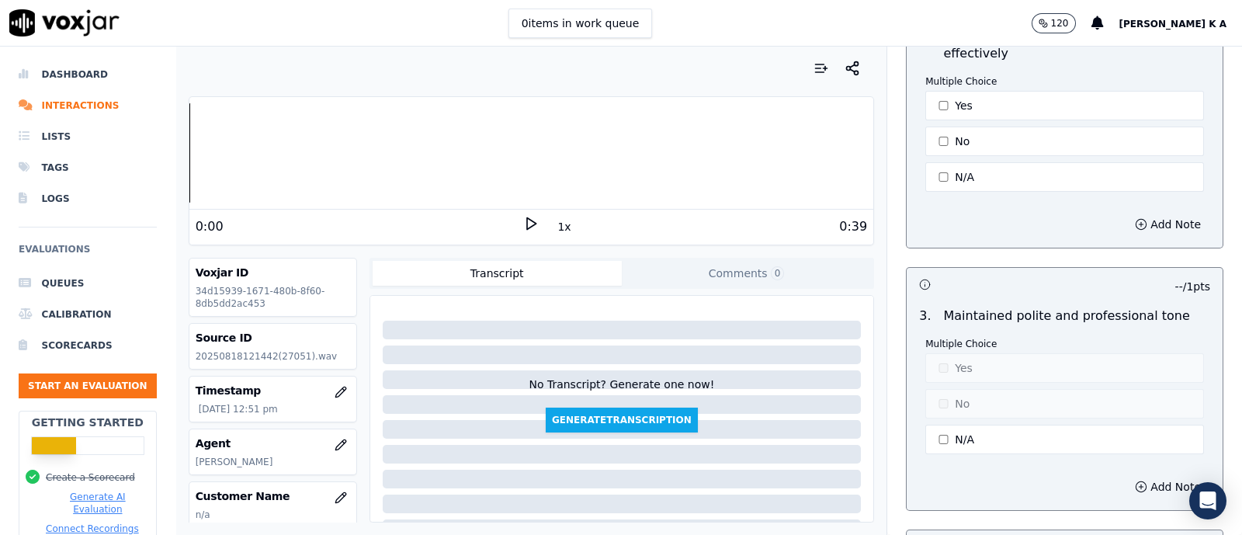
scroll to position [3008, 0]
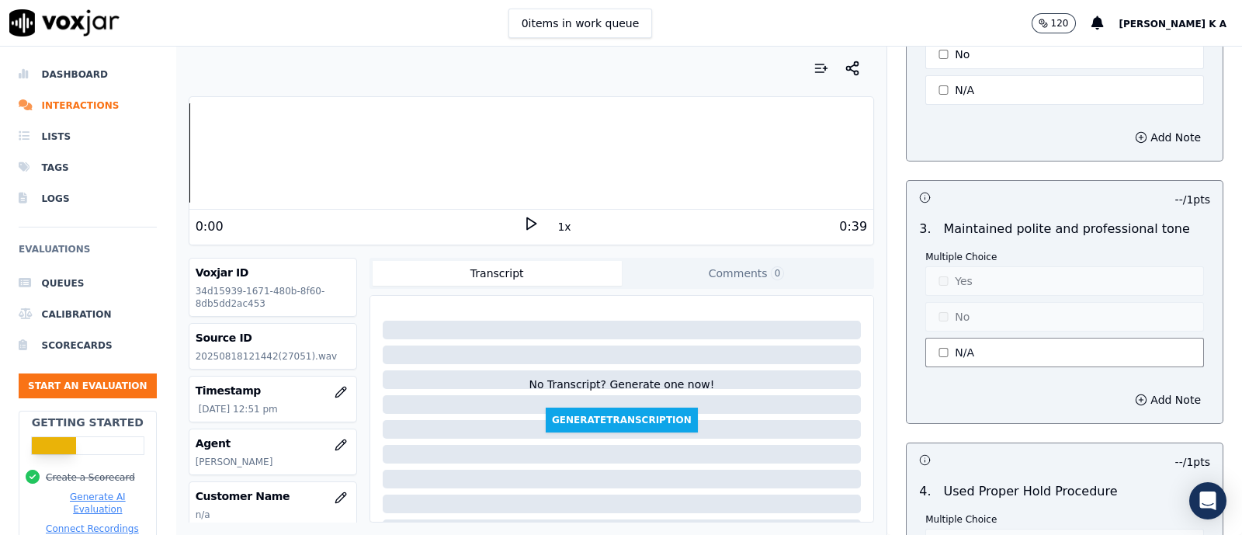
drag, startPoint x: 939, startPoint y: 328, endPoint x: 939, endPoint y: 317, distance: 10.9
click at [939, 338] on button "N/A" at bounding box center [1064, 353] width 279 height 30
click at [939, 269] on button "Yes" at bounding box center [1064, 281] width 279 height 30
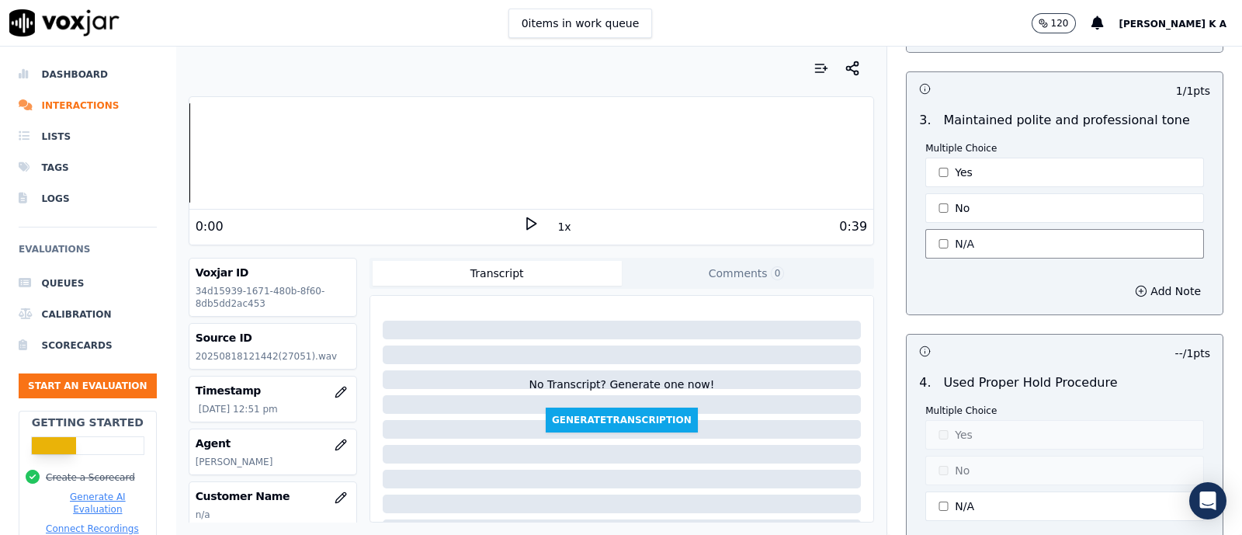
scroll to position [3202, 0]
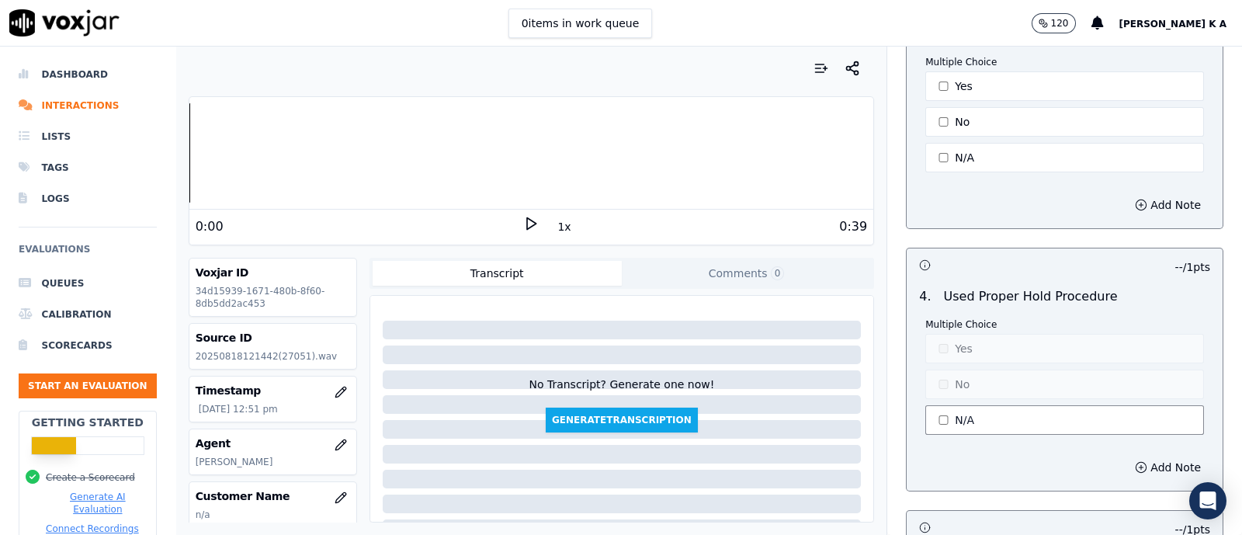
click at [946, 405] on button "N/A" at bounding box center [1064, 420] width 279 height 30
click at [940, 334] on button "Yes" at bounding box center [1064, 349] width 279 height 30
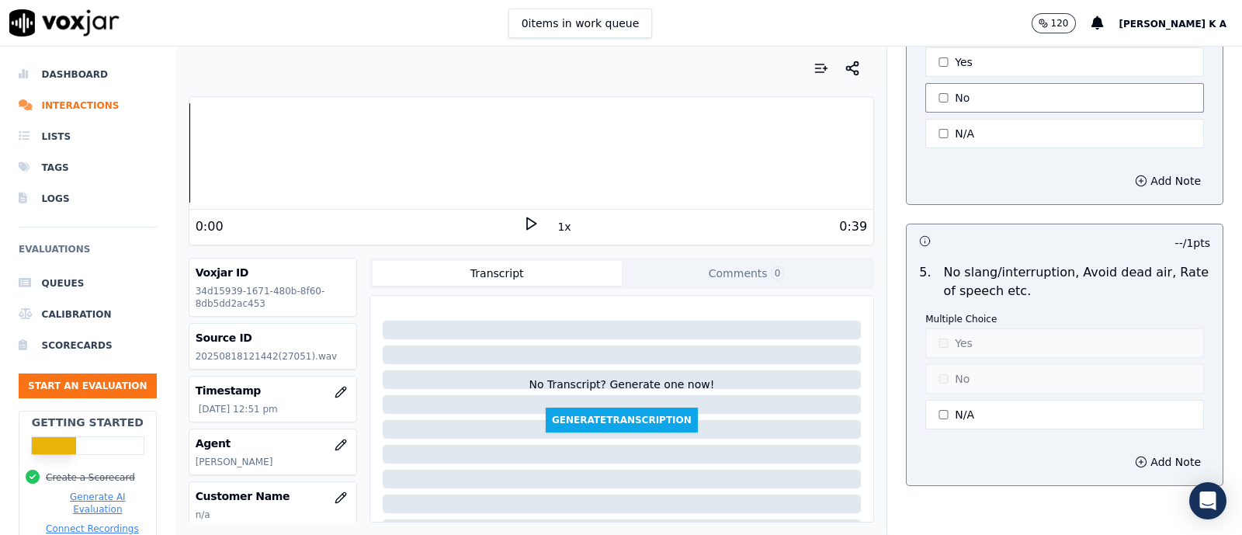
scroll to position [3494, 0]
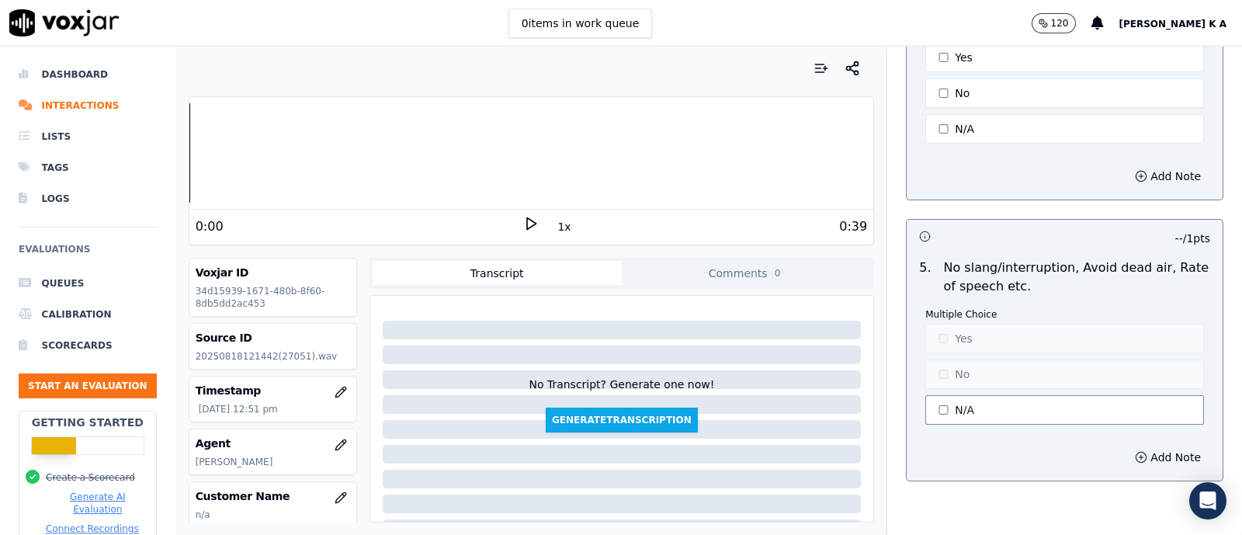
click at [942, 395] on button "N/A" at bounding box center [1064, 410] width 279 height 30
click at [946, 324] on button "Yes" at bounding box center [1064, 339] width 279 height 30
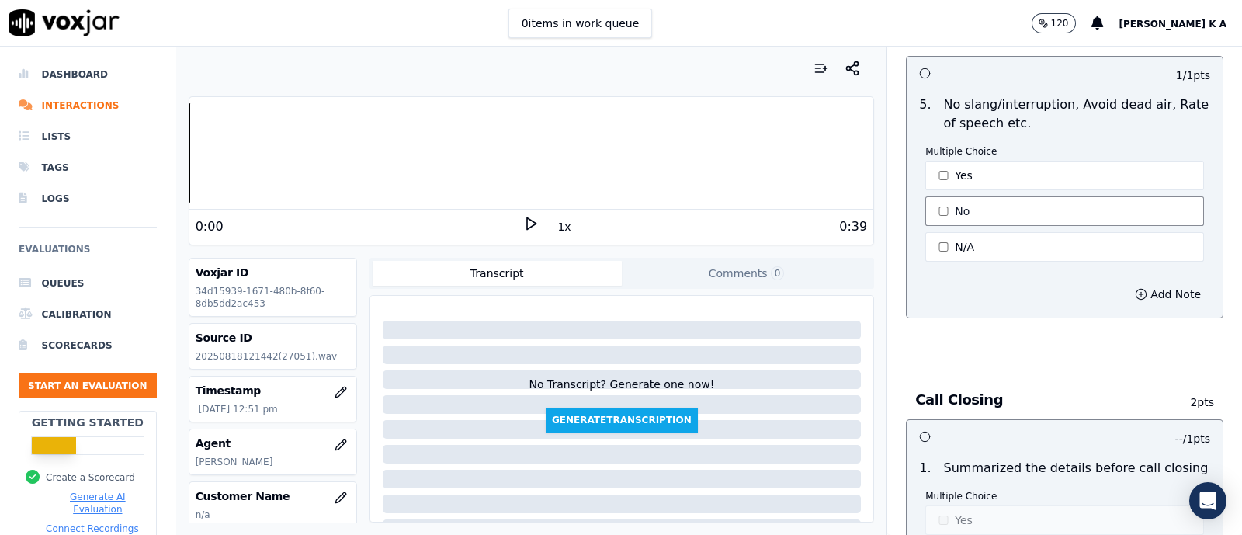
scroll to position [3882, 0]
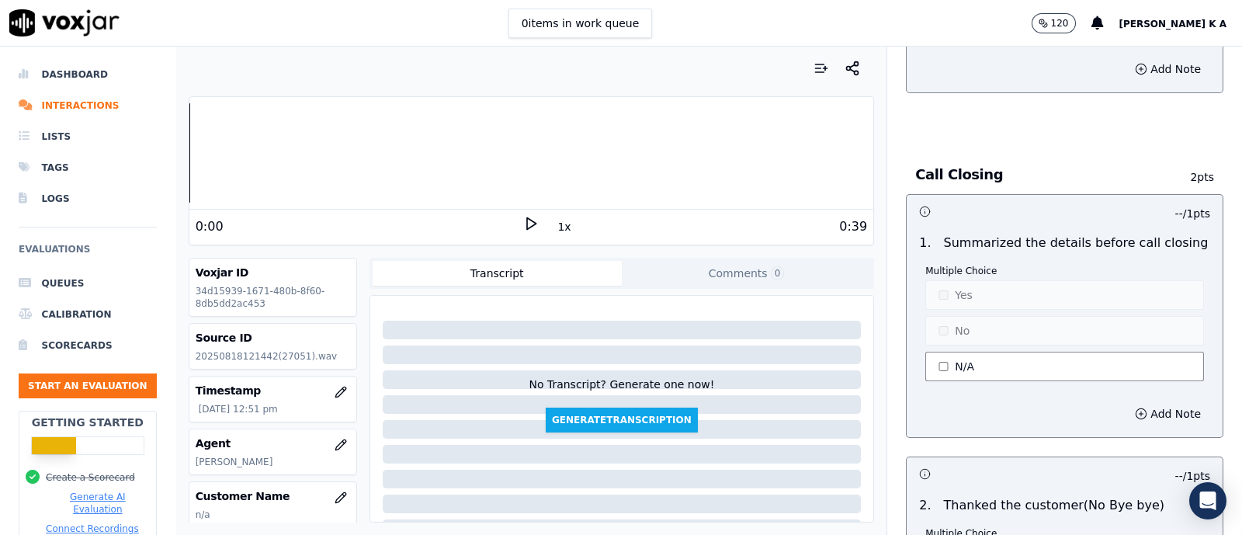
click at [953, 352] on button "N/A" at bounding box center [1064, 367] width 279 height 30
click at [951, 317] on button "No" at bounding box center [1064, 331] width 279 height 30
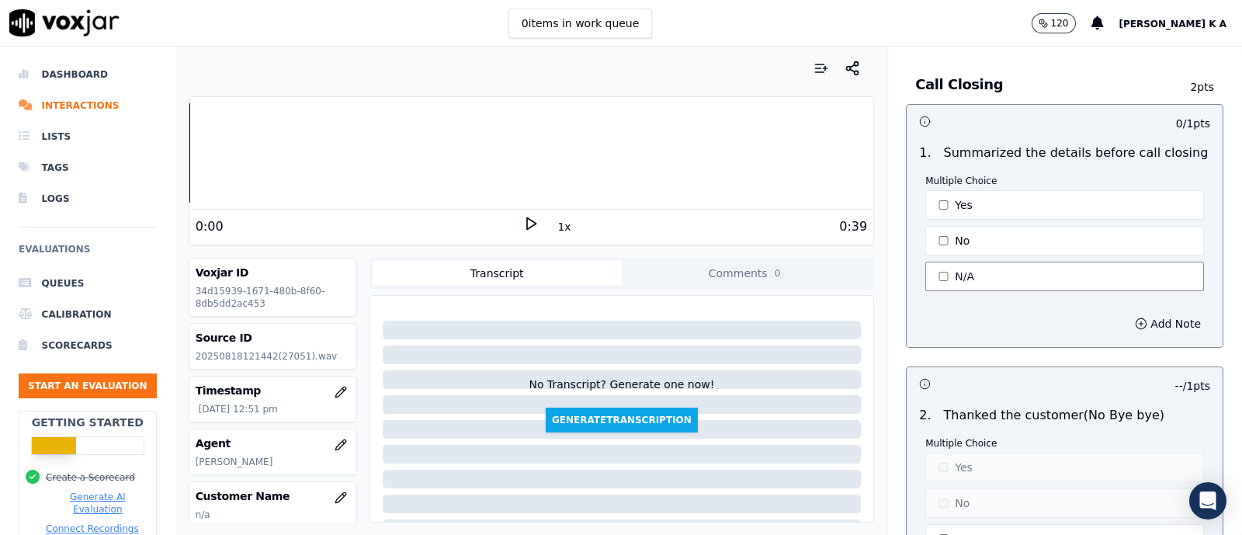
scroll to position [4173, 0]
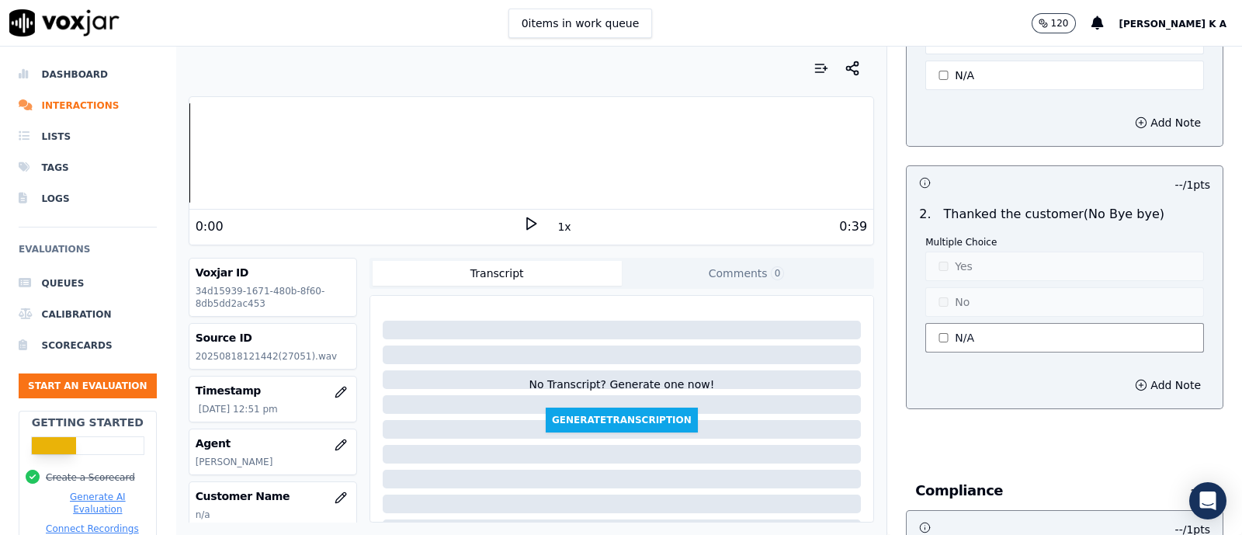
click at [947, 323] on button "N/A" at bounding box center [1064, 338] width 279 height 30
click at [947, 287] on button "No" at bounding box center [1064, 302] width 279 height 30
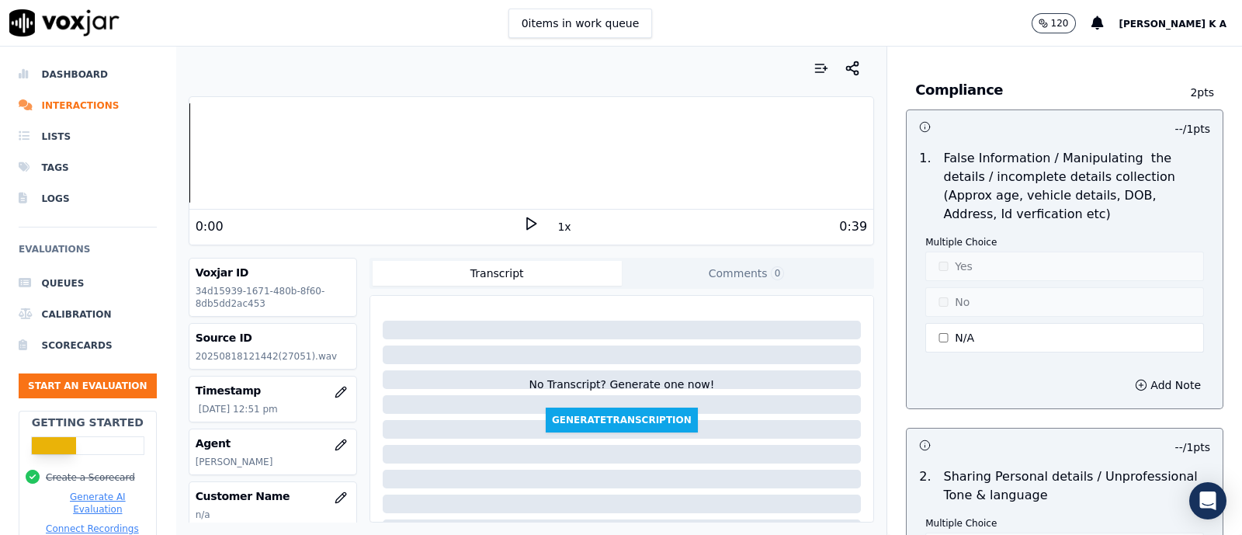
scroll to position [4658, 0]
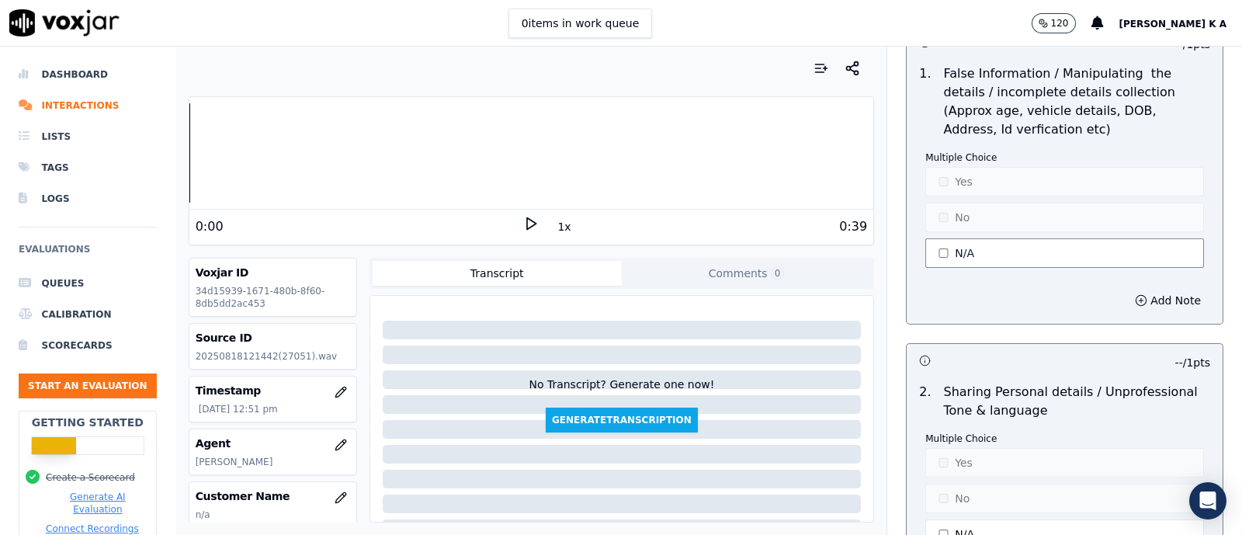
click at [951, 238] on button "N/A" at bounding box center [1064, 253] width 279 height 30
click at [947, 180] on div "Multiple Choice Yes No N/A" at bounding box center [1064, 211] width 279 height 120
click at [954, 168] on button "Yes" at bounding box center [1064, 182] width 279 height 30
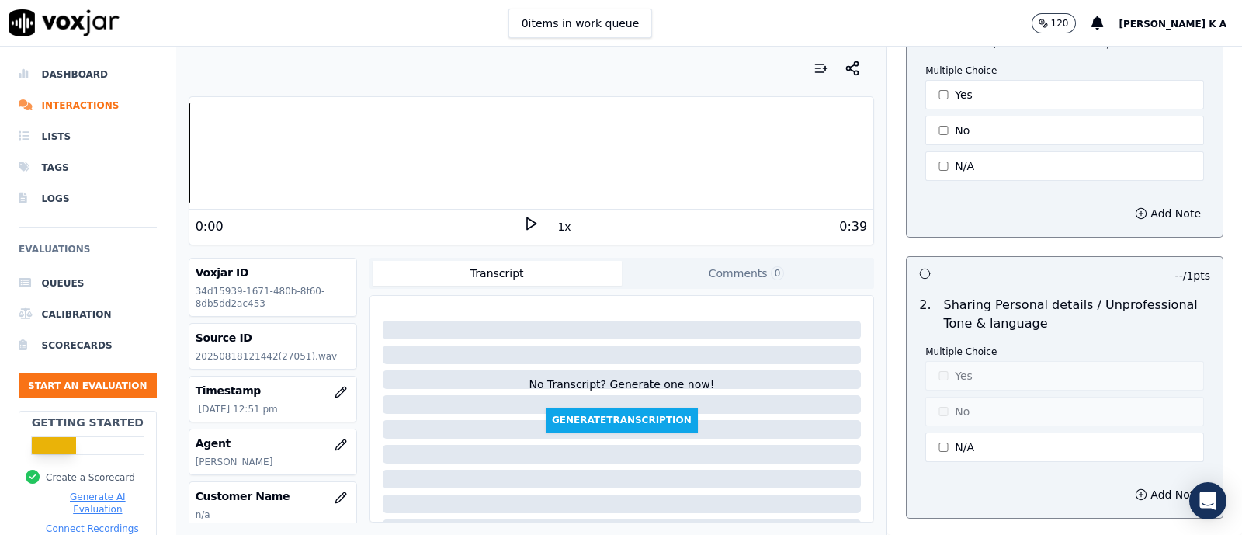
scroll to position [4847, 0]
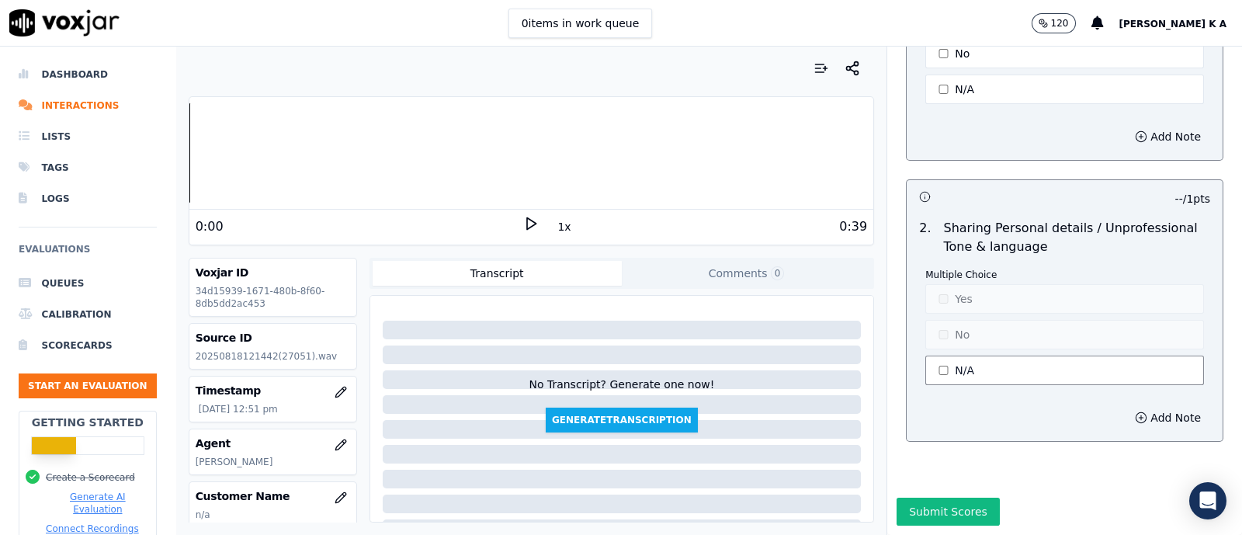
click at [945, 356] on button "N/A" at bounding box center [1064, 371] width 279 height 30
click at [960, 284] on button "Yes" at bounding box center [1064, 299] width 279 height 30
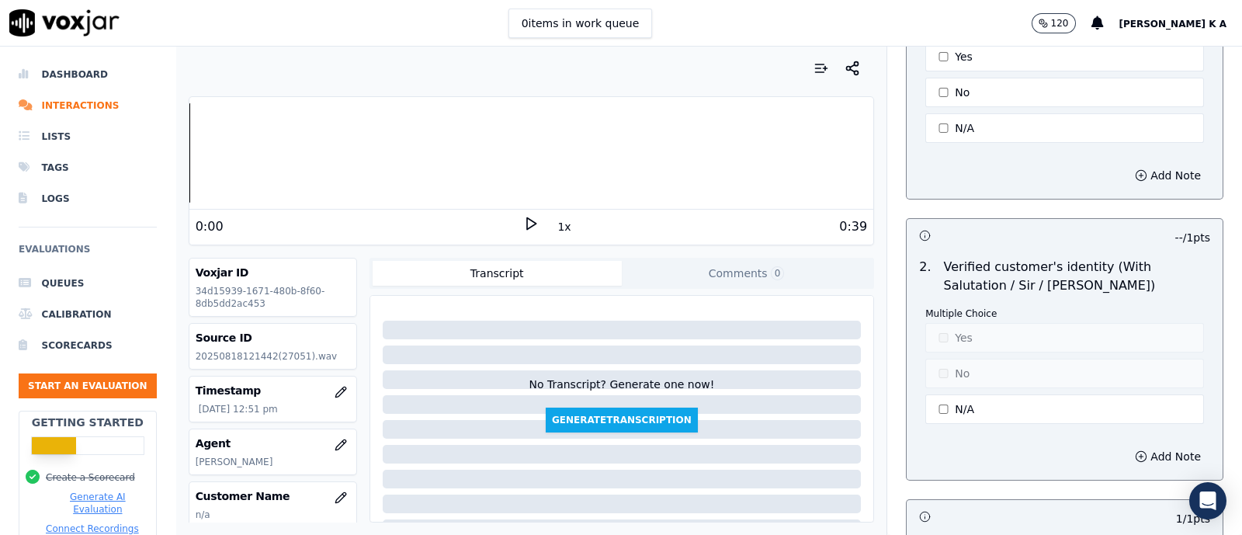
scroll to position [0, 0]
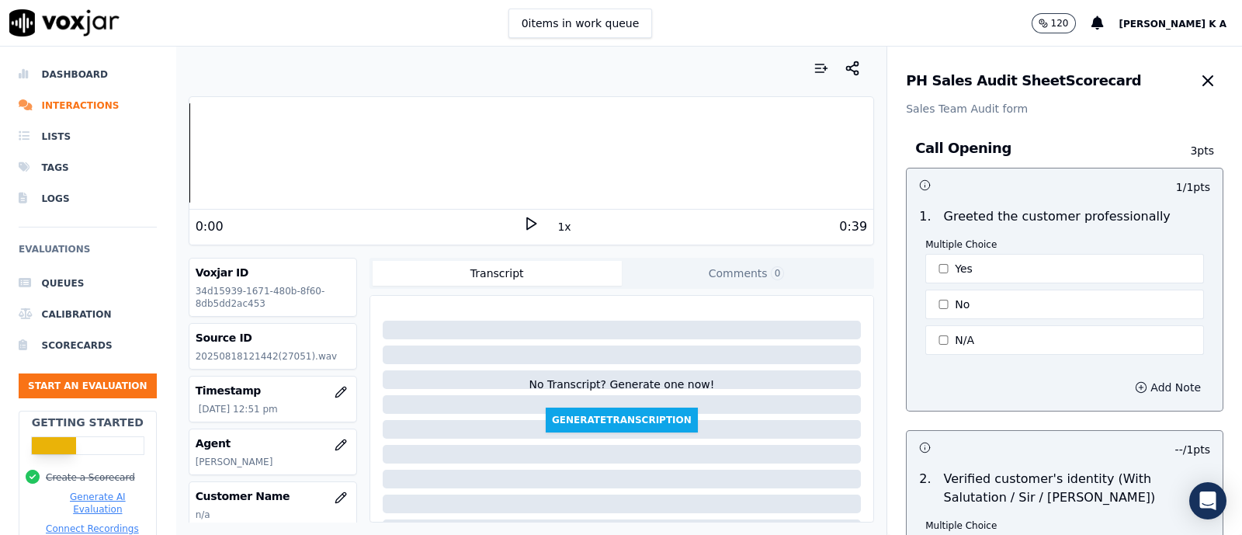
click at [993, 377] on button "Add Note" at bounding box center [1168, 388] width 85 height 22
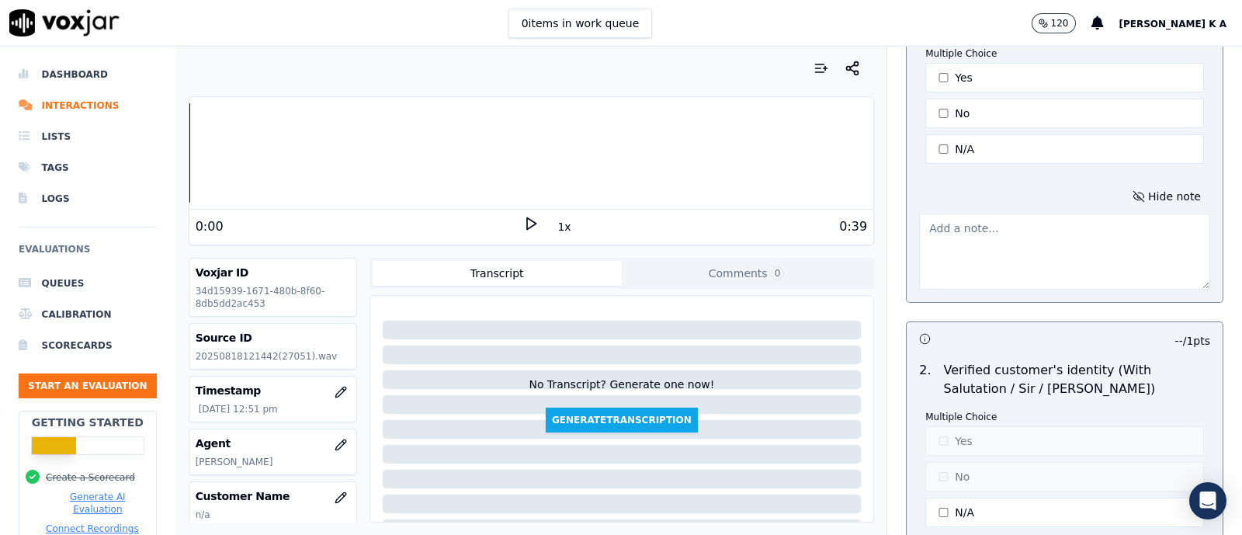
scroll to position [193, 0]
click at [967, 238] on textarea at bounding box center [1064, 249] width 291 height 76
click at [993, 223] on textarea "wrong tag , fpollow u" at bounding box center [1064, 249] width 291 height 76
click at [953, 260] on textarea "wrong tag , follow up miss" at bounding box center [1064, 249] width 291 height 76
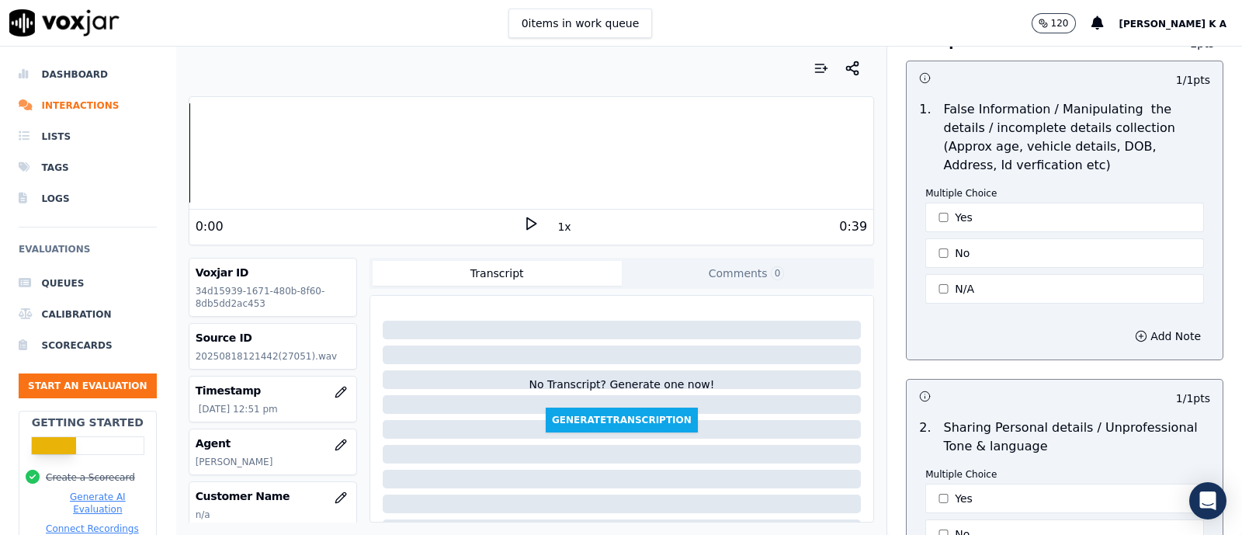
scroll to position [4929, 0]
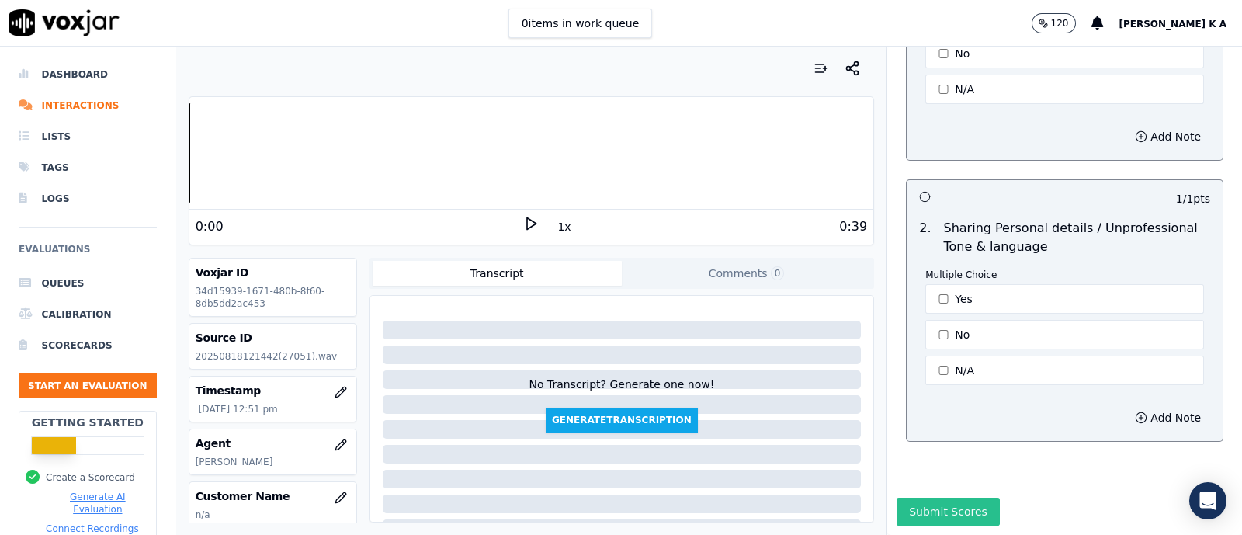
type textarea "wrong tag , follow-up miss"
click at [918, 427] on button "Submit Scores" at bounding box center [948, 512] width 103 height 28
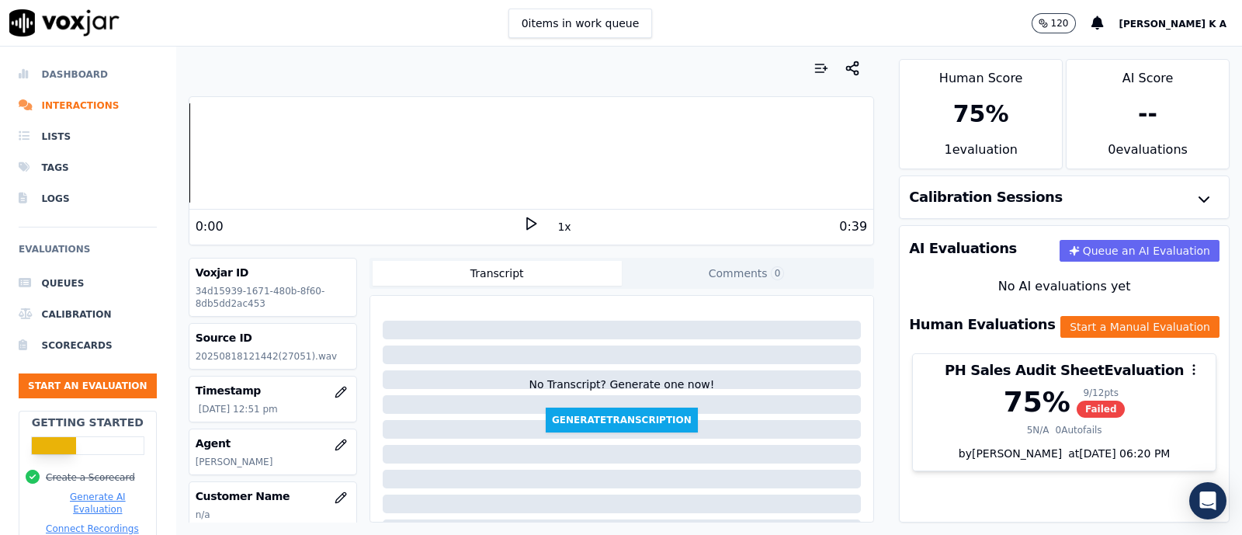
click at [47, 68] on li "Dashboard" at bounding box center [88, 74] width 138 height 31
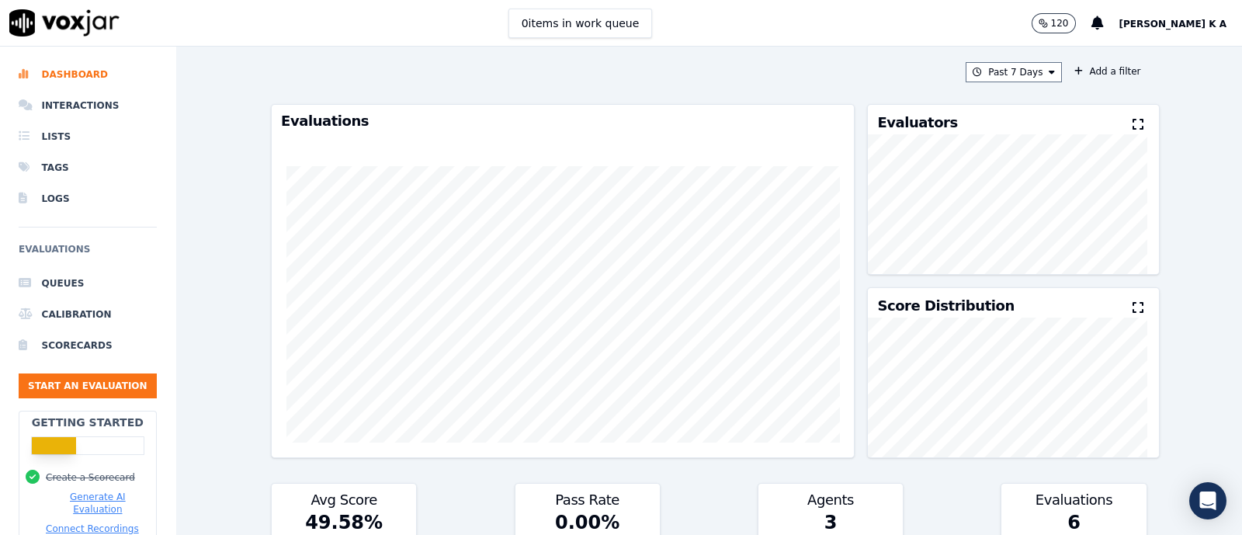
click at [993, 71] on div "Past 7 Days" at bounding box center [1017, 72] width 102 height 20
click at [993, 72] on icon at bounding box center [1052, 72] width 6 height 9
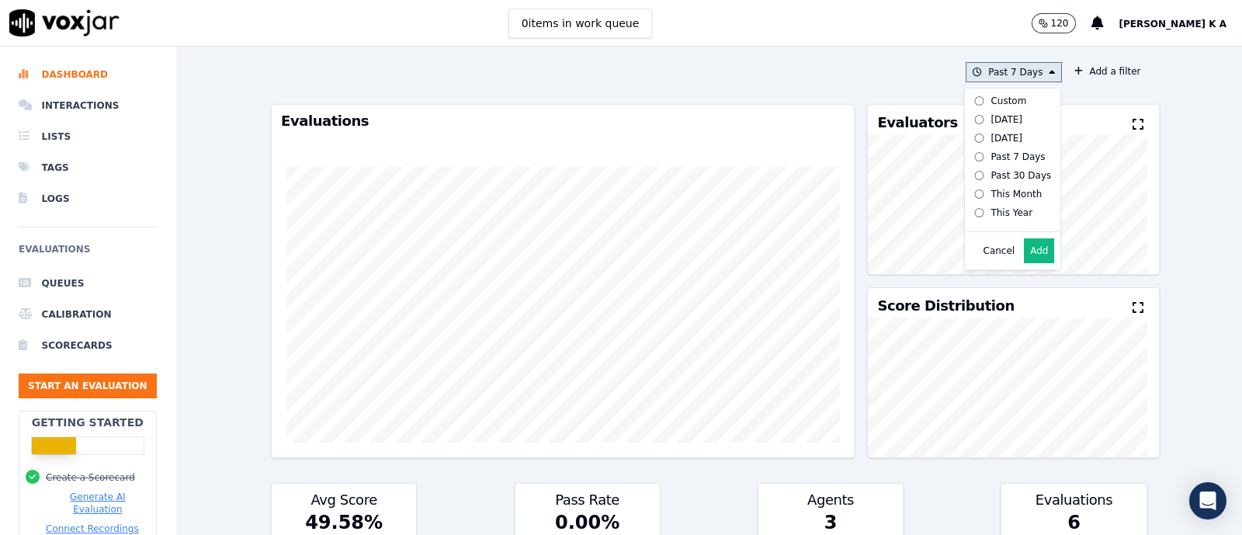
click at [993, 263] on button "Add" at bounding box center [1039, 250] width 30 height 25
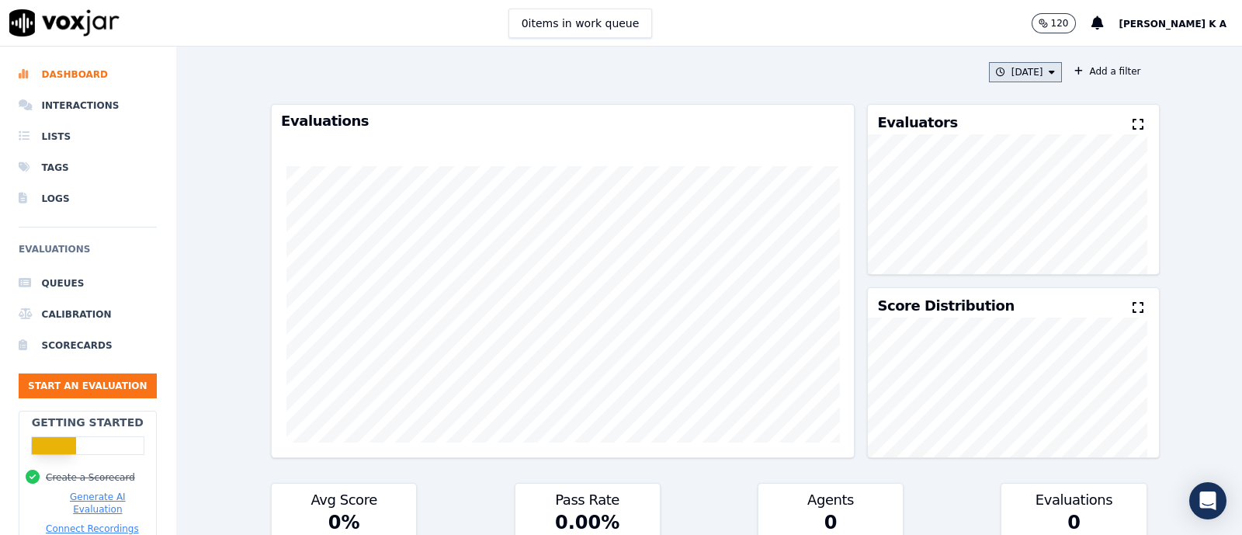
click at [993, 71] on button "[DATE]" at bounding box center [1026, 72] width 74 height 20
click at [991, 118] on div "[DATE]" at bounding box center [1007, 119] width 32 height 12
click at [993, 263] on button "Add" at bounding box center [1039, 250] width 30 height 25
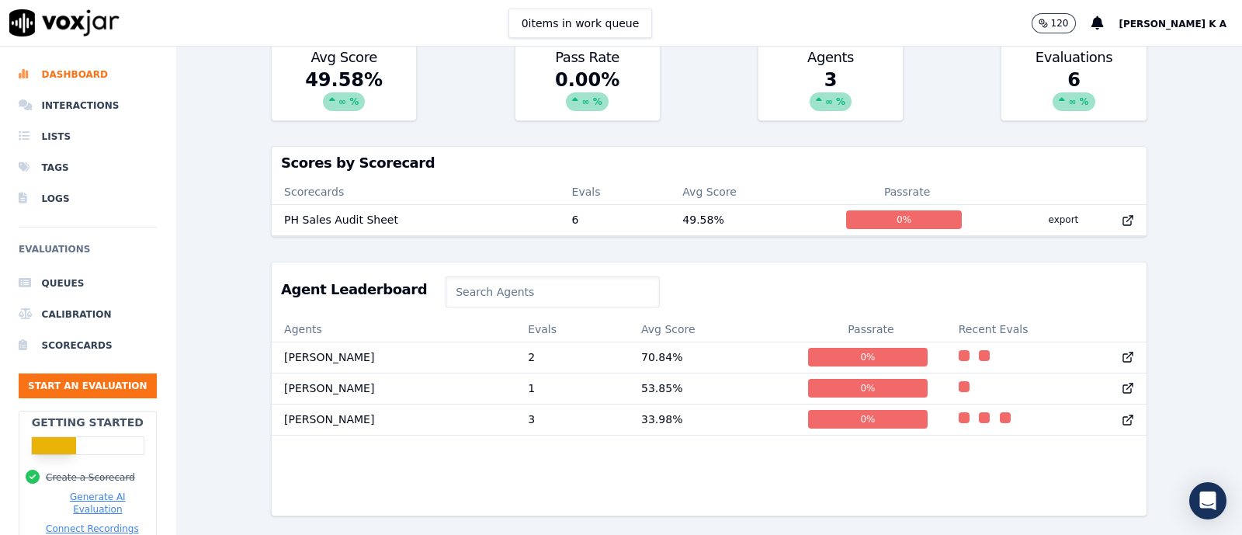
scroll to position [485, 0]
